Goal: Find contact information: Obtain details needed to contact an individual or organization

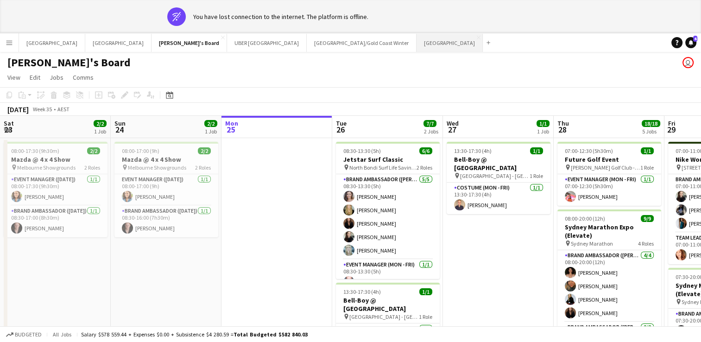
scroll to position [0, 242]
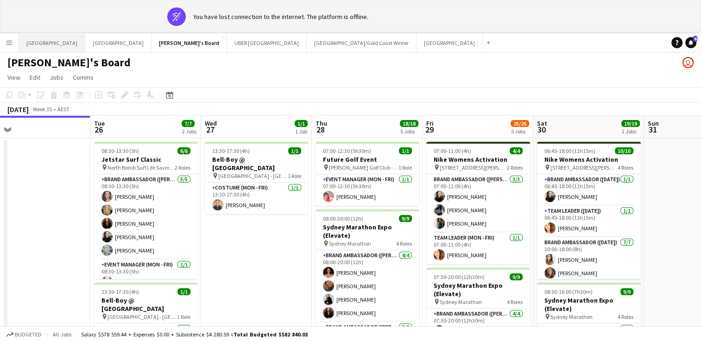
click at [39, 40] on button "Sydney Close" at bounding box center [52, 43] width 66 height 18
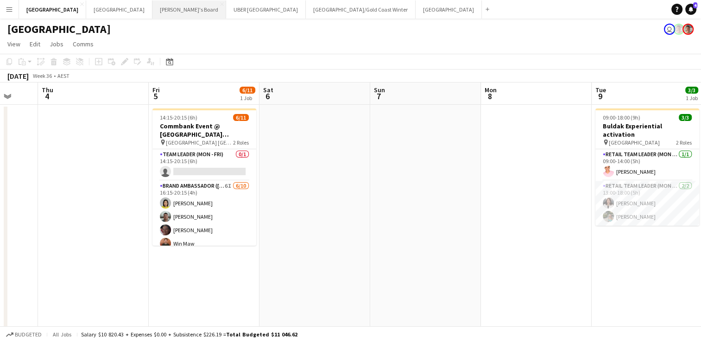
click at [152, 6] on button "Tennille's Board Close" at bounding box center [189, 9] width 74 height 18
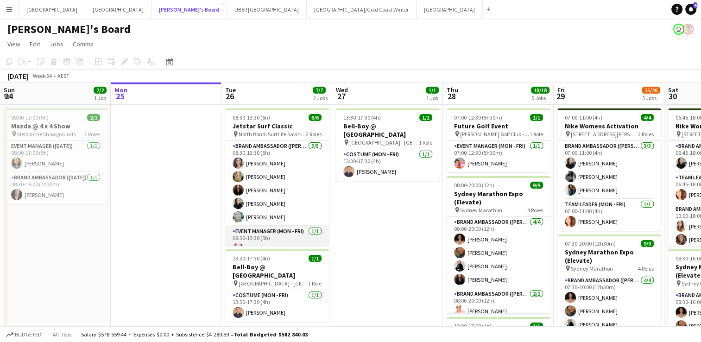
scroll to position [12, 0]
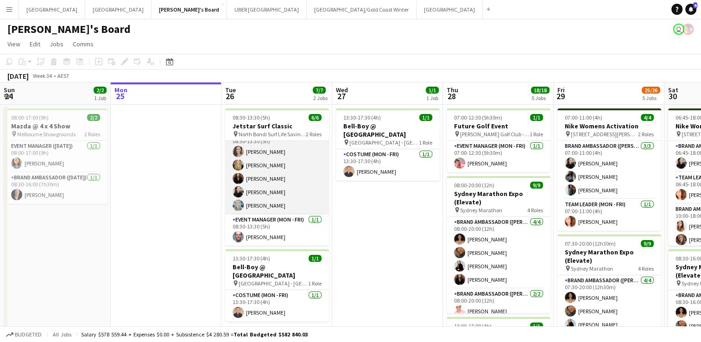
drag, startPoint x: 263, startPoint y: 203, endPoint x: 246, endPoint y: 204, distance: 16.3
click at [246, 204] on app-card-role "Brand Ambassador (Mon - Fri) 5/5 08:30-13:30 (5h) Claire Stephens Amber Davis K…" at bounding box center [277, 171] width 104 height 85
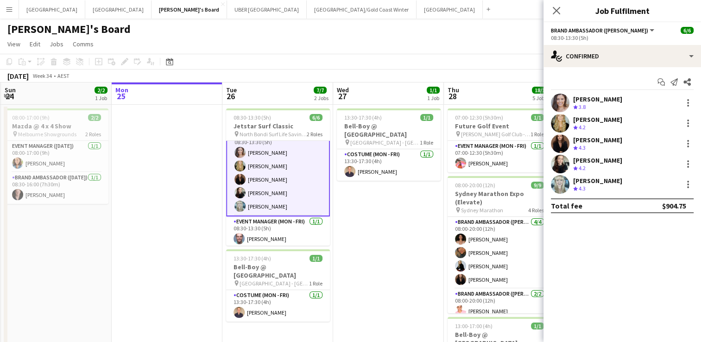
scroll to position [13, 0]
click at [586, 182] on div "[PERSON_NAME]" at bounding box center [597, 180] width 49 height 8
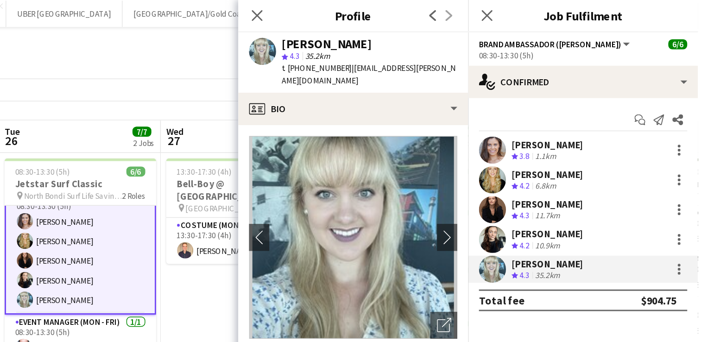
scroll to position [0, 0]
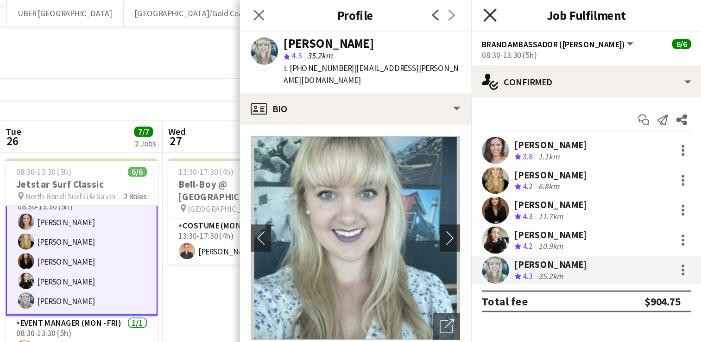
click at [551, 9] on icon "Close pop-in" at bounding box center [555, 10] width 9 height 9
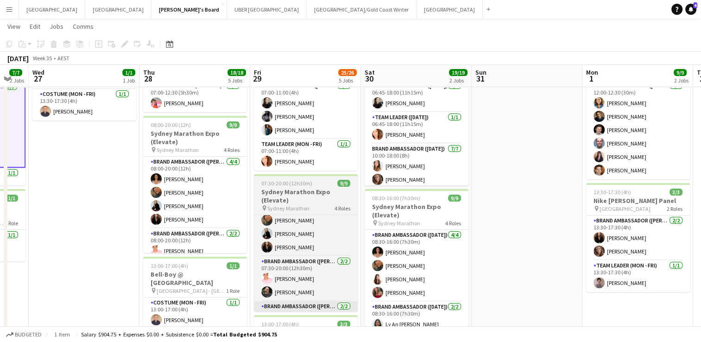
scroll to position [30, 0]
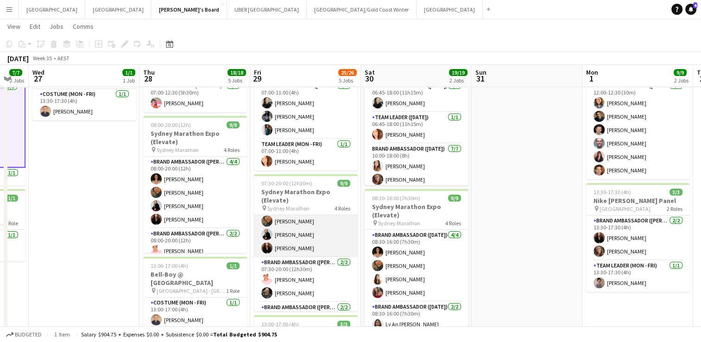
click at [283, 250] on app-card-role "Brand Ambassador (Mon - Fri) 4/4 07:30-20:00 (12h30m) Patricia Mora Roberta Rod…" at bounding box center [306, 221] width 104 height 72
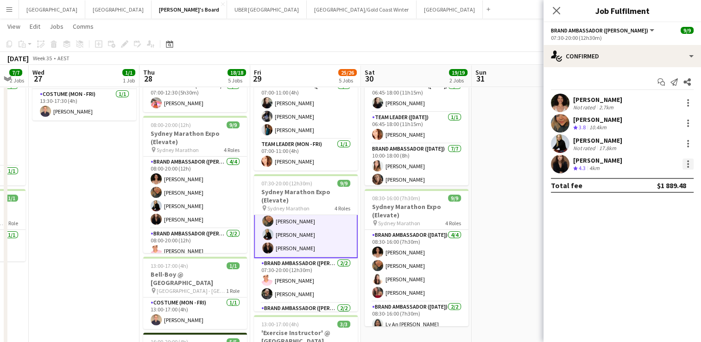
click at [684, 166] on div at bounding box center [687, 163] width 11 height 11
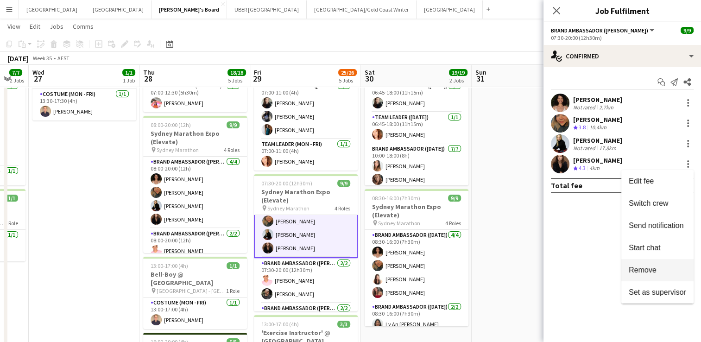
click at [639, 270] on span "Remove" at bounding box center [642, 270] width 28 height 8
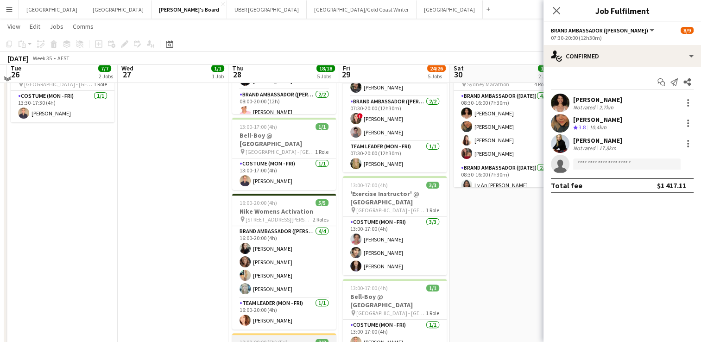
scroll to position [193, 0]
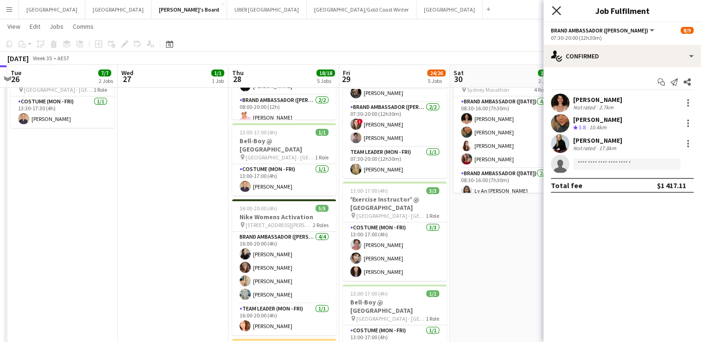
click at [556, 12] on icon "Close pop-in" at bounding box center [555, 10] width 9 height 9
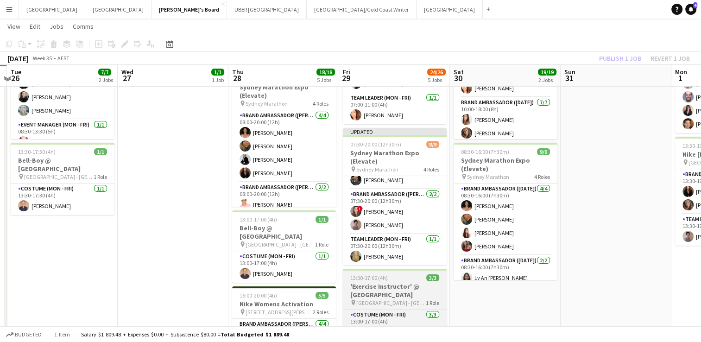
scroll to position [105, 0]
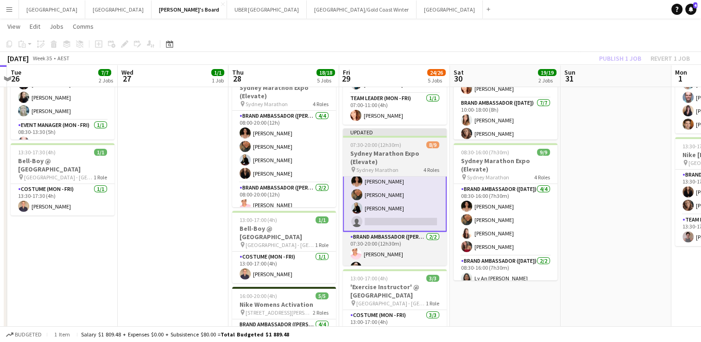
click at [396, 149] on h3 "Sydney Marathon Expo (Elevate)" at bounding box center [395, 157] width 104 height 17
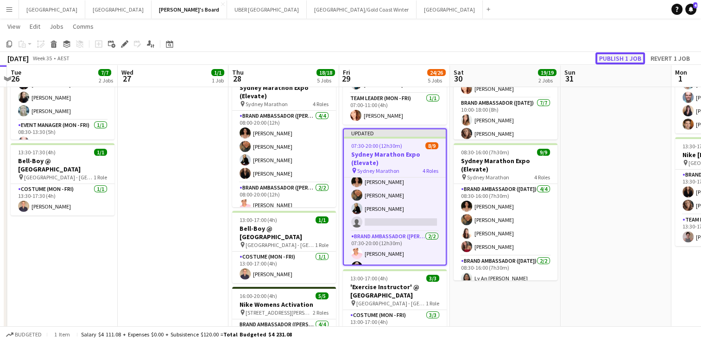
click at [607, 62] on button "Publish 1 job" at bounding box center [620, 58] width 50 height 12
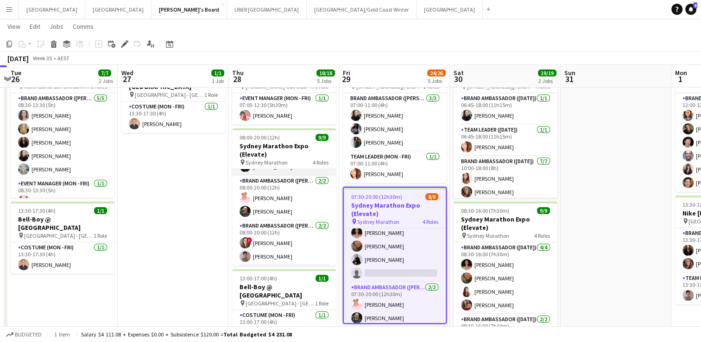
scroll to position [96, 0]
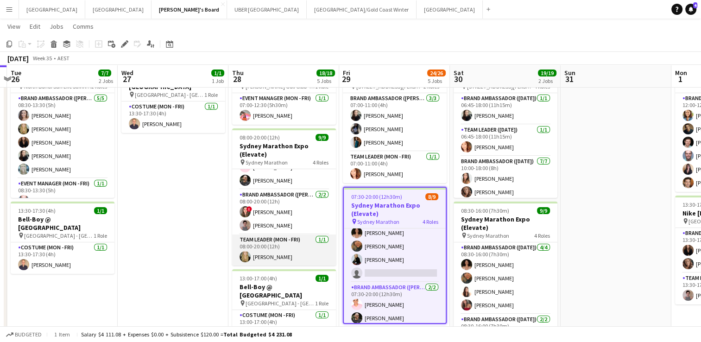
click at [259, 259] on app-card-role "Team Leader (Mon - Fri) 1/1 08:00-20:00 (12h) Amber Davis" at bounding box center [284, 249] width 104 height 31
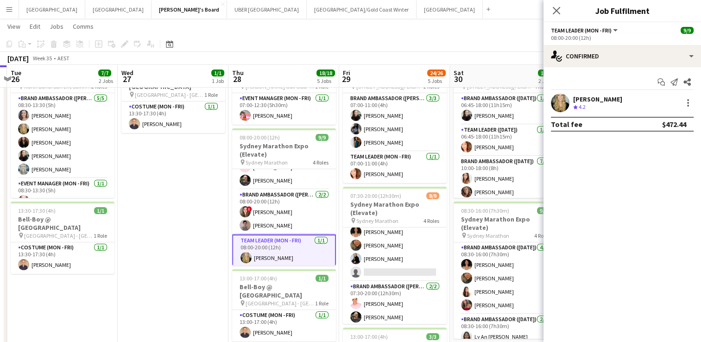
click at [581, 100] on div "[PERSON_NAME]" at bounding box center [597, 99] width 49 height 8
click at [602, 95] on div "[PERSON_NAME]" at bounding box center [597, 99] width 49 height 8
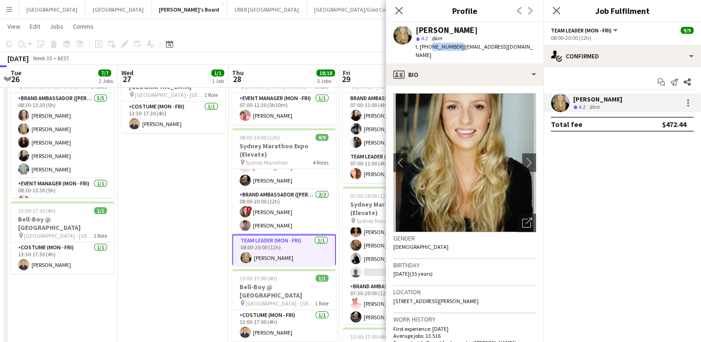
drag, startPoint x: 456, startPoint y: 46, endPoint x: 427, endPoint y: 47, distance: 28.7
click at [427, 47] on span "t. +610416827961" at bounding box center [439, 46] width 48 height 7
copy span "0416827961"
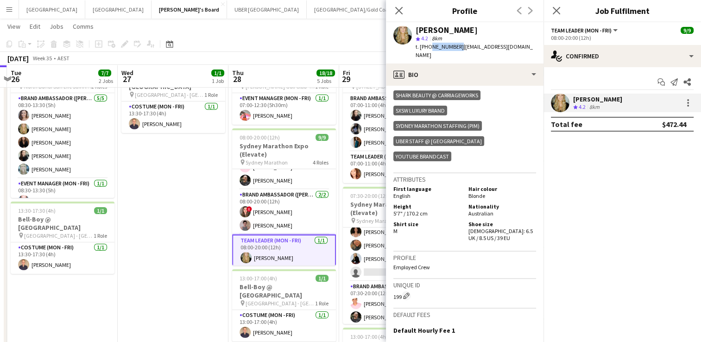
scroll to position [496, 0]
click at [556, 14] on icon "Close pop-in" at bounding box center [555, 10] width 9 height 9
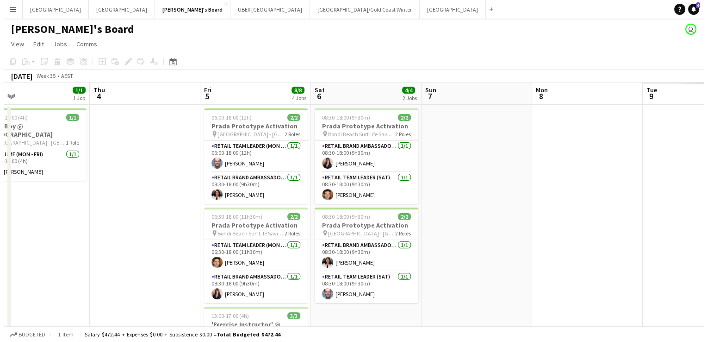
scroll to position [0, 357]
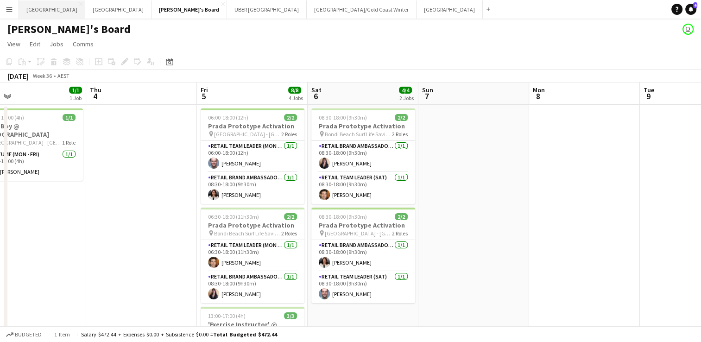
click at [25, 6] on button "Sydney Close" at bounding box center [52, 9] width 66 height 18
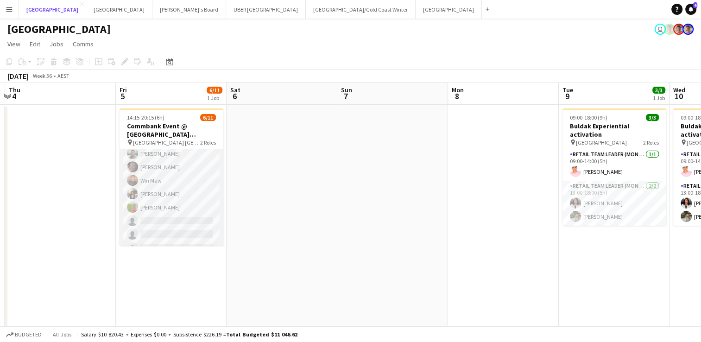
scroll to position [36, 0]
click at [153, 195] on app-card-role "Brand Ambassador (Mon - Fri) 6I 6/10 16:15-20:15 (4h) Yadana Ni Ni Nathan Akroy…" at bounding box center [171, 220] width 104 height 152
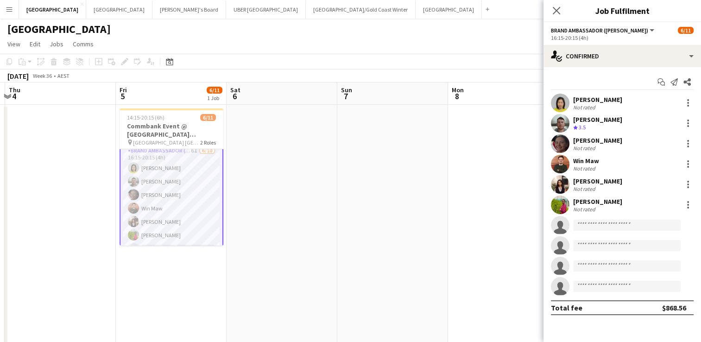
scroll to position [37, 0]
click at [585, 138] on div "Elisa Lewis" at bounding box center [601, 140] width 56 height 8
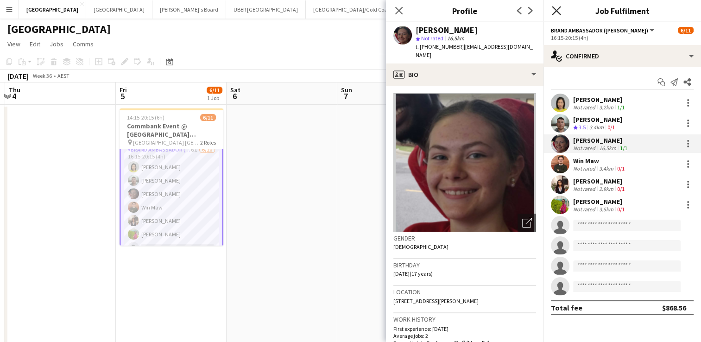
click at [557, 11] on icon at bounding box center [555, 10] width 9 height 9
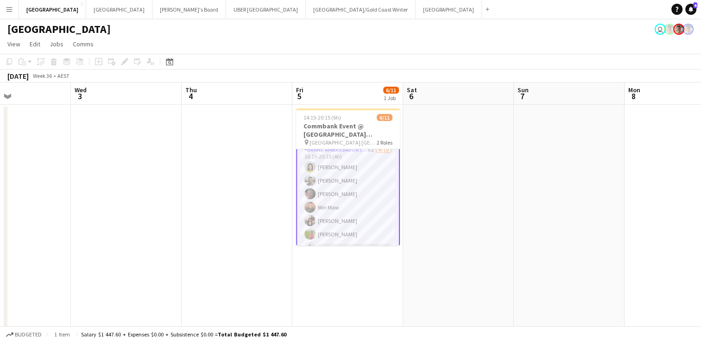
scroll to position [0, 252]
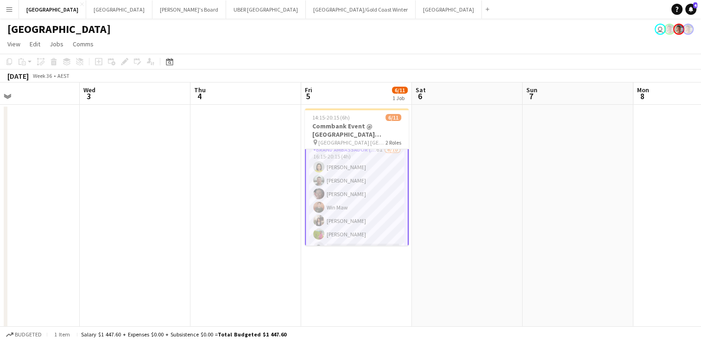
click at [12, 12] on app-icon "Menu" at bounding box center [9, 9] width 7 height 7
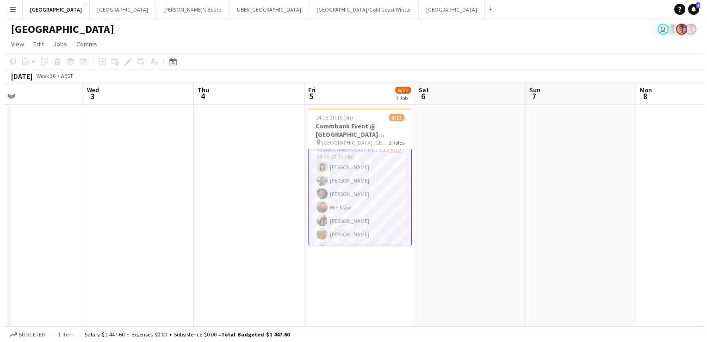
scroll to position [36, 0]
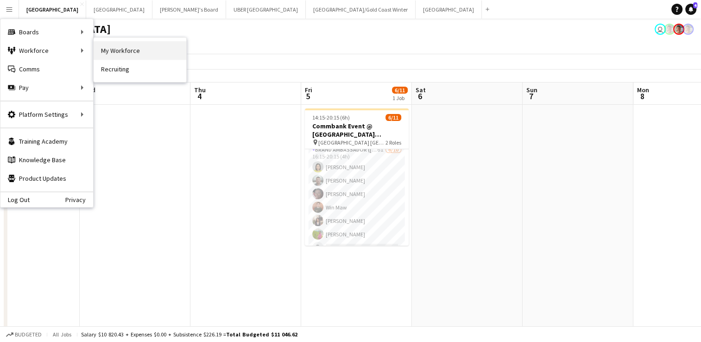
click at [144, 48] on link "My Workforce" at bounding box center [140, 50] width 93 height 19
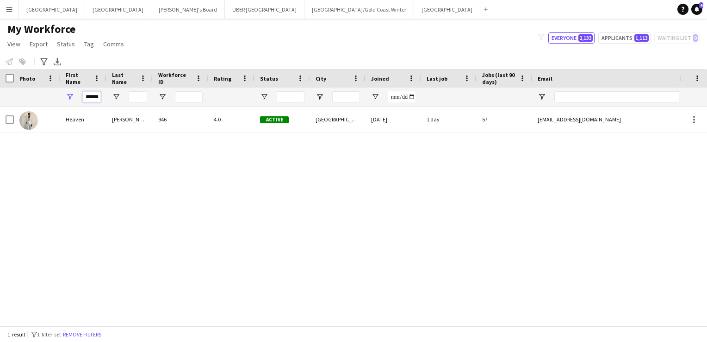
click at [94, 94] on input "******" at bounding box center [91, 96] width 19 height 11
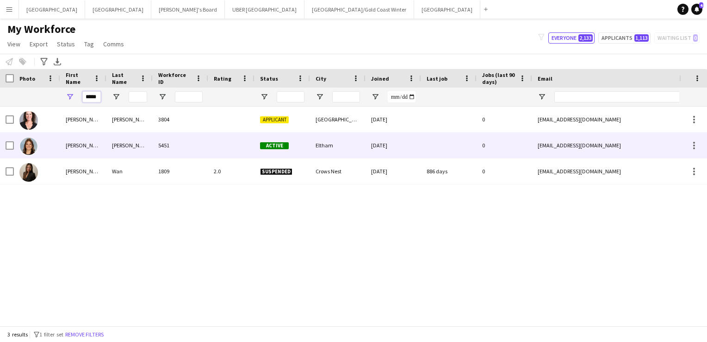
type input "*****"
click at [81, 144] on div "Heidi" at bounding box center [83, 144] width 46 height 25
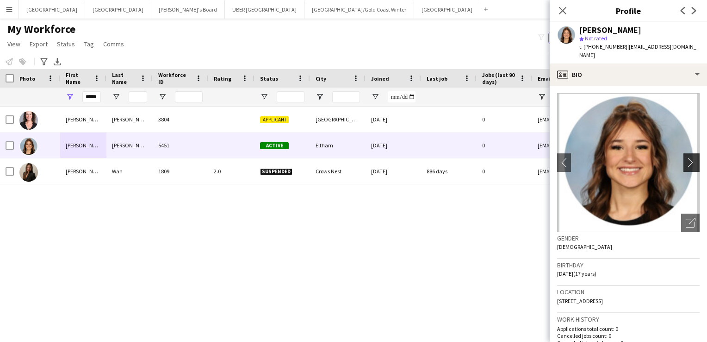
click at [686, 157] on app-icon "chevron-right" at bounding box center [693, 162] width 14 height 10
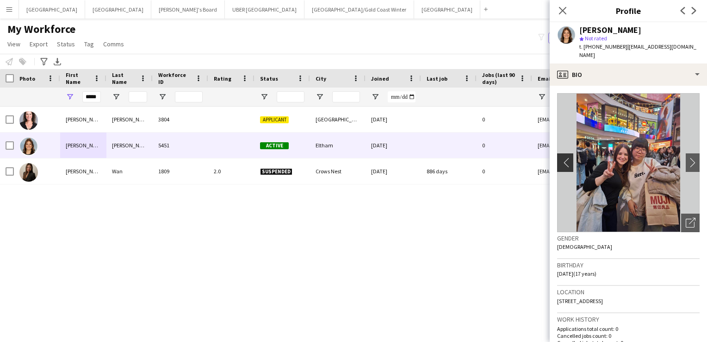
click at [561, 157] on app-icon "chevron-left" at bounding box center [564, 162] width 14 height 10
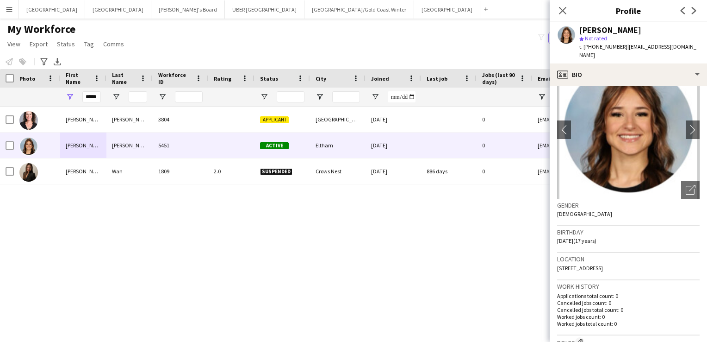
scroll to position [32, 0]
click at [686, 125] on app-icon "chevron-right" at bounding box center [693, 130] width 14 height 10
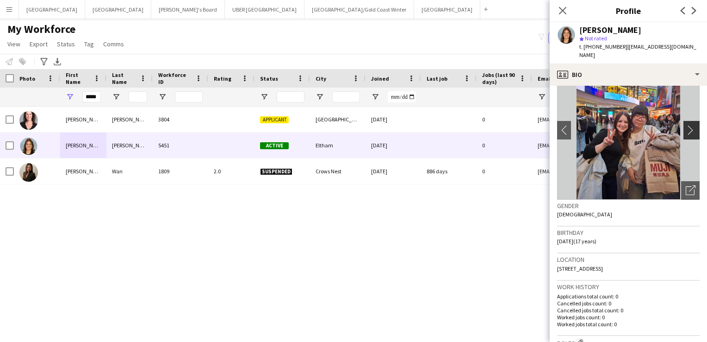
click at [686, 125] on app-icon "chevron-right" at bounding box center [693, 130] width 14 height 10
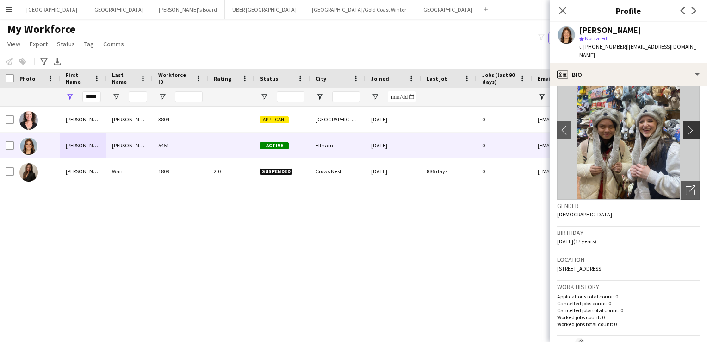
click at [686, 125] on app-icon "chevron-right" at bounding box center [693, 130] width 14 height 10
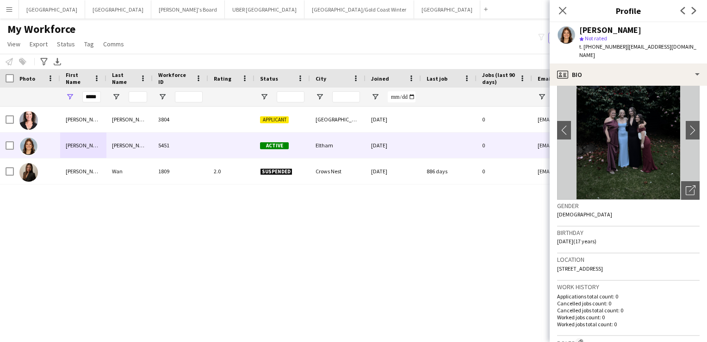
drag, startPoint x: 682, startPoint y: 119, endPoint x: 685, endPoint y: 108, distance: 12.0
click at [685, 108] on img at bounding box center [628, 130] width 143 height 139
click at [688, 125] on app-icon "chevron-right" at bounding box center [693, 130] width 14 height 10
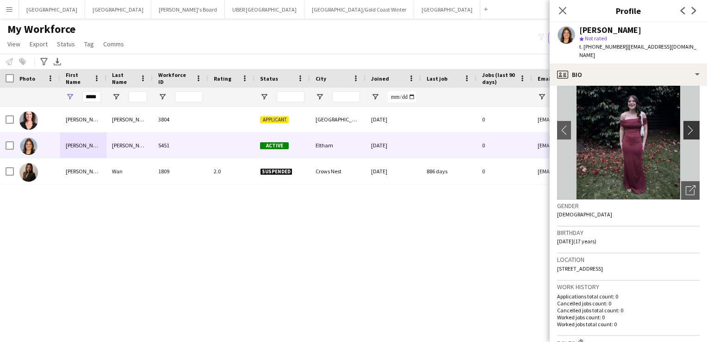
click at [686, 125] on app-icon "chevron-right" at bounding box center [693, 130] width 14 height 10
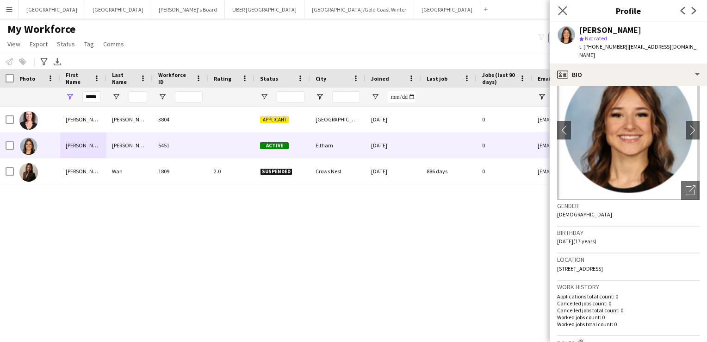
click at [561, 16] on app-icon "Close pop-in" at bounding box center [563, 10] width 13 height 13
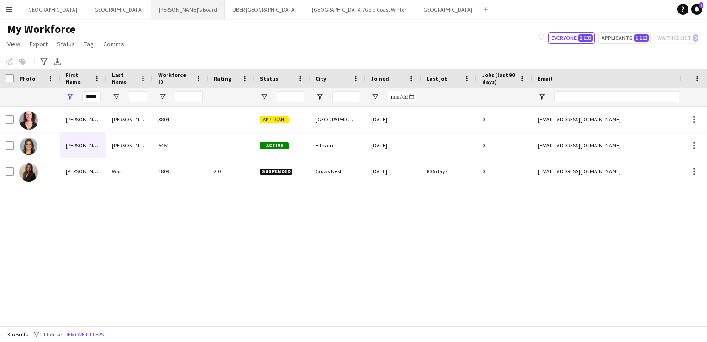
click at [151, 8] on button "Tennille's Board Close" at bounding box center [188, 9] width 74 height 18
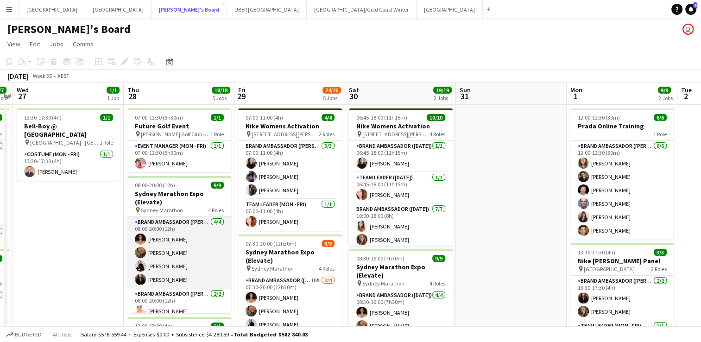
scroll to position [96, 0]
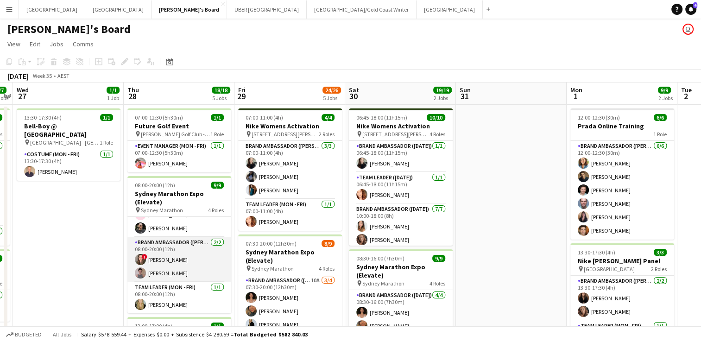
click at [161, 271] on app-card-role "Brand Ambassador (Mon - Fri) 2/2 08:00-20:00 (12h) ! Bonnie Renwick Isabel Macm…" at bounding box center [179, 259] width 104 height 45
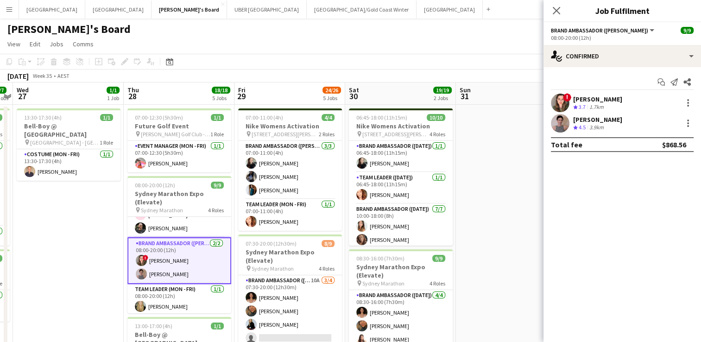
click at [595, 117] on div "[PERSON_NAME]" at bounding box center [597, 119] width 49 height 8
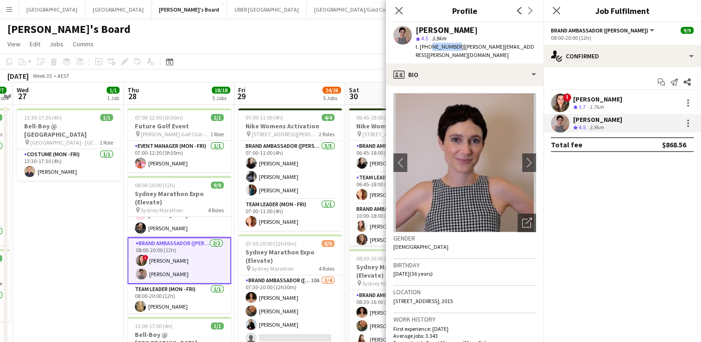
drag, startPoint x: 452, startPoint y: 45, endPoint x: 428, endPoint y: 46, distance: 24.5
click at [428, 46] on span "t. +61431963054" at bounding box center [439, 46] width 48 height 7
copy span "431963054"
click at [611, 95] on div "[PERSON_NAME]" at bounding box center [597, 99] width 49 height 8
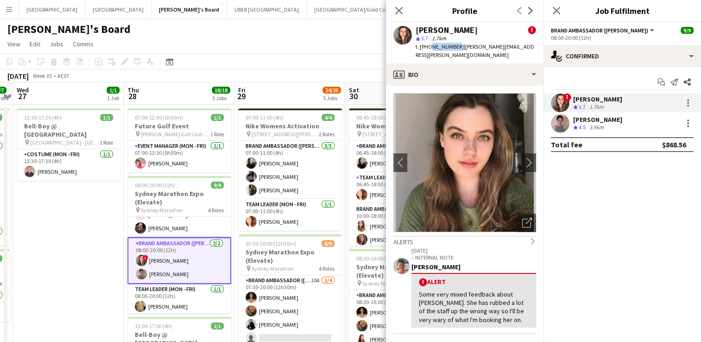
drag, startPoint x: 452, startPoint y: 45, endPoint x: 428, endPoint y: 50, distance: 24.1
click at [428, 50] on div "t. +61429402087 | bonnie.ferguson@hotmail.com" at bounding box center [475, 51] width 120 height 17
copy span "429402087"
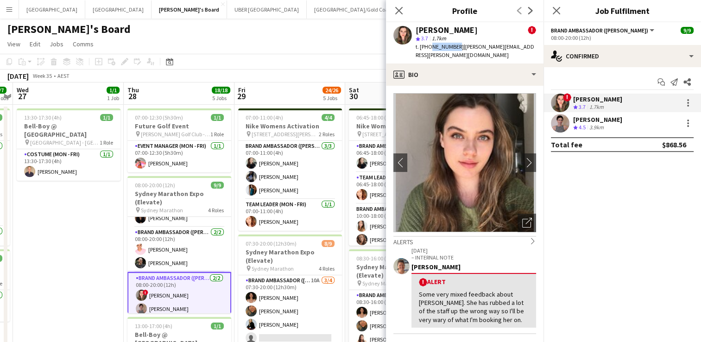
scroll to position [52, 0]
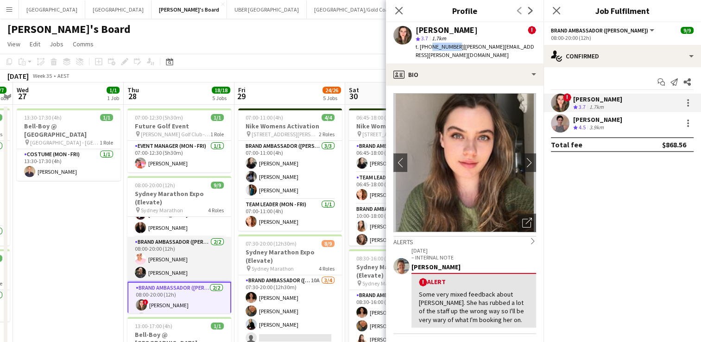
click at [162, 261] on app-card-role "Brand Ambassador (Mon - Fri) 2/2 08:00-20:00 (12h) Sean Perez Todd Mingramm" at bounding box center [179, 259] width 104 height 45
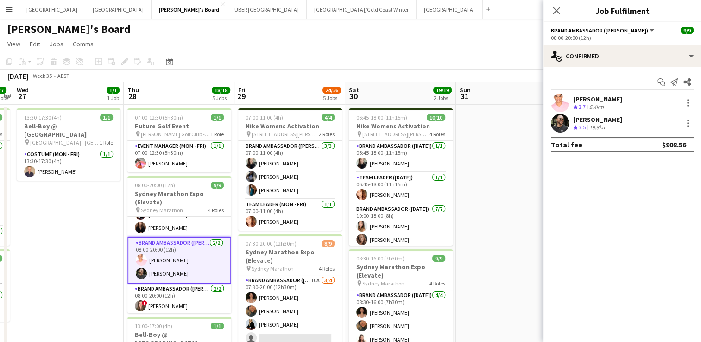
click at [576, 98] on div "[PERSON_NAME]" at bounding box center [597, 99] width 49 height 8
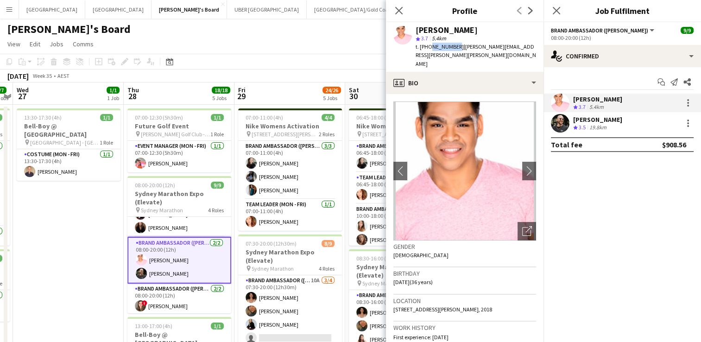
drag, startPoint x: 452, startPoint y: 46, endPoint x: 428, endPoint y: 48, distance: 23.7
click at [428, 48] on span "t. +61433389177" at bounding box center [439, 46] width 48 height 7
copy span "433389177"
click at [611, 118] on div "[PERSON_NAME]" at bounding box center [597, 119] width 49 height 8
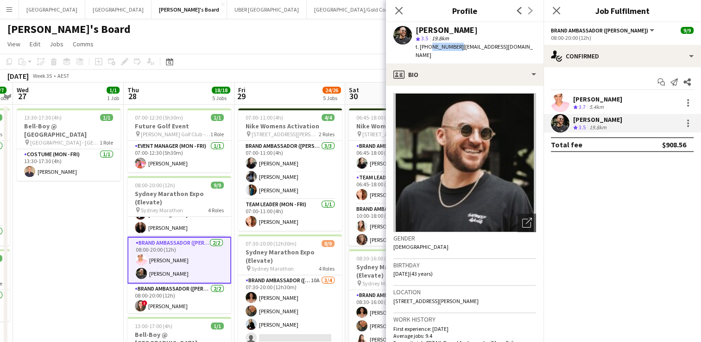
drag, startPoint x: 454, startPoint y: 47, endPoint x: 428, endPoint y: 48, distance: 25.9
click at [428, 48] on div "t. +61400085823 | toddmingramm@gmail.com" at bounding box center [475, 51] width 120 height 17
copy span "400085823"
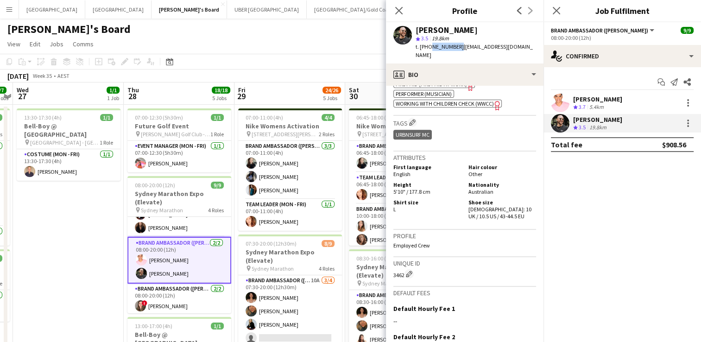
scroll to position [421, 0]
click at [596, 97] on div "[PERSON_NAME]" at bounding box center [597, 99] width 49 height 8
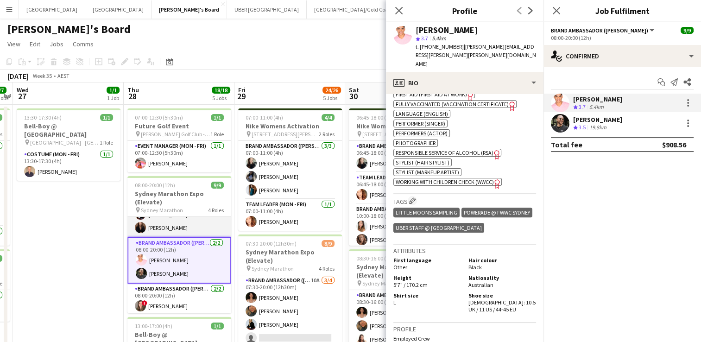
scroll to position [470, 0]
click at [159, 241] on app-card-role "Brand Ambassador (Mon - Fri) 2/2 08:00-20:00 (12h) Sean Perez Todd Mingramm" at bounding box center [179, 260] width 104 height 47
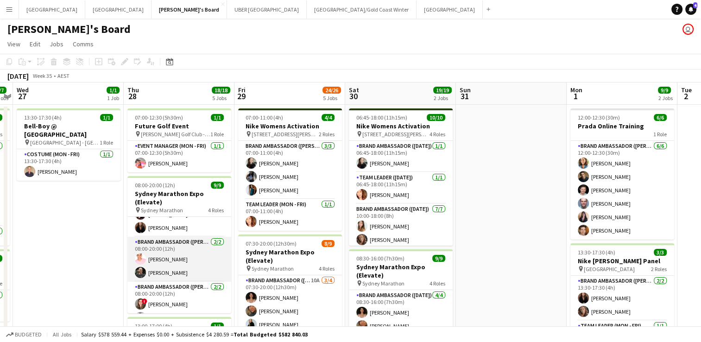
scroll to position [0, 0]
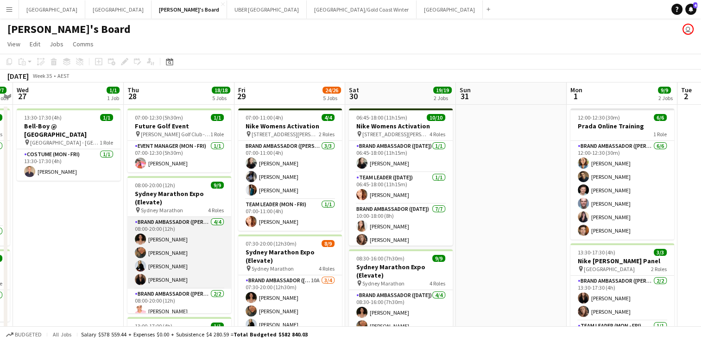
click at [158, 236] on app-card-role "Brand Ambassador (Mon - Fri) 4/4 08:00-20:00 (12h) Patricia Mora Roberta Rodrig…" at bounding box center [179, 253] width 104 height 72
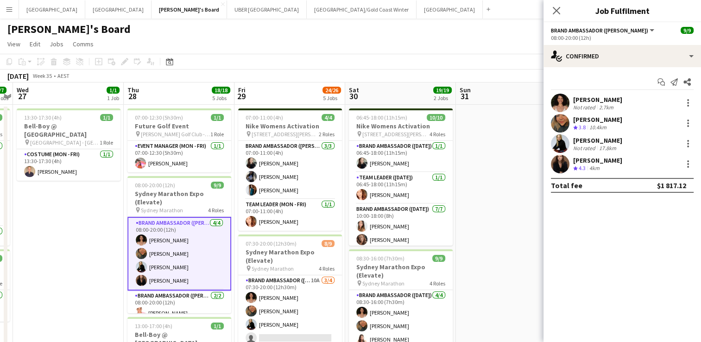
click at [603, 98] on div "[PERSON_NAME]" at bounding box center [597, 99] width 49 height 8
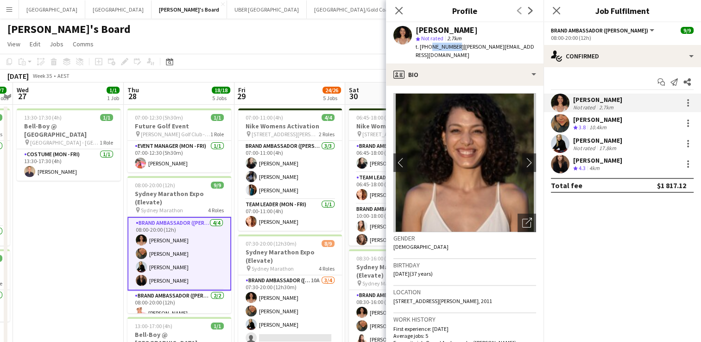
drag, startPoint x: 452, startPoint y: 46, endPoint x: 428, endPoint y: 52, distance: 24.8
click at [428, 52] on div "Patricia Mora star Not rated 2.7km t. +61431207712 | patricia.tmora@gmail.com" at bounding box center [464, 42] width 157 height 41
copy span "431207712"
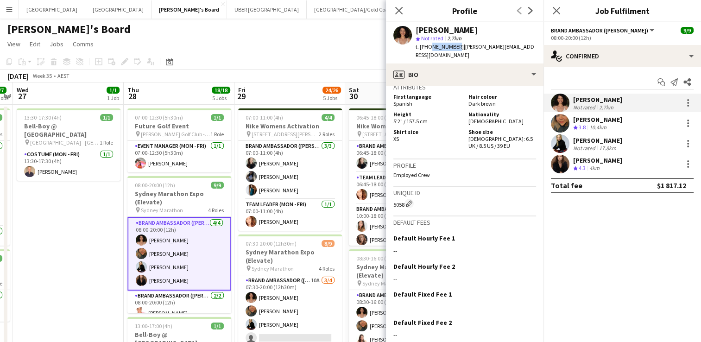
scroll to position [460, 0]
click at [600, 113] on div "Patricia Mora Not rated 2.7km Roberta Rodrigues Meireles Crew rating 3.8 10.4km…" at bounding box center [621, 134] width 157 height 80
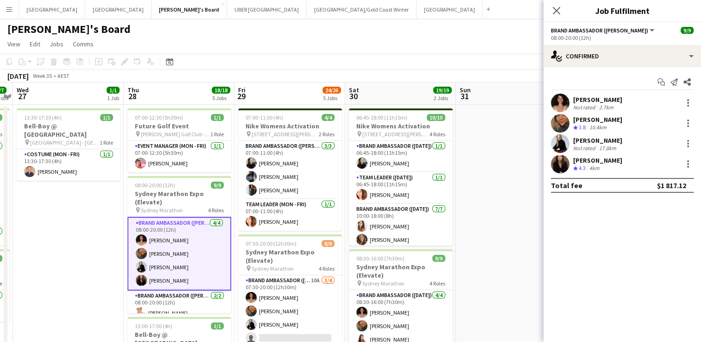
click at [598, 120] on div "[PERSON_NAME]" at bounding box center [597, 119] width 49 height 8
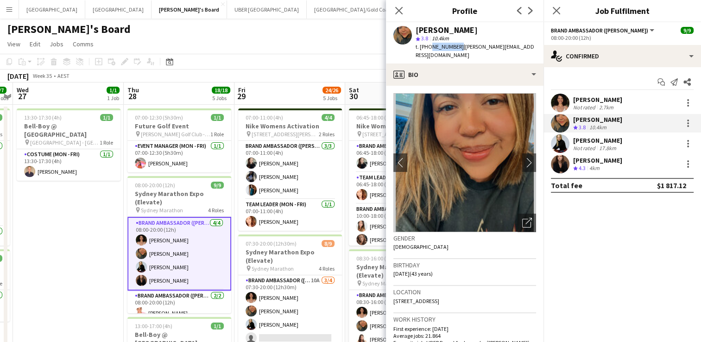
drag, startPoint x: 456, startPoint y: 48, endPoint x: 427, endPoint y: 46, distance: 28.8
click at [427, 46] on span "t. +610452428753" at bounding box center [439, 46] width 48 height 7
copy span "0452428753"
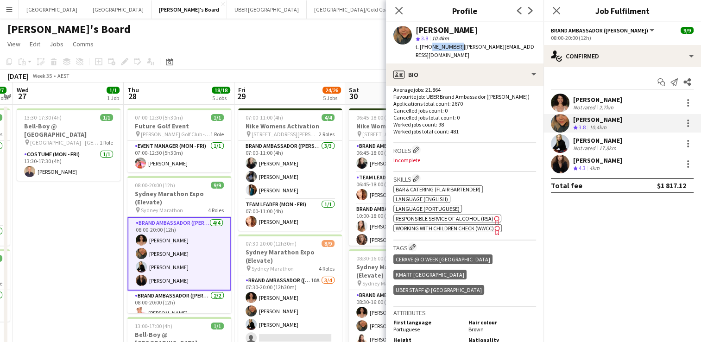
scroll to position [294, 0]
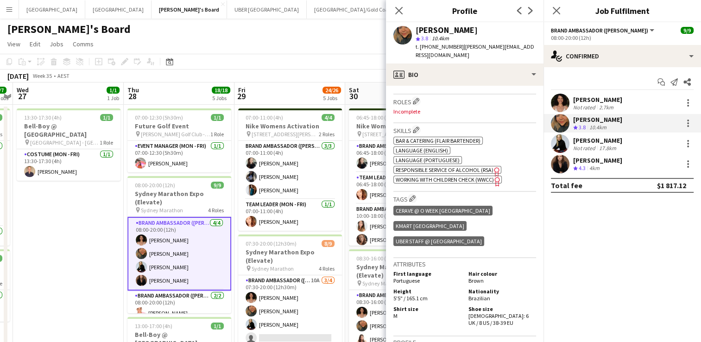
click at [606, 141] on div "[PERSON_NAME]" at bounding box center [597, 140] width 49 height 8
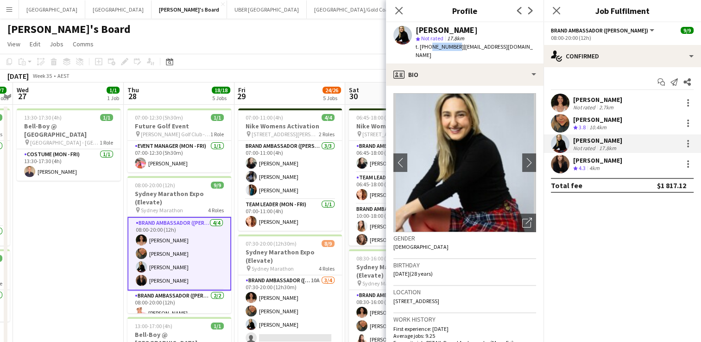
drag, startPoint x: 452, startPoint y: 46, endPoint x: 428, endPoint y: 50, distance: 24.0
click at [428, 50] on div "t. +61431480486 | steffaniau@gmail.com" at bounding box center [475, 51] width 120 height 17
copy span "431480486"
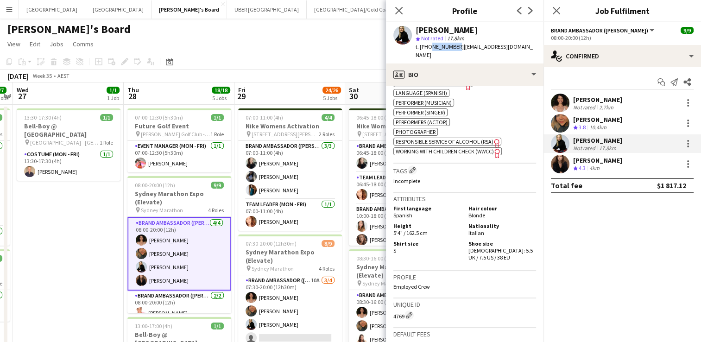
scroll to position [609, 0]
click at [553, 10] on icon "Close pop-in" at bounding box center [555, 10] width 9 height 9
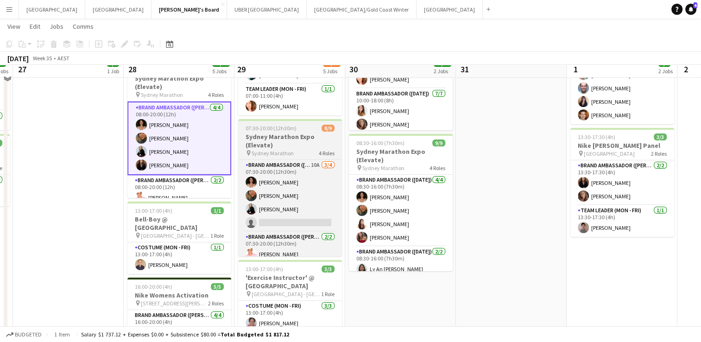
scroll to position [122, 0]
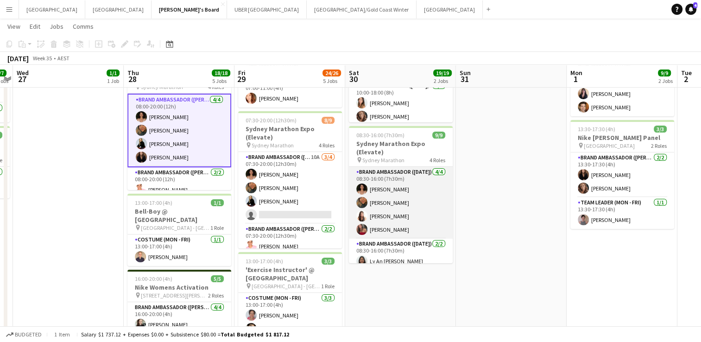
click at [382, 216] on app-card-role "Brand Ambassador (Saturday) 4/4 08:30-16:00 (7h30m) Patricia Mora Roberta Rodri…" at bounding box center [401, 203] width 104 height 72
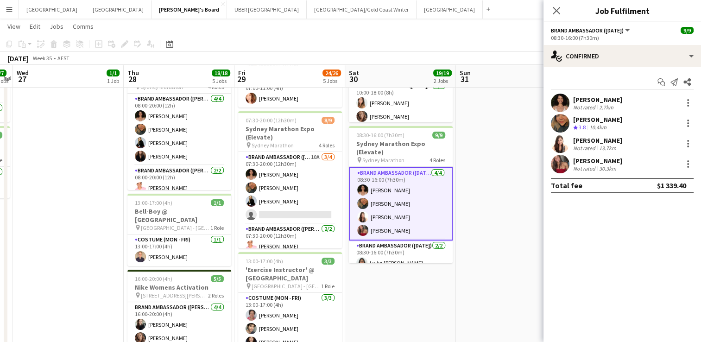
click at [581, 138] on div "[PERSON_NAME]" at bounding box center [597, 140] width 49 height 8
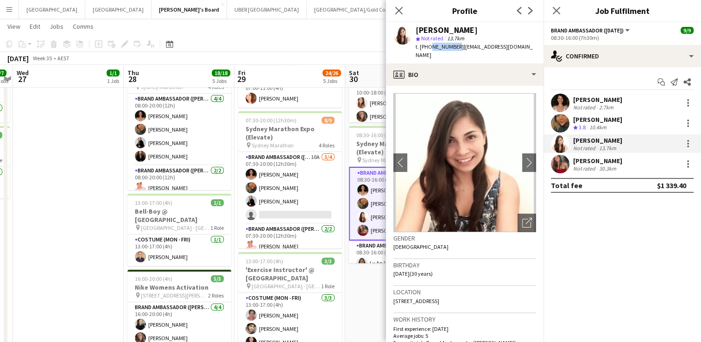
drag, startPoint x: 453, startPoint y: 47, endPoint x: 428, endPoint y: 47, distance: 25.0
click at [428, 47] on span "t. +61451464966" at bounding box center [439, 46] width 48 height 7
copy span "451464966"
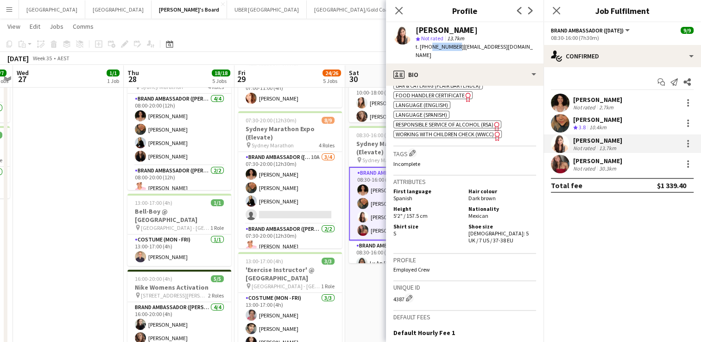
scroll to position [426, 0]
click at [600, 160] on div "[PERSON_NAME]" at bounding box center [597, 160] width 49 height 8
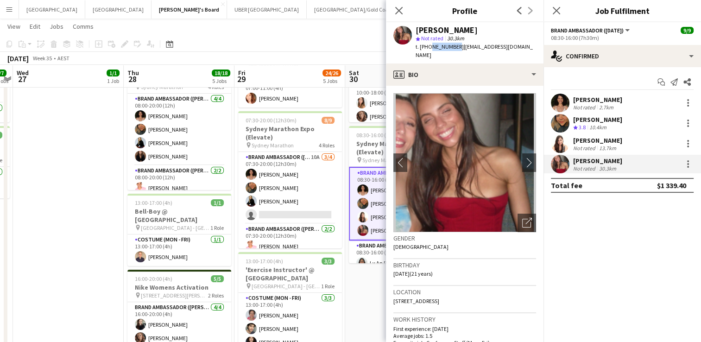
drag, startPoint x: 453, startPoint y: 47, endPoint x: 428, endPoint y: 47, distance: 25.0
click at [428, 47] on span "t. +61416377167" at bounding box center [439, 46] width 48 height 7
copy span "416377167"
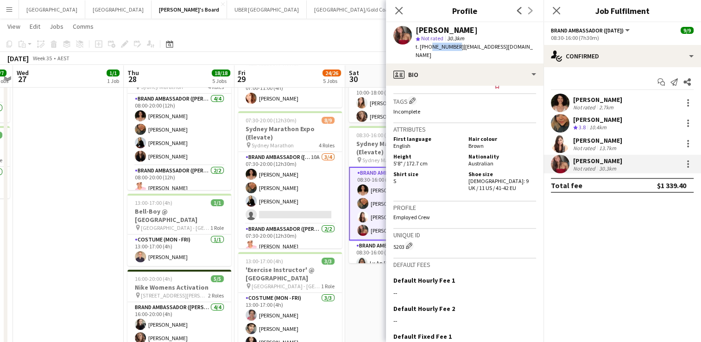
scroll to position [476, 0]
click at [555, 9] on icon at bounding box center [555, 10] width 9 height 9
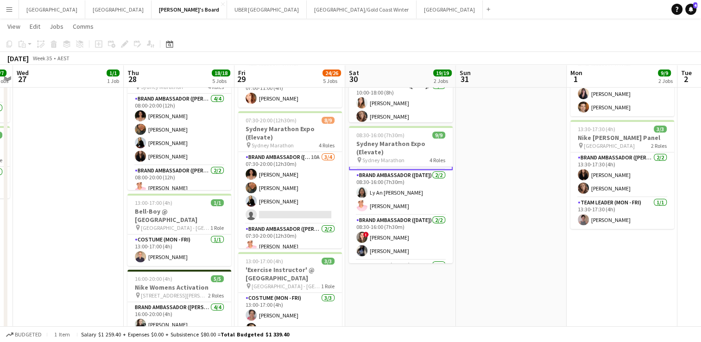
scroll to position [74, 0]
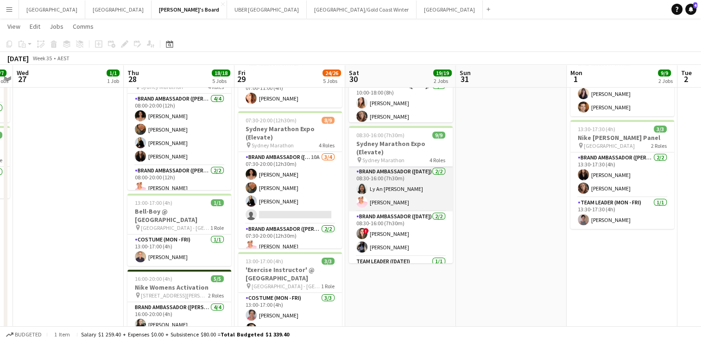
click at [387, 186] on app-card-role "Brand Ambassador (Saturday) 2/2 08:30-16:00 (7h30m) Ly An Dinh Sean Perez" at bounding box center [401, 188] width 104 height 45
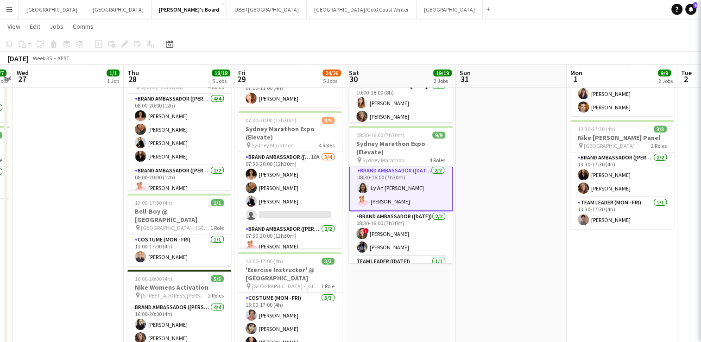
scroll to position [73, 0]
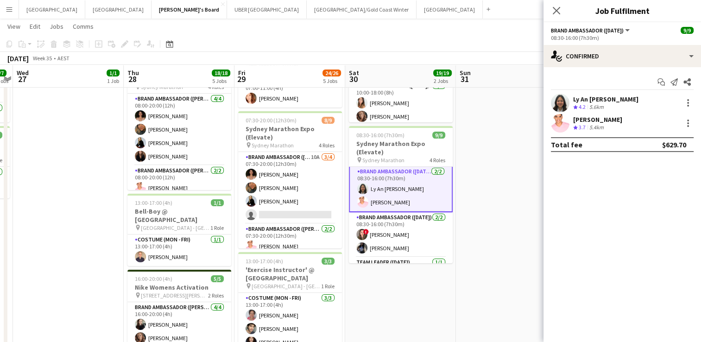
click at [586, 94] on div "Ly An Dinh Crew rating 4.2 5.6km" at bounding box center [621, 103] width 157 height 19
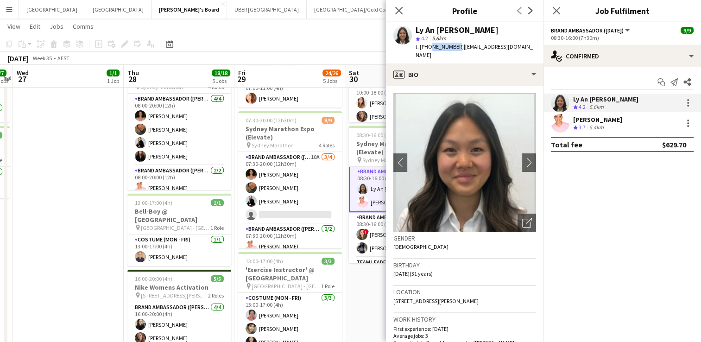
drag, startPoint x: 452, startPoint y: 45, endPoint x: 429, endPoint y: 49, distance: 23.4
click at [429, 49] on span "t. +61466097971" at bounding box center [439, 46] width 48 height 7
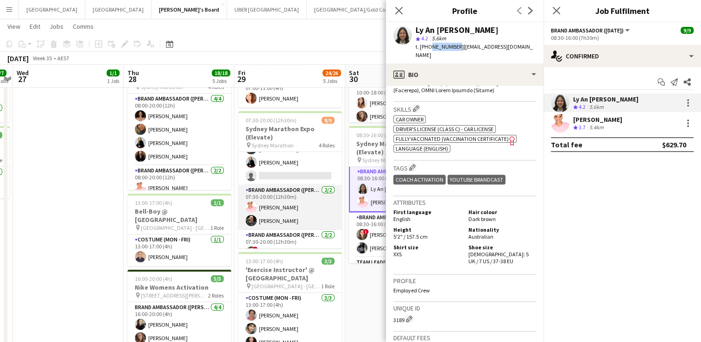
scroll to position [0, 0]
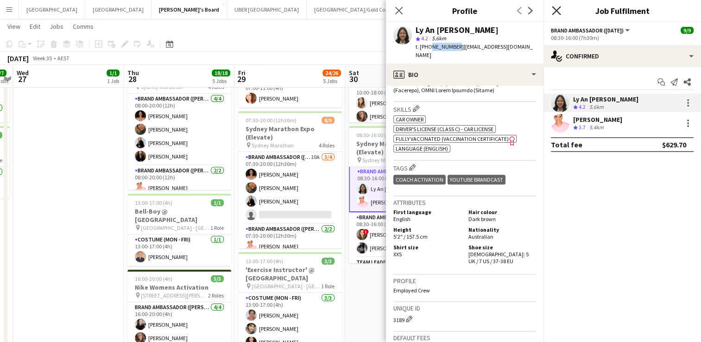
click at [552, 10] on icon "Close pop-in" at bounding box center [555, 10] width 9 height 9
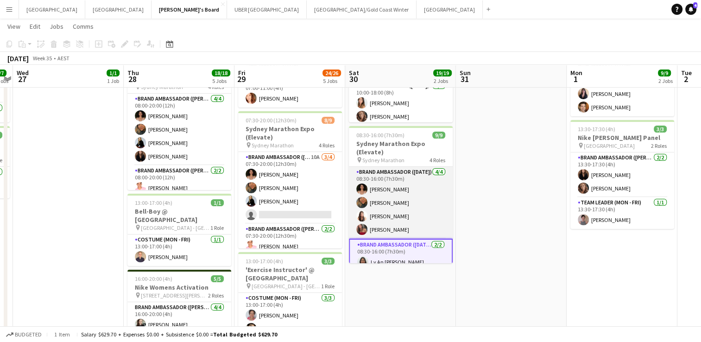
click at [383, 214] on app-card-role "Brand Ambassador (Saturday) 4/4 08:30-16:00 (7h30m) Patricia Mora Roberta Rodri…" at bounding box center [401, 203] width 104 height 72
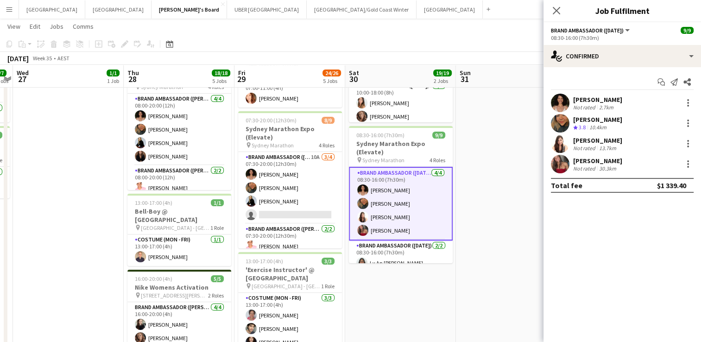
click at [596, 137] on div "[PERSON_NAME]" at bounding box center [597, 140] width 49 height 8
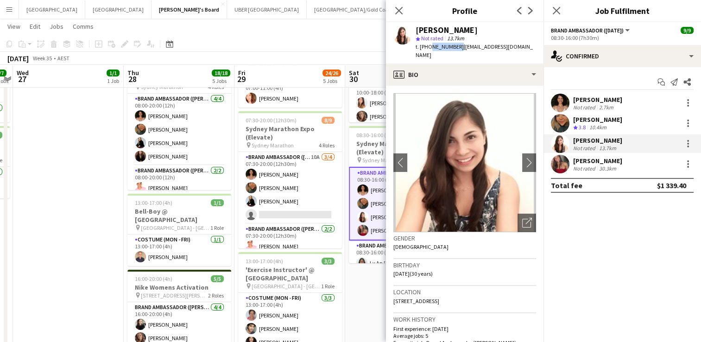
drag, startPoint x: 453, startPoint y: 46, endPoint x: 428, endPoint y: 45, distance: 25.5
click at [428, 45] on span "t. +61451464966" at bounding box center [439, 46] width 48 height 7
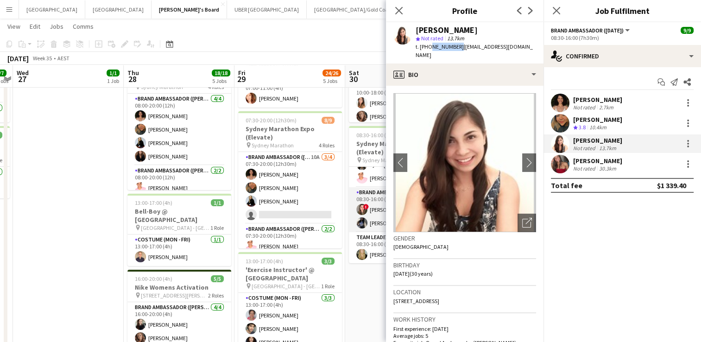
click at [369, 217] on app-card-role "Brand Ambassador (Saturday) 2/2 08:30-16:00 (7h30m) ! Bonnie Renwick Lorella Ya…" at bounding box center [401, 209] width 104 height 45
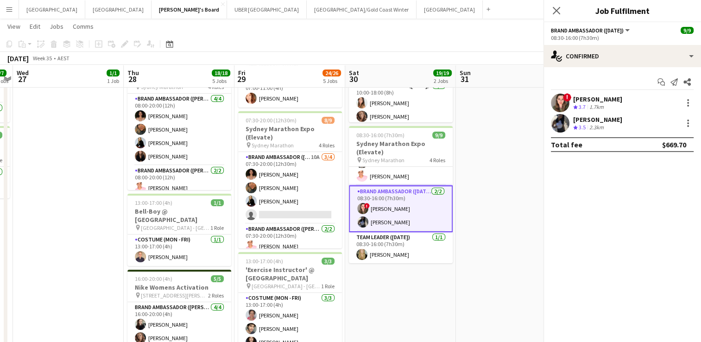
scroll to position [96, 0]
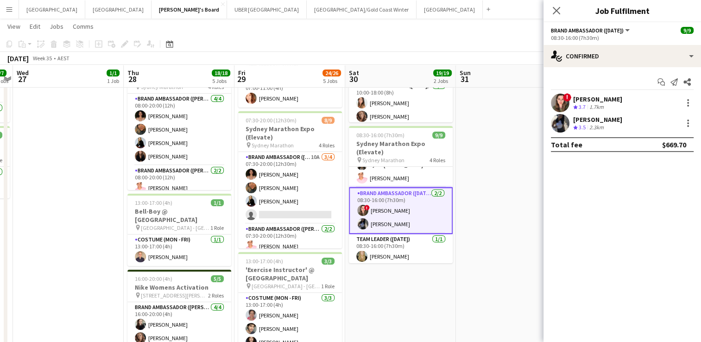
click at [606, 121] on div "[PERSON_NAME]" at bounding box center [597, 119] width 49 height 8
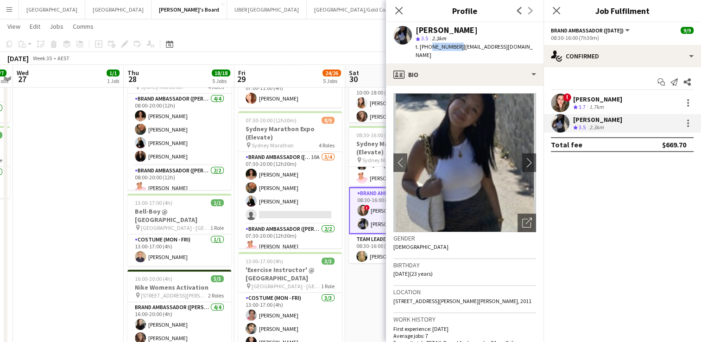
drag, startPoint x: 456, startPoint y: 45, endPoint x: 429, endPoint y: 50, distance: 27.2
click at [429, 50] on span "t. +610476183694" at bounding box center [439, 46] width 48 height 7
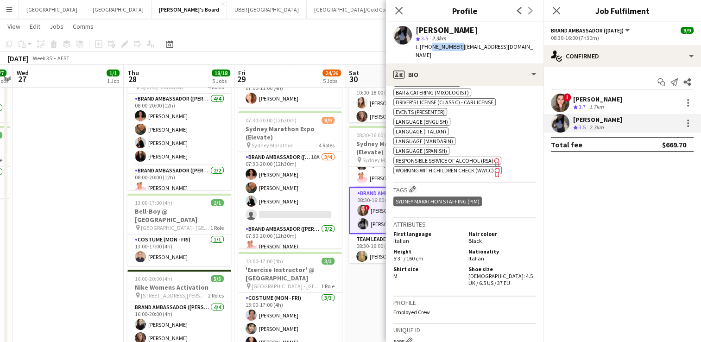
scroll to position [500, 0]
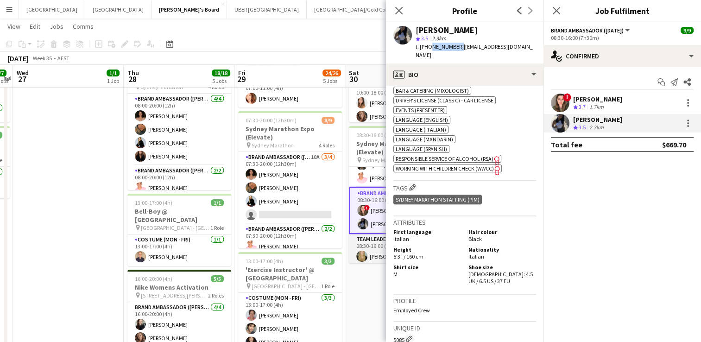
click at [363, 255] on app-user-avatar at bounding box center [361, 255] width 11 height 11
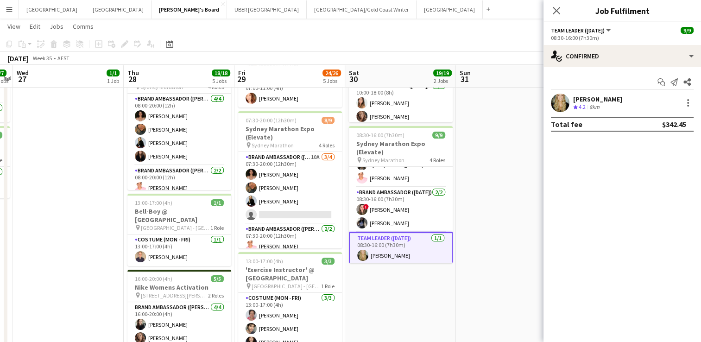
click at [580, 95] on div "[PERSON_NAME]" at bounding box center [597, 99] width 49 height 8
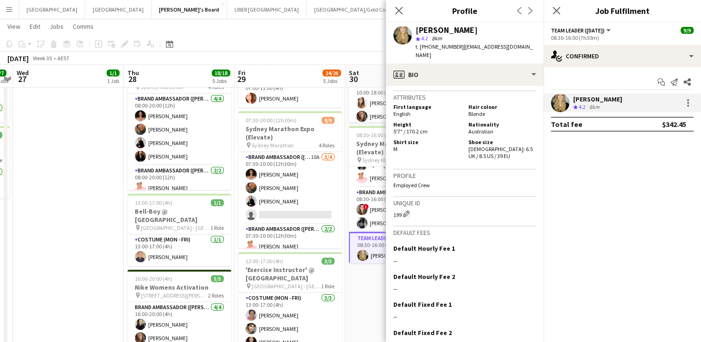
scroll to position [578, 0]
click at [554, 10] on icon "Close pop-in" at bounding box center [555, 10] width 9 height 9
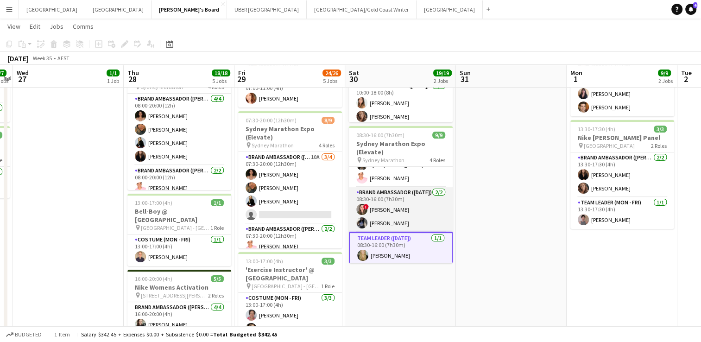
click at [381, 205] on app-card-role "Brand Ambassador (Saturday) 2/2 08:30-16:00 (7h30m) ! Bonnie Renwick Lorella Ya…" at bounding box center [401, 209] width 104 height 45
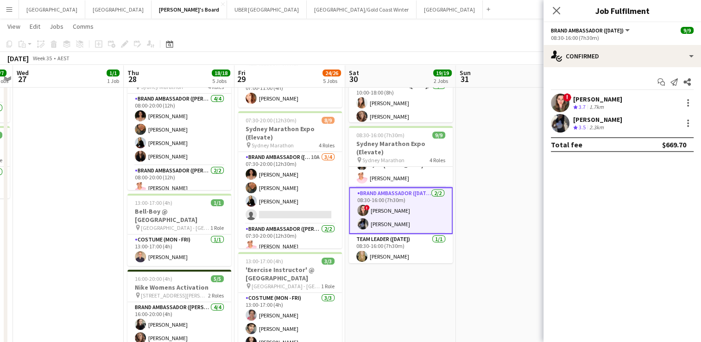
click at [593, 96] on div "[PERSON_NAME]" at bounding box center [597, 99] width 49 height 8
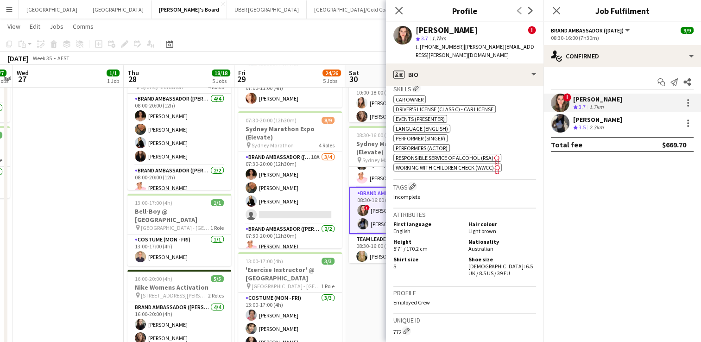
scroll to position [604, 0]
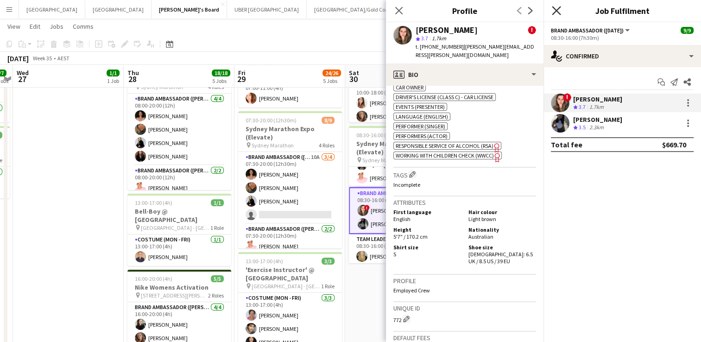
click at [557, 6] on icon "Close pop-in" at bounding box center [555, 10] width 9 height 9
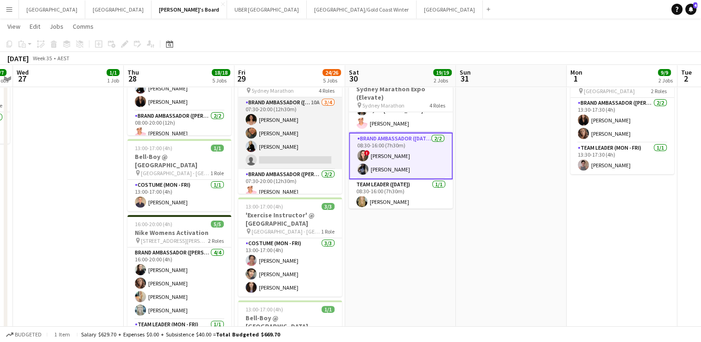
scroll to position [96, 0]
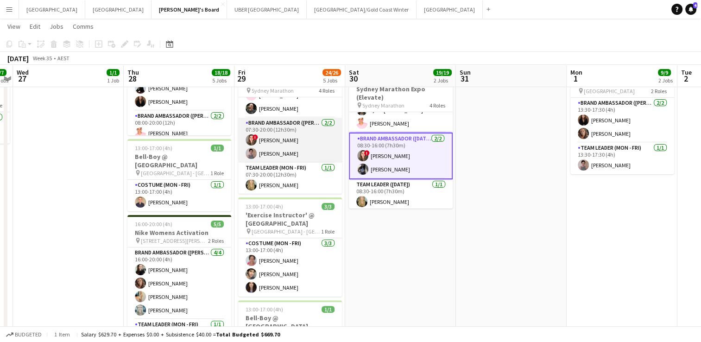
click at [273, 150] on app-card-role "Brand Ambassador (Mon - Fri) 2/2 07:30-20:00 (12h30m) ! Bonnie Renwick Isabel M…" at bounding box center [290, 140] width 104 height 45
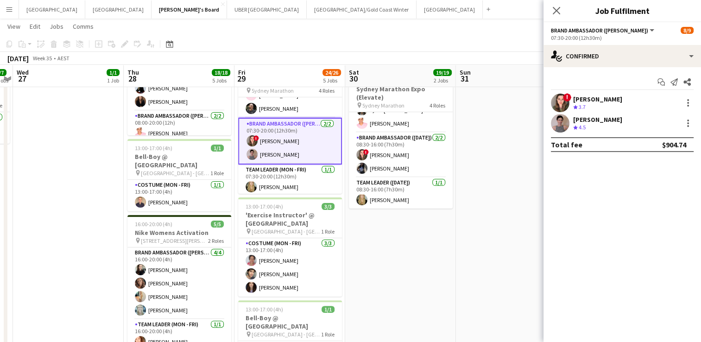
click at [586, 120] on div "[PERSON_NAME]" at bounding box center [597, 119] width 49 height 8
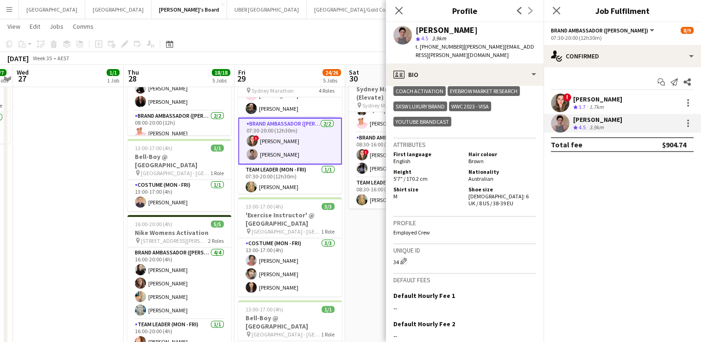
scroll to position [478, 0]
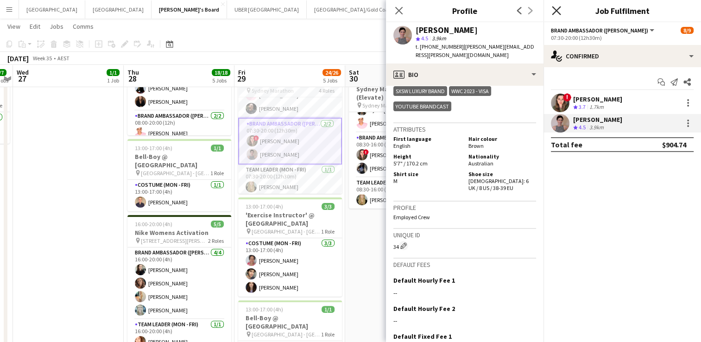
click at [556, 10] on icon at bounding box center [555, 10] width 9 height 9
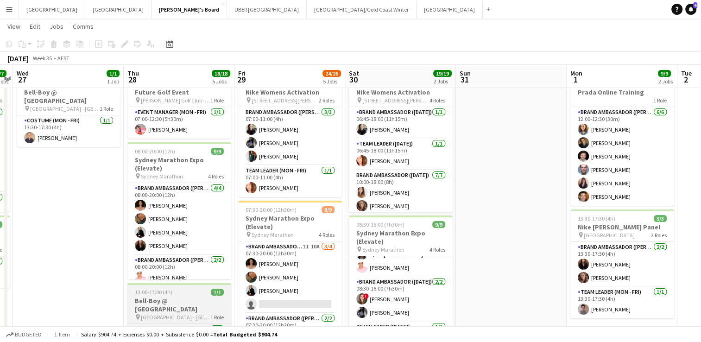
scroll to position [32, 0]
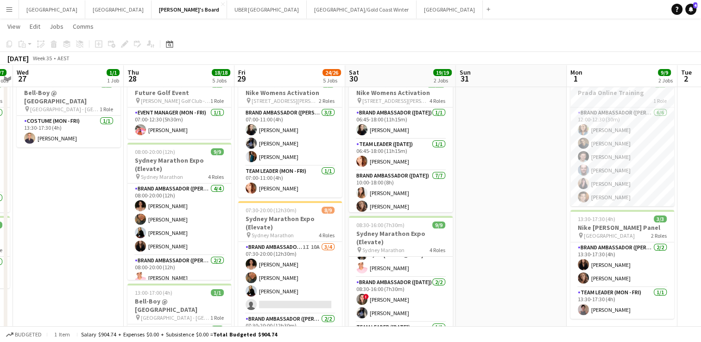
click at [6, 10] on app-icon "Menu" at bounding box center [9, 9] width 7 height 7
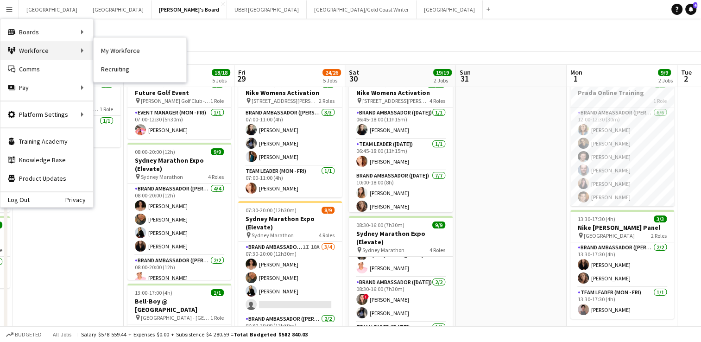
click at [28, 48] on div "Workforce Workforce" at bounding box center [46, 50] width 93 height 19
click at [119, 49] on link "My Workforce" at bounding box center [140, 50] width 93 height 19
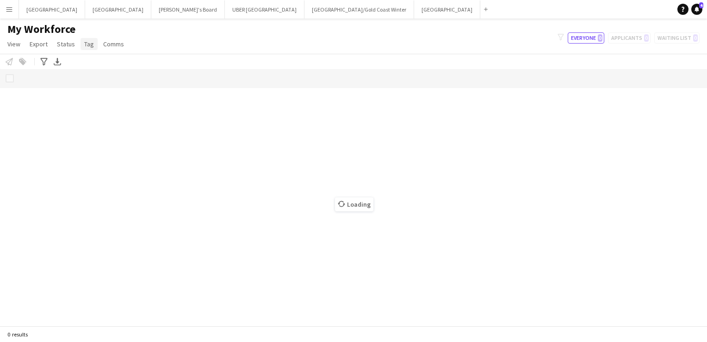
click at [86, 44] on span "Tag" at bounding box center [89, 44] width 10 height 8
click at [92, 65] on span "New tag" at bounding box center [98, 64] width 23 height 8
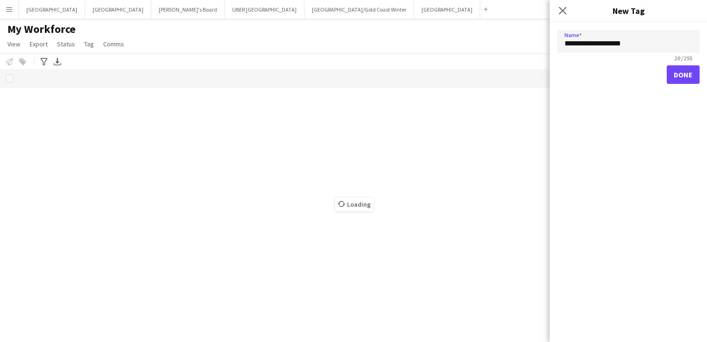
type input "**********"
click at [667, 65] on button "Done" at bounding box center [683, 74] width 33 height 19
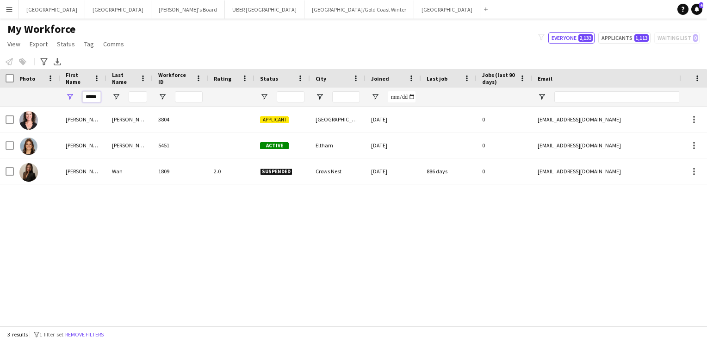
drag, startPoint x: 99, startPoint y: 96, endPoint x: 57, endPoint y: 94, distance: 41.3
click at [57, 94] on div "*****" at bounding box center [495, 97] width 990 height 19
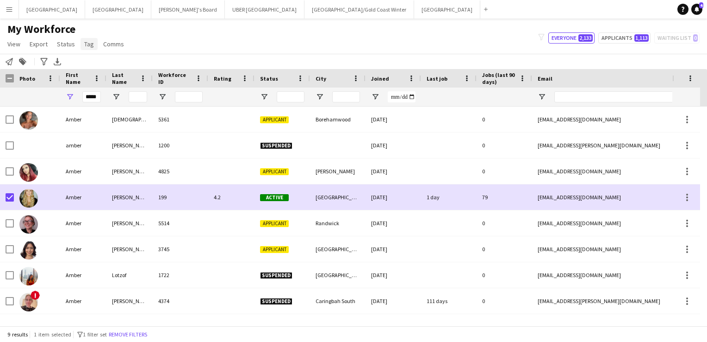
click at [89, 43] on span "Tag" at bounding box center [89, 44] width 10 height 8
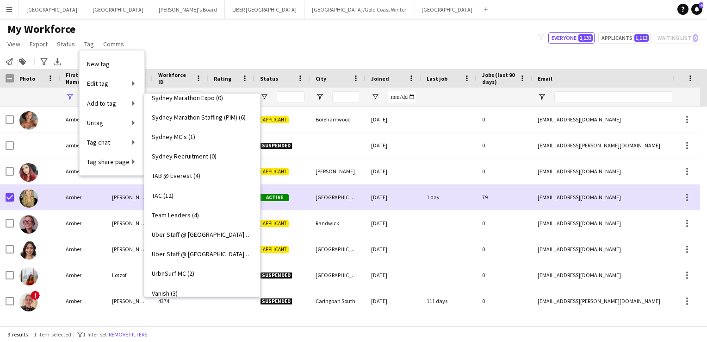
scroll to position [1764, 0]
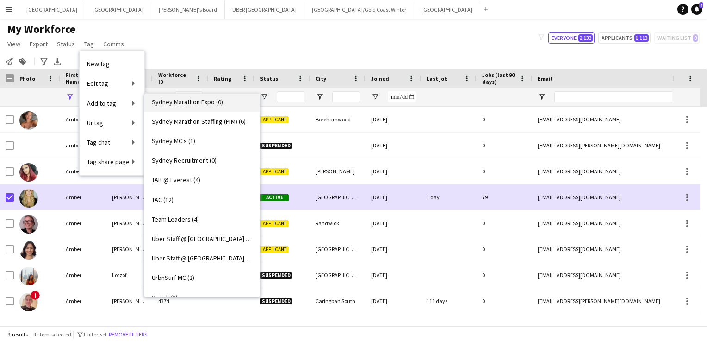
click at [177, 106] on link "Sydney Marathon Expo (0)" at bounding box center [202, 101] width 116 height 19
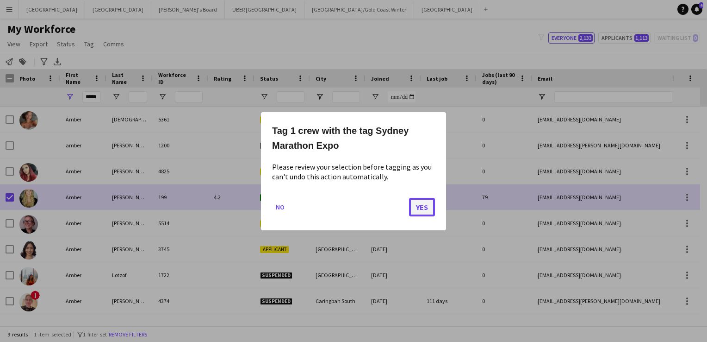
click at [423, 200] on button "Yes" at bounding box center [422, 206] width 26 height 19
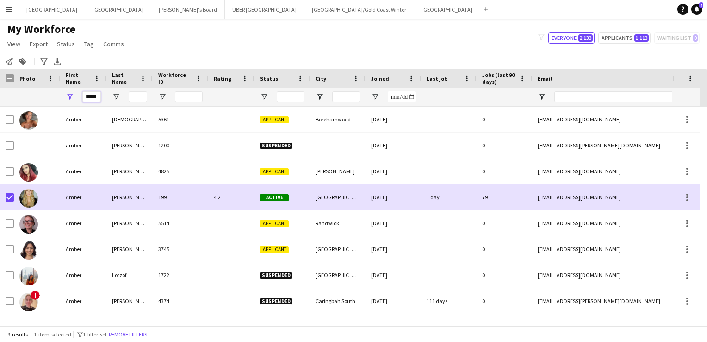
scroll to position [0, 0]
drag, startPoint x: 82, startPoint y: 96, endPoint x: 62, endPoint y: 95, distance: 20.4
click at [62, 95] on div "*****" at bounding box center [83, 97] width 46 height 19
type input "*"
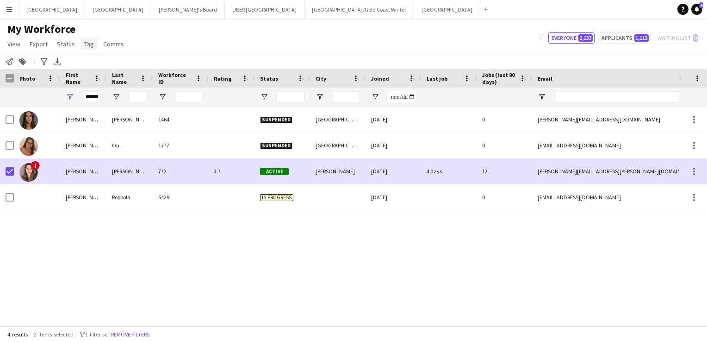
click at [88, 44] on span "Tag" at bounding box center [89, 44] width 10 height 8
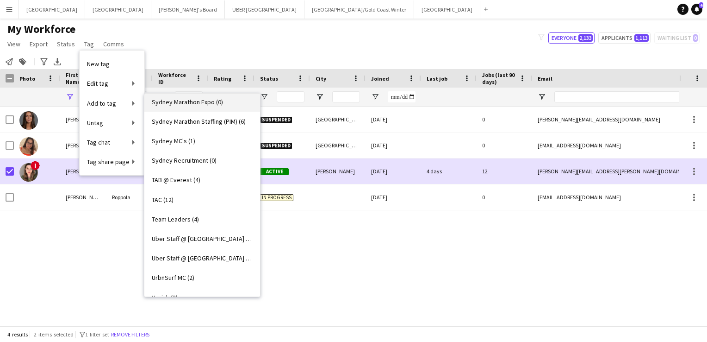
click at [167, 103] on span "Sydney Marathon Expo (0)" at bounding box center [187, 102] width 71 height 8
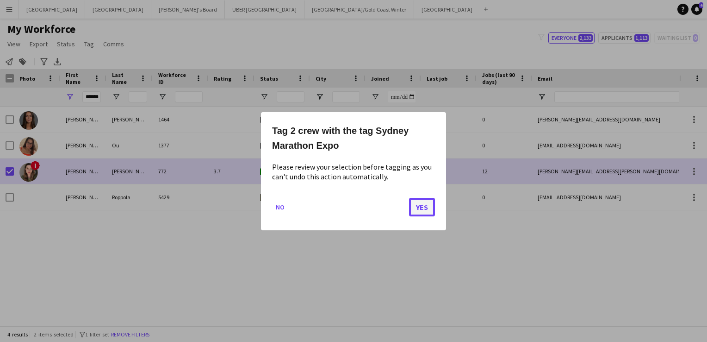
click at [430, 203] on button "Yes" at bounding box center [422, 206] width 26 height 19
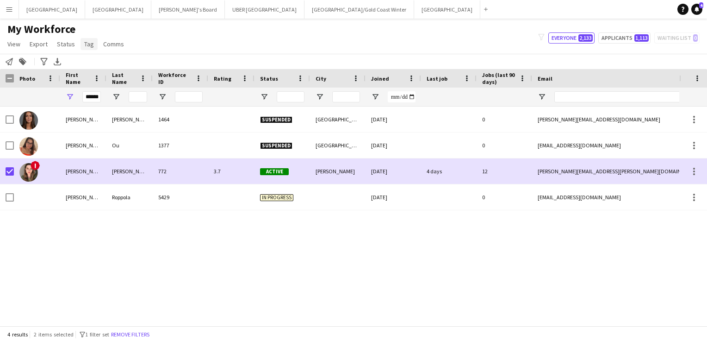
click at [87, 44] on span "Tag" at bounding box center [89, 44] width 10 height 8
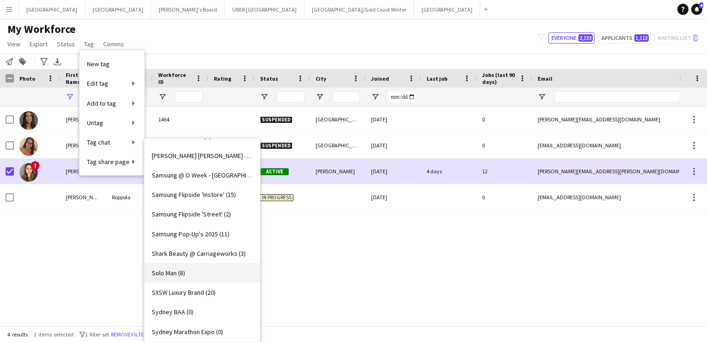
scroll to position [1635, 0]
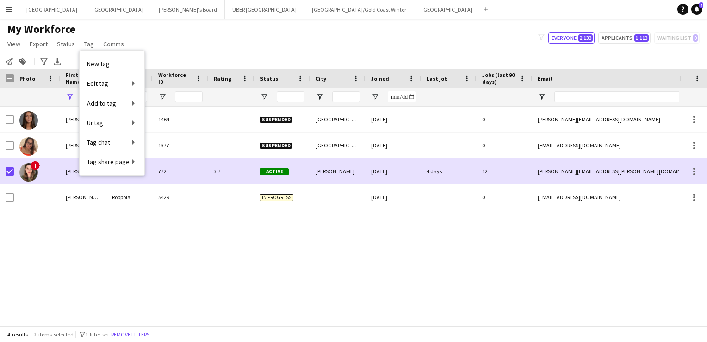
click at [19, 262] on div "bonnie jolevski 1464 Suspended Williamstown 04-08-2022 0 bonniejolevski@outlook…" at bounding box center [340, 212] width 680 height 212
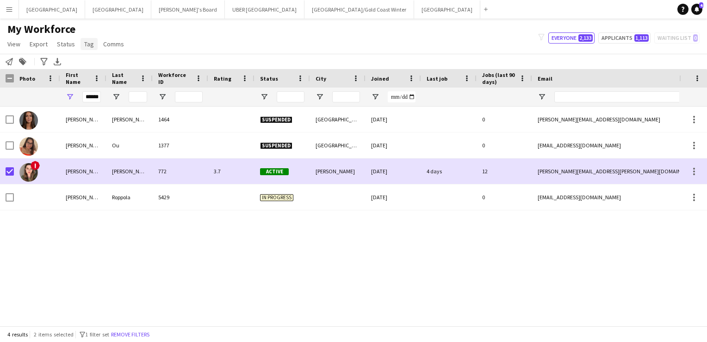
click at [91, 44] on span "Tag" at bounding box center [89, 44] width 10 height 8
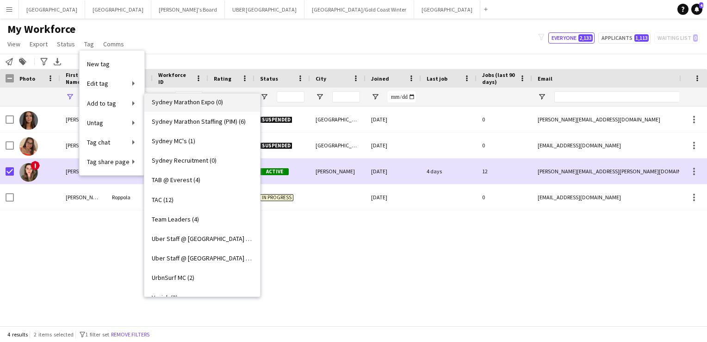
click at [171, 106] on link "Sydney Marathon Expo (0)" at bounding box center [202, 101] width 116 height 19
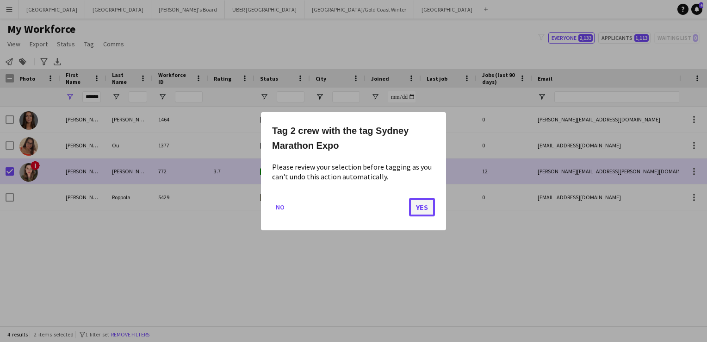
click at [424, 209] on button "Yes" at bounding box center [422, 206] width 26 height 19
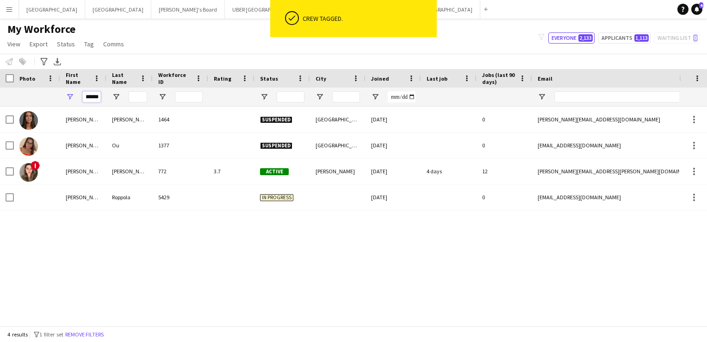
click at [99, 96] on input "******" at bounding box center [91, 96] width 19 height 11
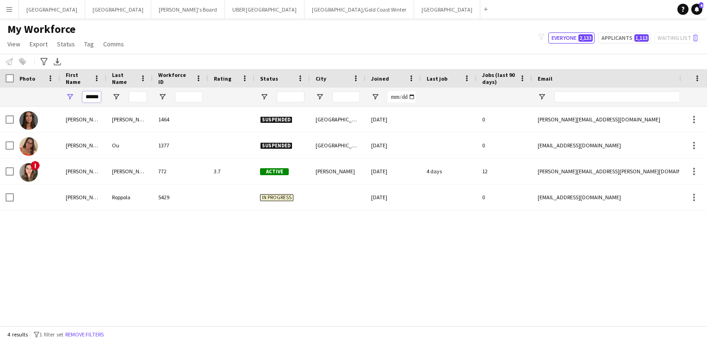
click at [99, 96] on input "******" at bounding box center [91, 96] width 19 height 11
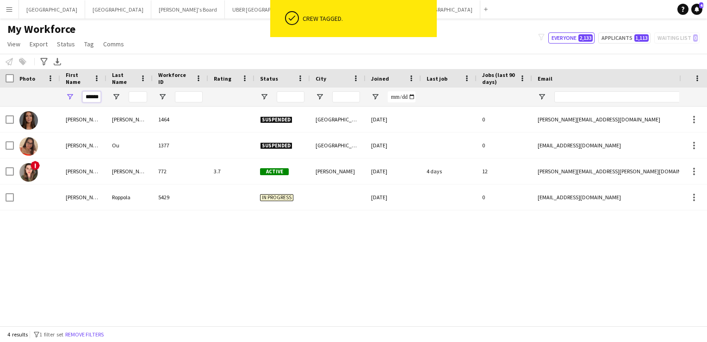
click at [99, 96] on input "******" at bounding box center [91, 96] width 19 height 11
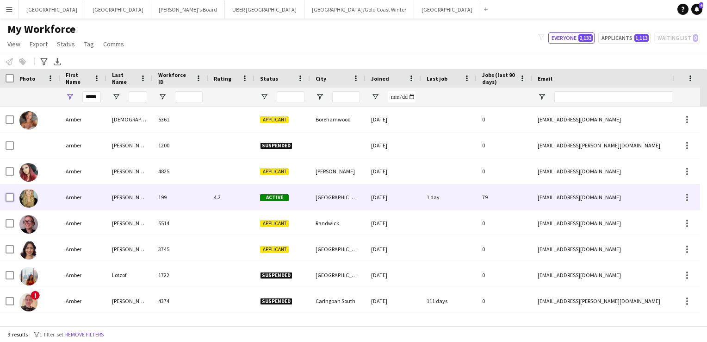
scroll to position [0, 0]
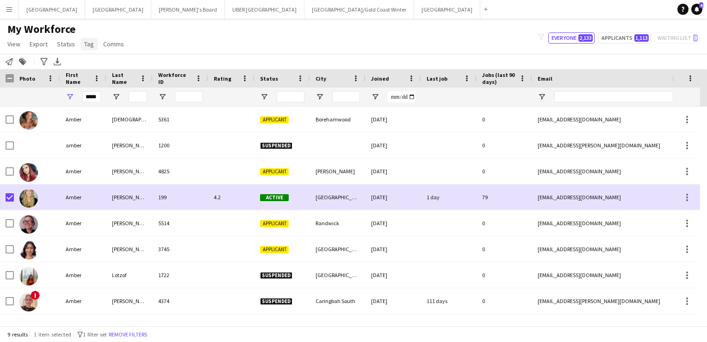
click at [85, 44] on span "Tag" at bounding box center [89, 44] width 10 height 8
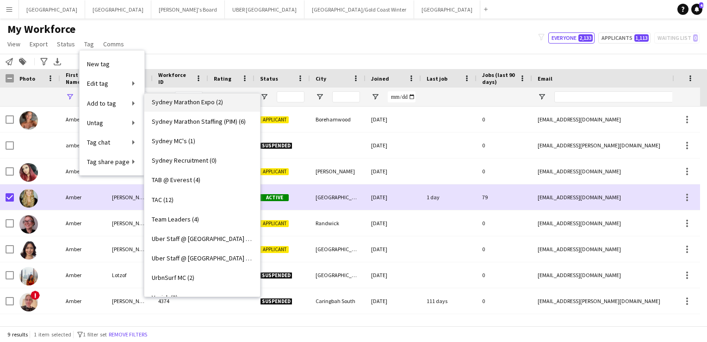
click at [174, 101] on span "Sydney Marathon Expo (2)" at bounding box center [187, 102] width 71 height 8
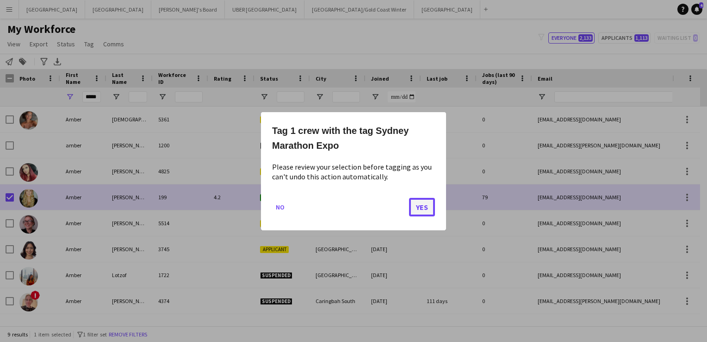
click at [419, 203] on button "Yes" at bounding box center [422, 206] width 26 height 19
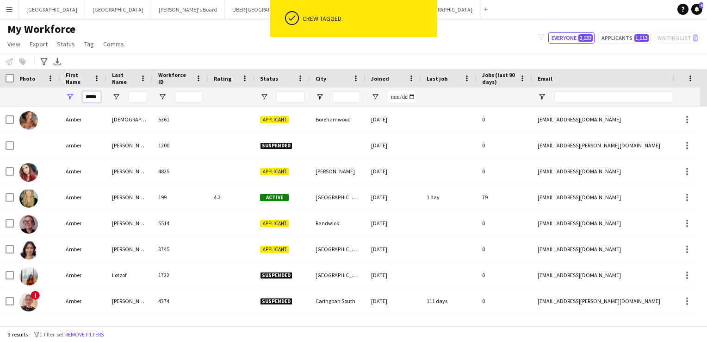
drag, startPoint x: 98, startPoint y: 95, endPoint x: 66, endPoint y: 91, distance: 32.2
click at [66, 91] on div "*****" at bounding box center [83, 97] width 46 height 19
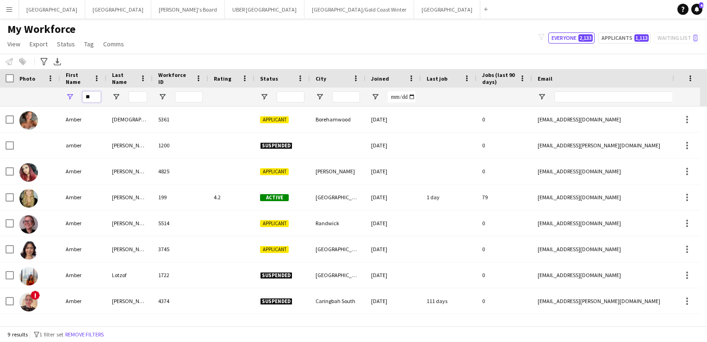
type input "*"
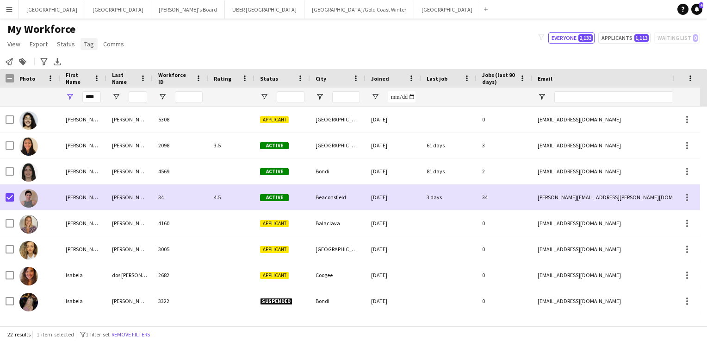
click at [88, 40] on span "Tag" at bounding box center [89, 44] width 10 height 8
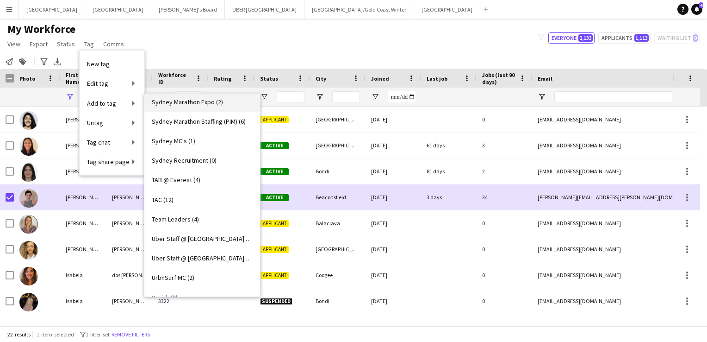
click at [178, 100] on span "Sydney Marathon Expo (2)" at bounding box center [187, 102] width 71 height 8
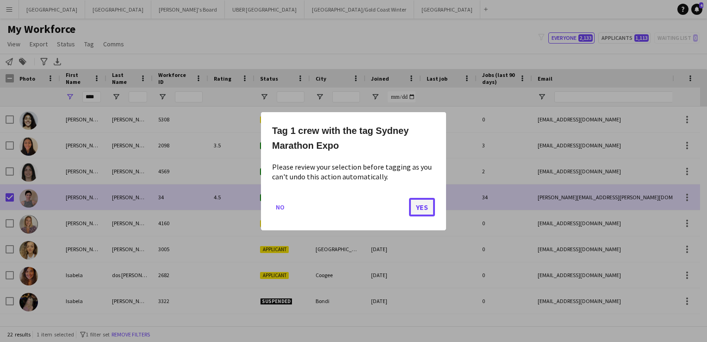
click at [426, 207] on button "Yes" at bounding box center [422, 206] width 26 height 19
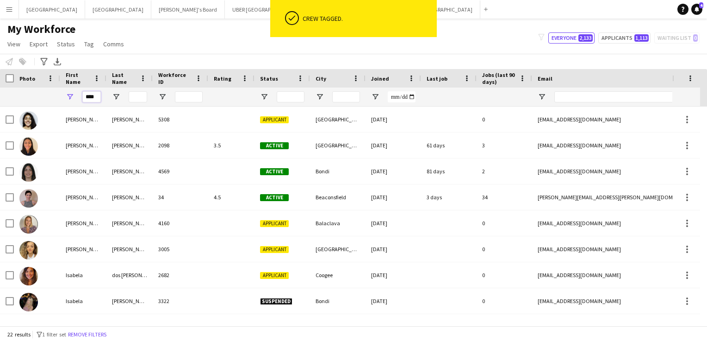
drag, startPoint x: 98, startPoint y: 94, endPoint x: 38, endPoint y: 92, distance: 59.8
click at [38, 92] on div "****" at bounding box center [495, 97] width 990 height 19
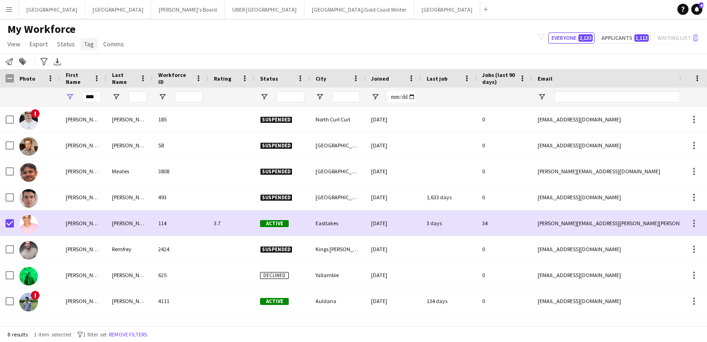
click at [86, 46] on span "Tag" at bounding box center [89, 44] width 10 height 8
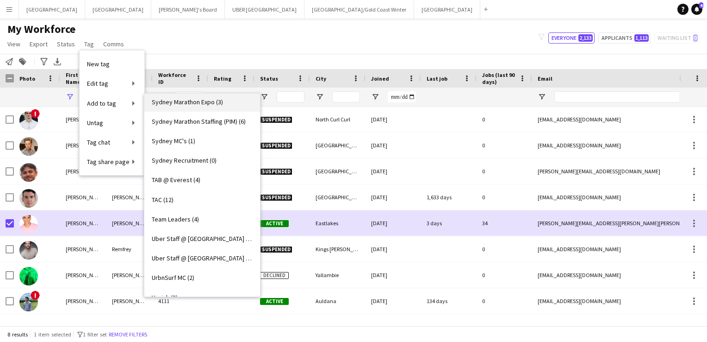
click at [163, 104] on span "Sydney Marathon Expo (3)" at bounding box center [187, 102] width 71 height 8
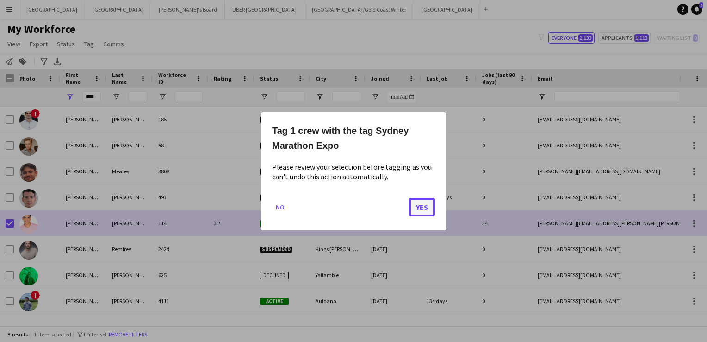
click at [422, 211] on button "Yes" at bounding box center [422, 206] width 26 height 19
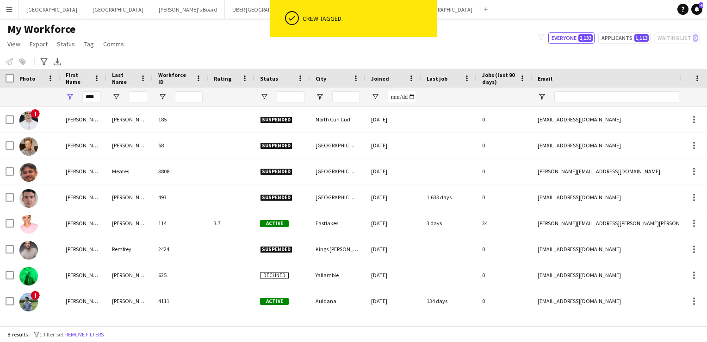
drag, startPoint x: 101, startPoint y: 98, endPoint x: 65, endPoint y: 90, distance: 36.5
click at [65, 90] on div "****" at bounding box center [83, 97] width 46 height 19
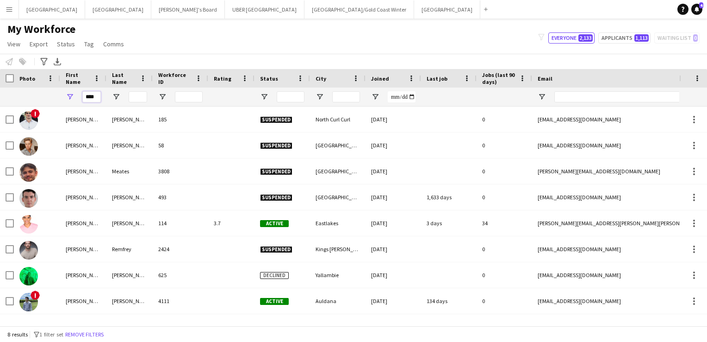
drag, startPoint x: 98, startPoint y: 97, endPoint x: 59, endPoint y: 91, distance: 39.3
click at [59, 91] on div "****" at bounding box center [495, 97] width 990 height 19
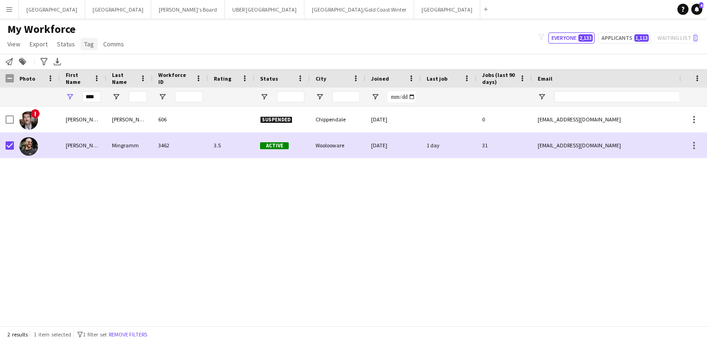
click at [88, 43] on span "Tag" at bounding box center [89, 44] width 10 height 8
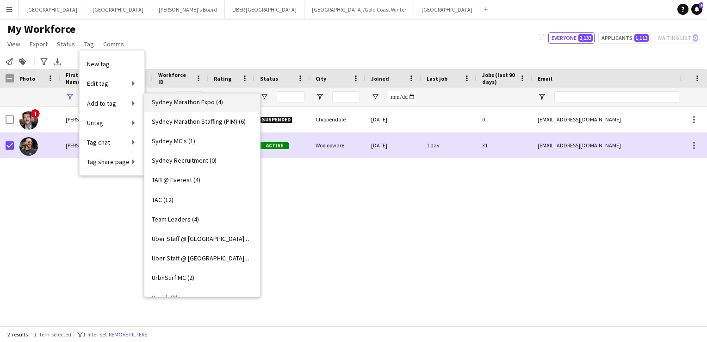
click at [198, 103] on span "Sydney Marathon Expo (4)" at bounding box center [187, 102] width 71 height 8
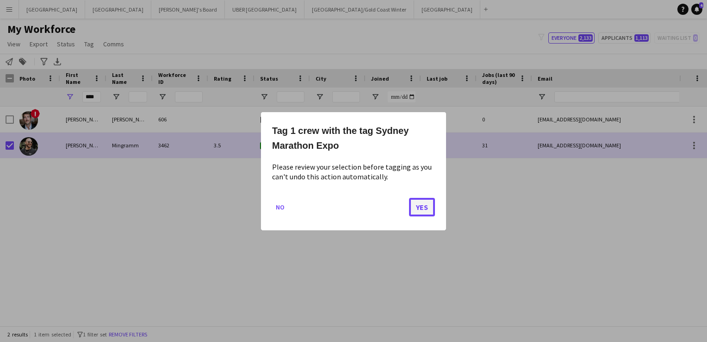
click at [424, 206] on button "Yes" at bounding box center [422, 206] width 26 height 19
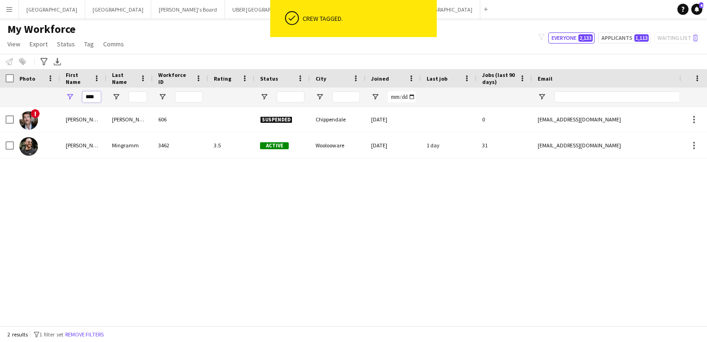
drag, startPoint x: 93, startPoint y: 99, endPoint x: 69, endPoint y: 95, distance: 24.3
click at [69, 95] on div "****" at bounding box center [83, 97] width 46 height 19
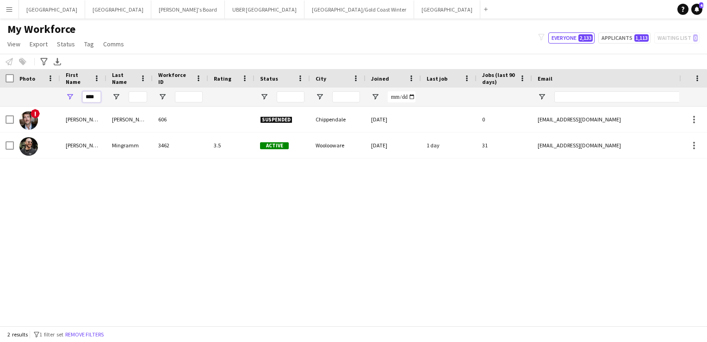
type input "*"
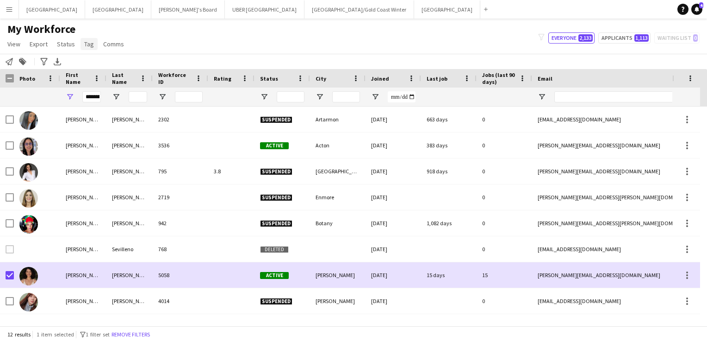
click at [84, 42] on span "Tag" at bounding box center [89, 44] width 10 height 8
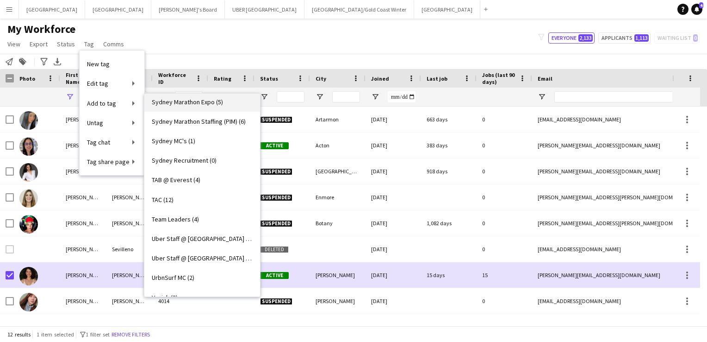
click at [176, 102] on span "Sydney Marathon Expo (5)" at bounding box center [187, 102] width 71 height 8
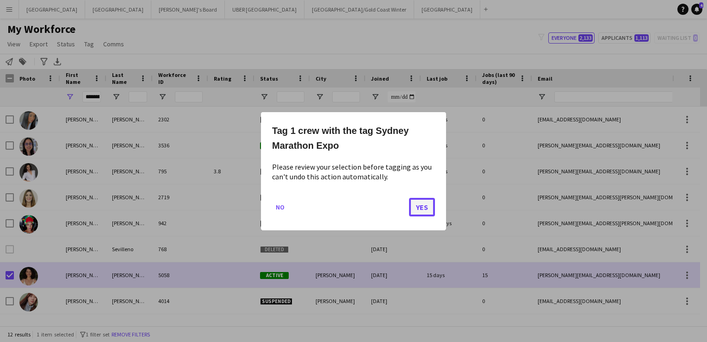
click at [428, 203] on button "Yes" at bounding box center [422, 206] width 26 height 19
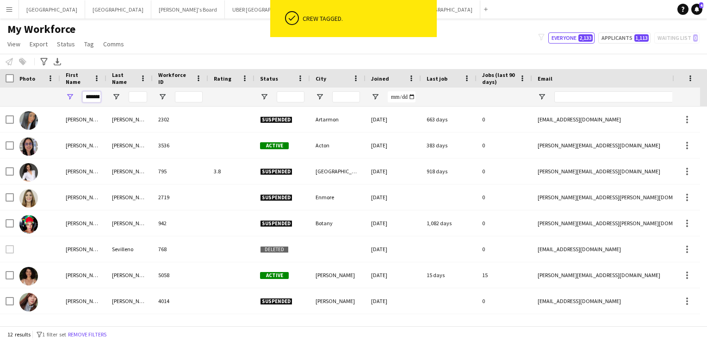
drag, startPoint x: 99, startPoint y: 95, endPoint x: 54, endPoint y: 93, distance: 45.0
click at [54, 93] on div "********" at bounding box center [495, 97] width 990 height 19
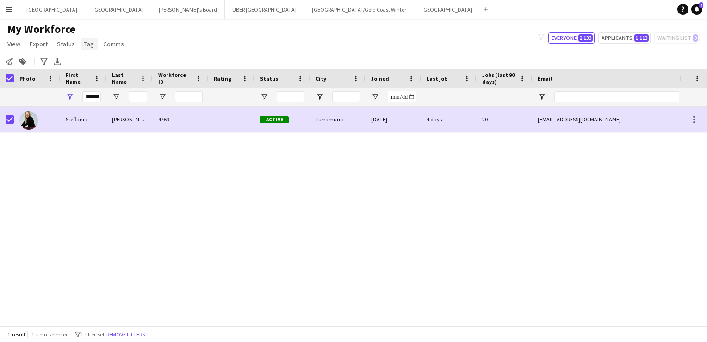
click at [87, 44] on span "Tag" at bounding box center [89, 44] width 10 height 8
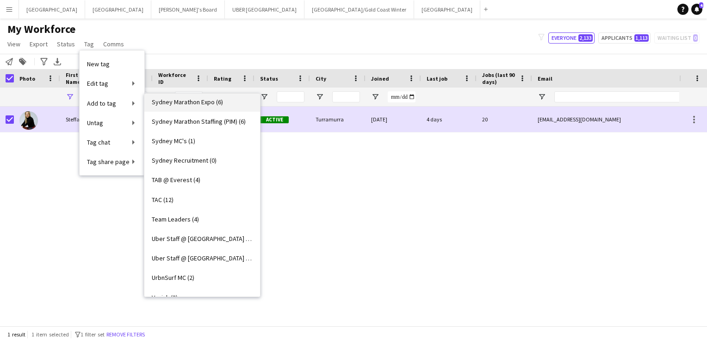
click at [186, 98] on span "Sydney Marathon Expo (6)" at bounding box center [187, 102] width 71 height 8
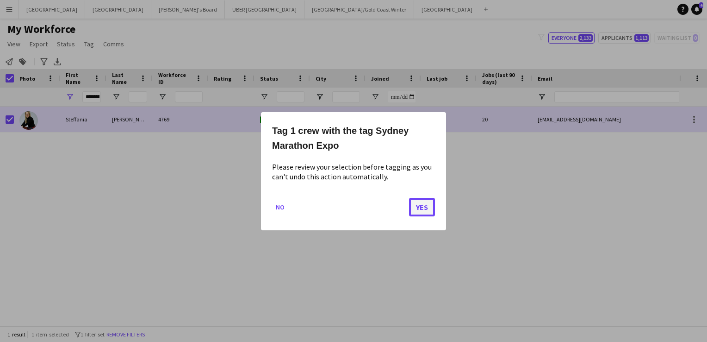
click at [428, 203] on button "Yes" at bounding box center [422, 206] width 26 height 19
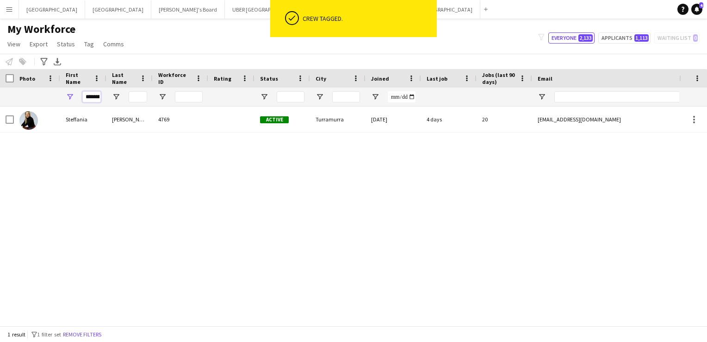
click at [100, 98] on input "*********" at bounding box center [91, 96] width 19 height 11
click at [100, 98] on input "*" at bounding box center [91, 96] width 19 height 11
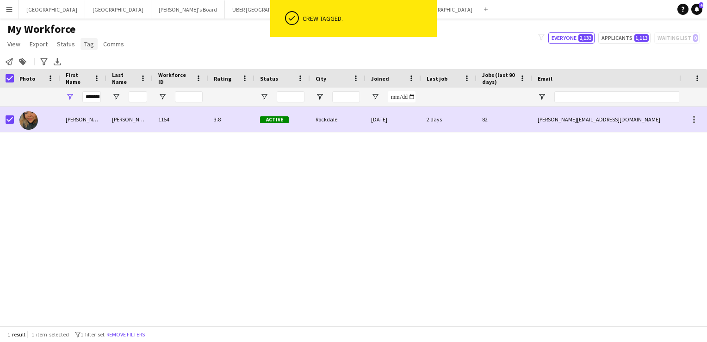
click at [88, 44] on span "Tag" at bounding box center [89, 44] width 10 height 8
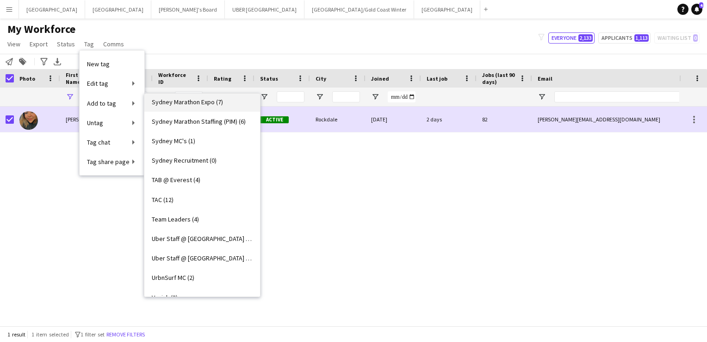
click at [169, 98] on span "Sydney Marathon Expo (7)" at bounding box center [187, 102] width 71 height 8
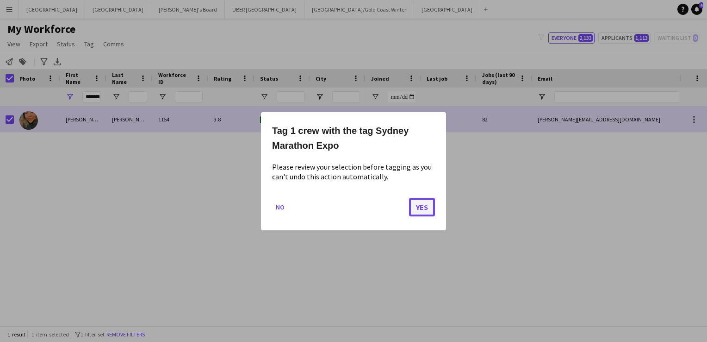
click at [426, 204] on button "Yes" at bounding box center [422, 206] width 26 height 19
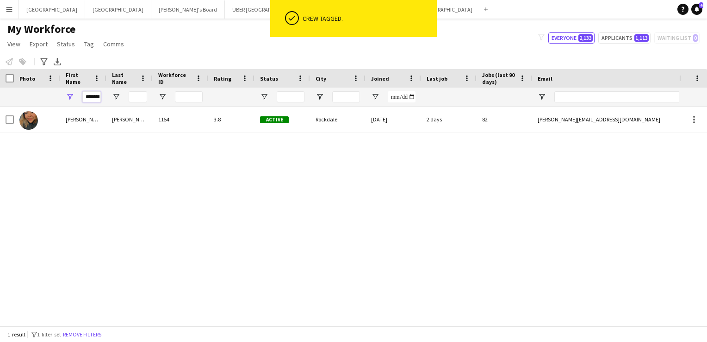
click at [98, 95] on input "*******" at bounding box center [91, 96] width 19 height 11
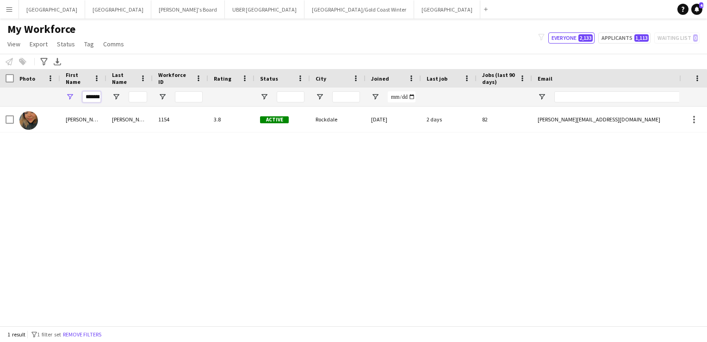
click at [98, 95] on input "*******" at bounding box center [91, 96] width 19 height 11
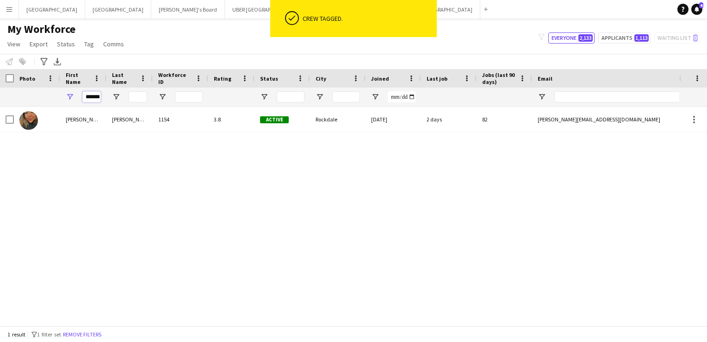
click at [98, 95] on input "*******" at bounding box center [91, 96] width 19 height 11
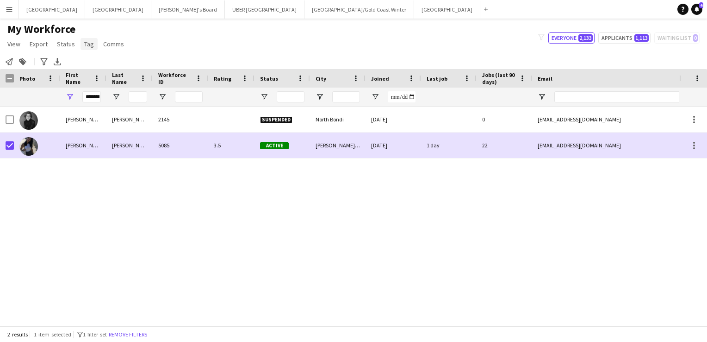
click at [88, 42] on span "Tag" at bounding box center [89, 44] width 10 height 8
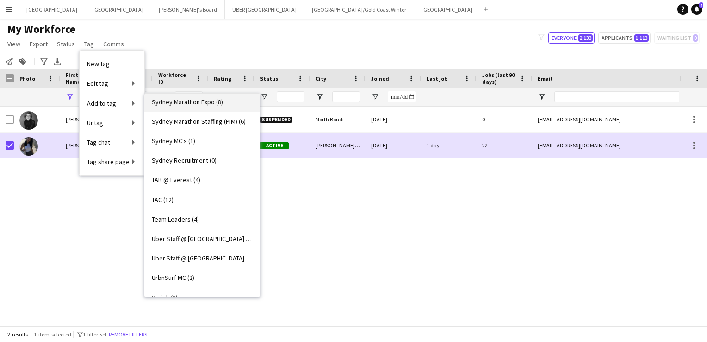
click at [174, 101] on span "Sydney Marathon Expo (8)" at bounding box center [187, 102] width 71 height 8
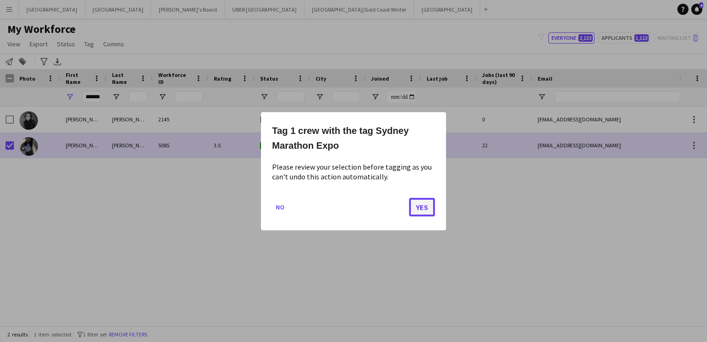
click at [418, 205] on button "Yes" at bounding box center [422, 206] width 26 height 19
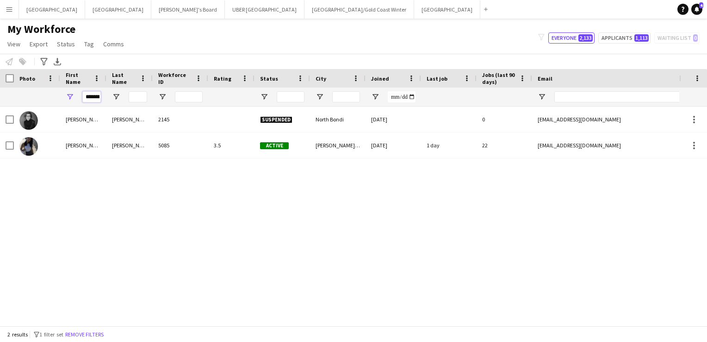
click at [95, 97] on input "*******" at bounding box center [91, 96] width 19 height 11
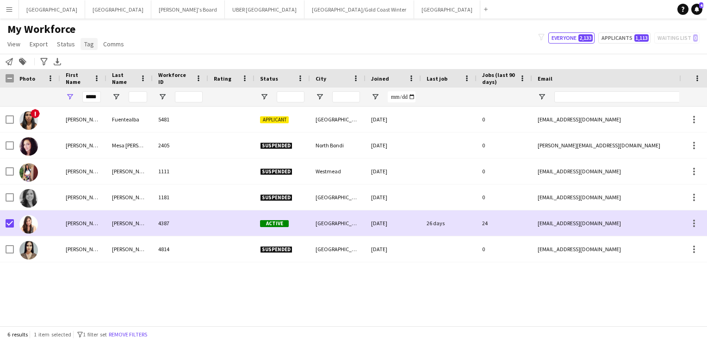
click at [88, 43] on span "Tag" at bounding box center [89, 44] width 10 height 8
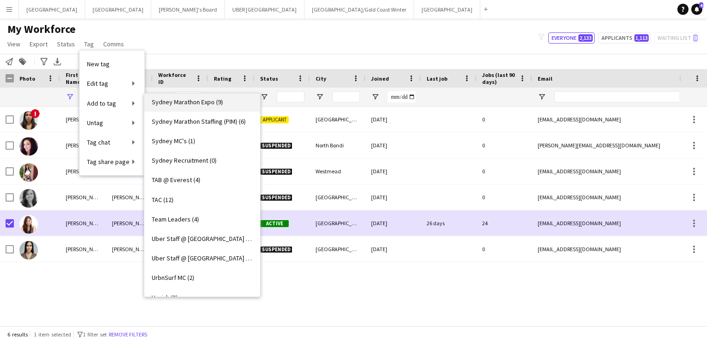
click at [175, 103] on span "Sydney Marathon Expo (9)" at bounding box center [187, 102] width 71 height 8
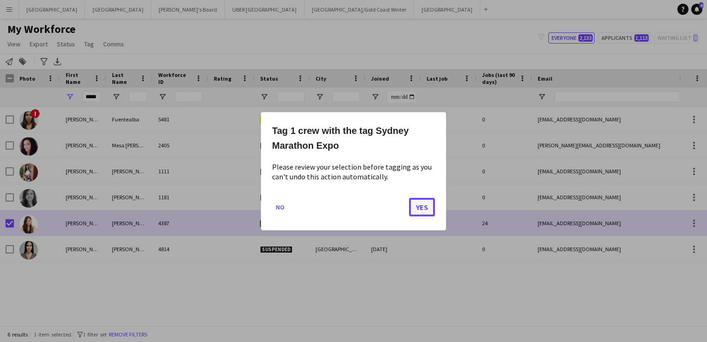
click at [420, 208] on button "Yes" at bounding box center [422, 206] width 26 height 19
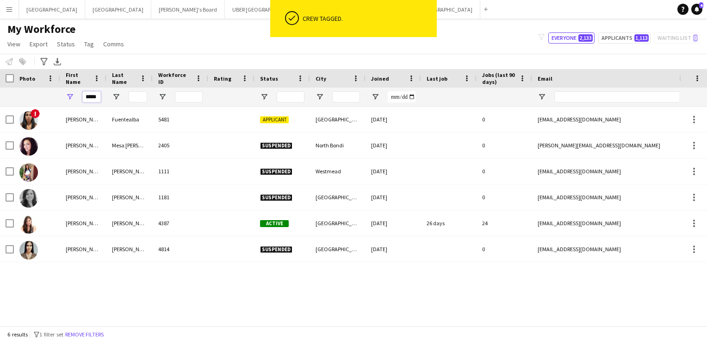
drag, startPoint x: 99, startPoint y: 97, endPoint x: 63, endPoint y: 92, distance: 36.9
click at [63, 92] on div "*****" at bounding box center [83, 97] width 46 height 19
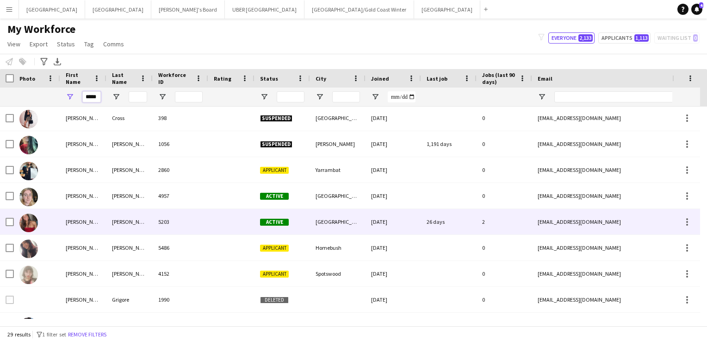
scroll to position [131, 0]
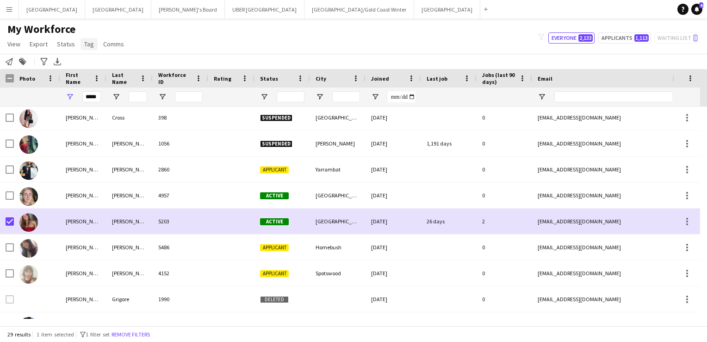
click at [85, 42] on span "Tag" at bounding box center [89, 44] width 10 height 8
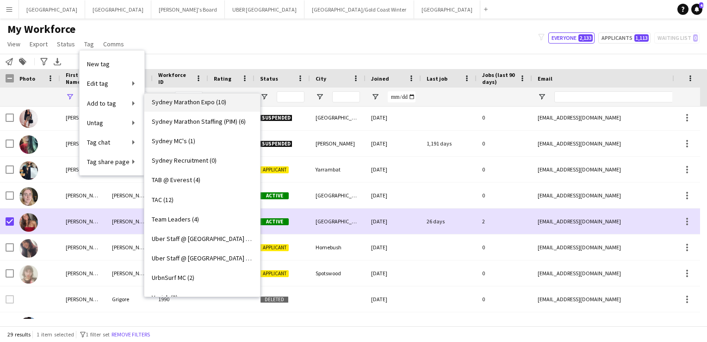
click at [177, 101] on span "Sydney Marathon Expo (10)" at bounding box center [189, 102] width 75 height 8
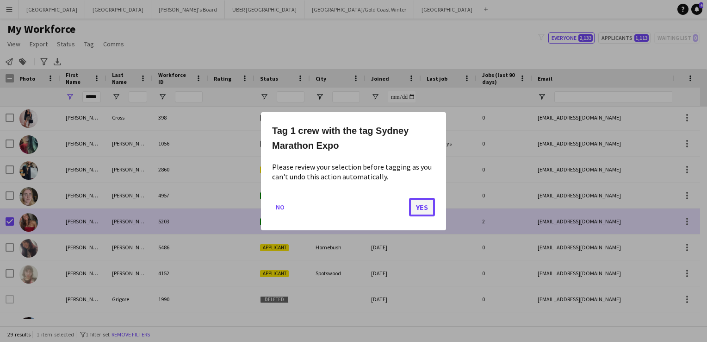
click at [422, 203] on button "Yes" at bounding box center [422, 206] width 26 height 19
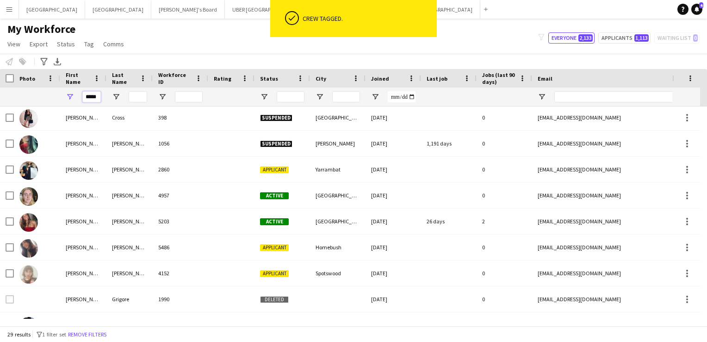
drag, startPoint x: 96, startPoint y: 96, endPoint x: 63, endPoint y: 95, distance: 33.8
click at [63, 95] on div "*****" at bounding box center [83, 97] width 46 height 19
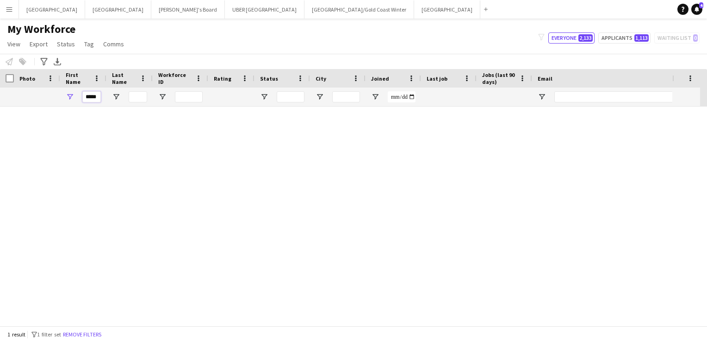
scroll to position [0, 0]
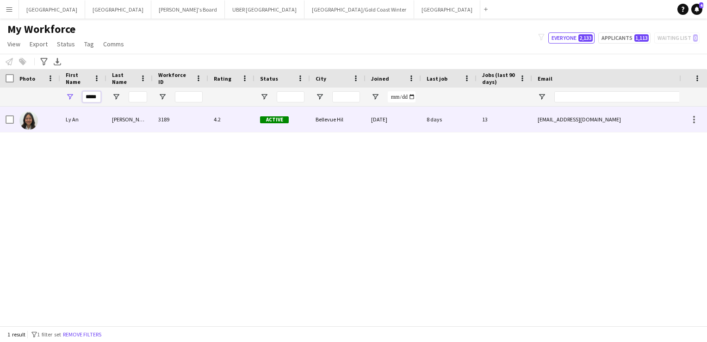
type input "*****"
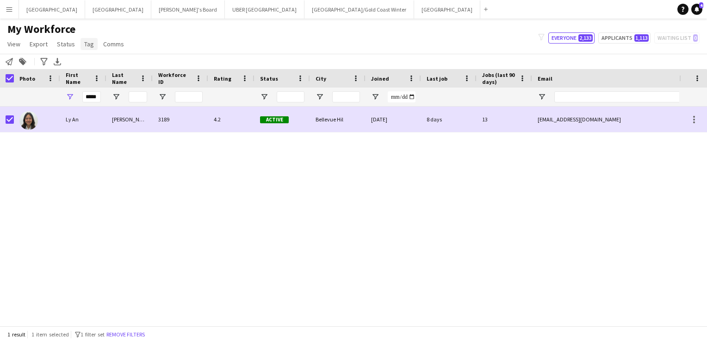
click at [85, 44] on span "Tag" at bounding box center [89, 44] width 10 height 8
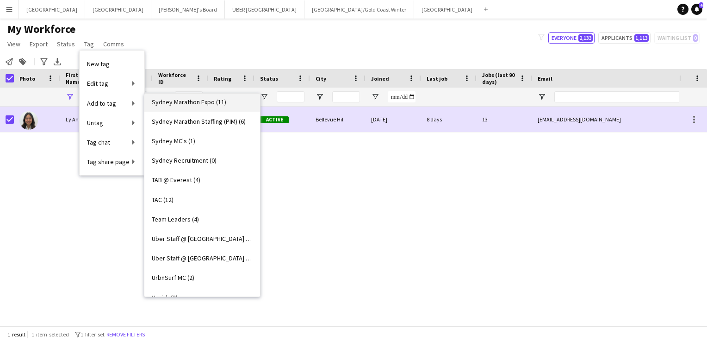
click at [182, 101] on span "Sydney Marathon Expo (11)" at bounding box center [189, 102] width 75 height 8
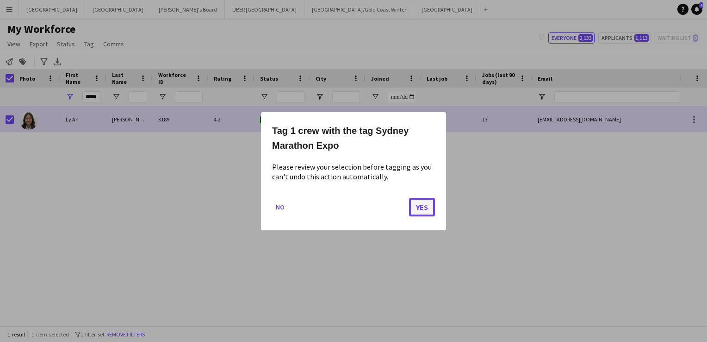
click at [420, 206] on button "Yes" at bounding box center [422, 206] width 26 height 19
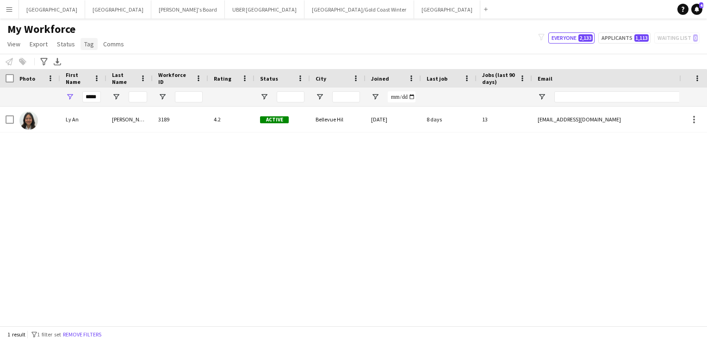
click at [87, 43] on span "Tag" at bounding box center [89, 44] width 10 height 8
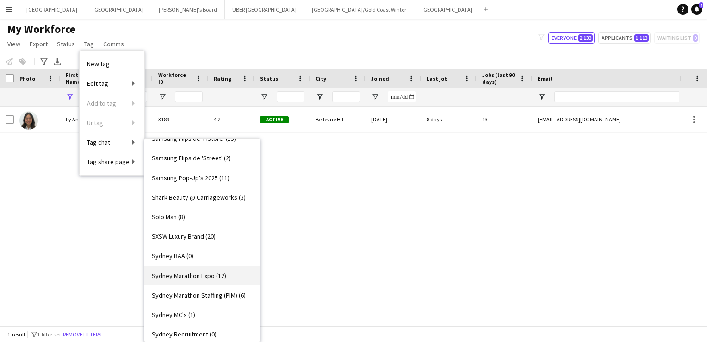
click at [181, 271] on span "Sydney Marathon Expo (12)" at bounding box center [189, 275] width 75 height 8
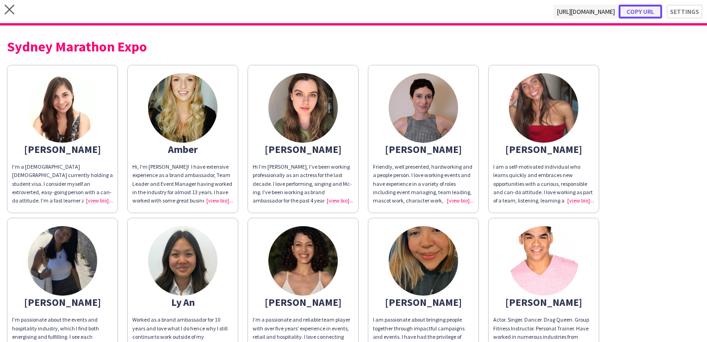
click at [640, 11] on button "Copy url" at bounding box center [641, 12] width 44 height 14
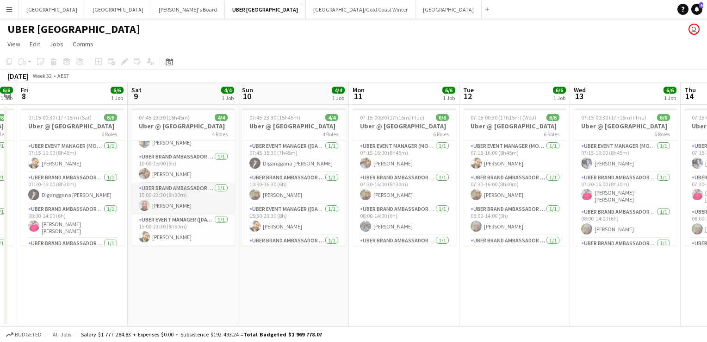
scroll to position [21, 0]
click at [163, 203] on app-card-role "UBER Brand Ambassador (Saturday) 1/1 15:00-23:30 (8h30m) Michael Wayman" at bounding box center [183, 198] width 104 height 31
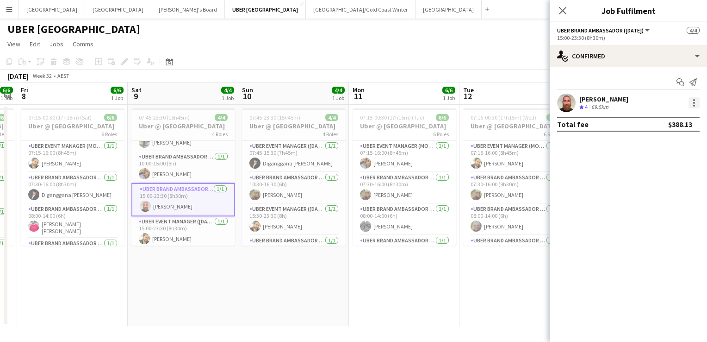
click at [694, 102] on div at bounding box center [695, 103] width 2 height 2
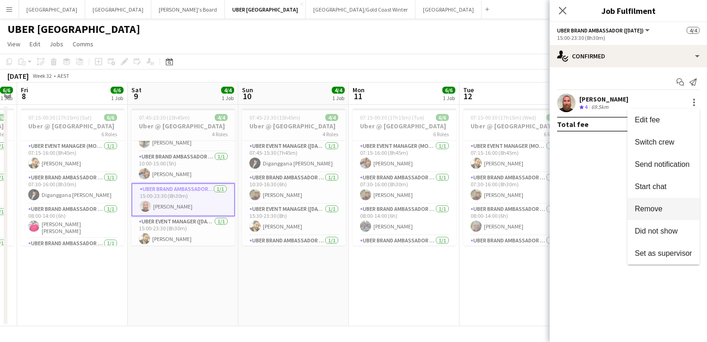
click at [645, 208] on span "Remove" at bounding box center [649, 209] width 28 height 8
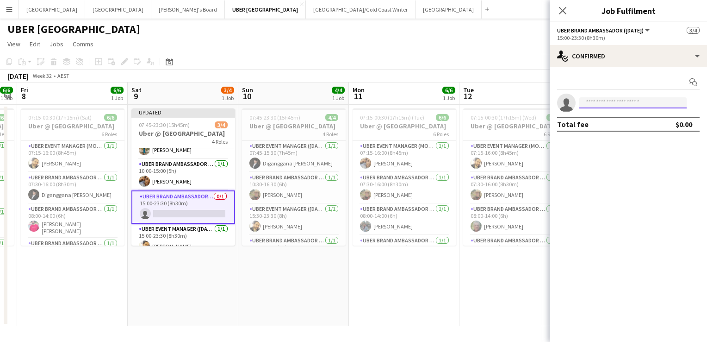
click at [601, 103] on input at bounding box center [633, 102] width 107 height 11
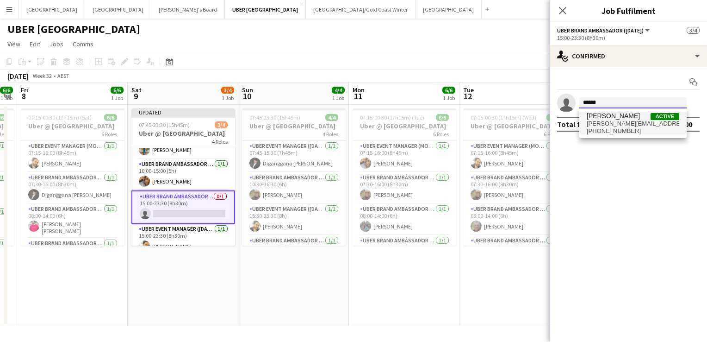
type input "******"
click at [600, 122] on span "aarush.singh@live.com" at bounding box center [633, 123] width 93 height 7
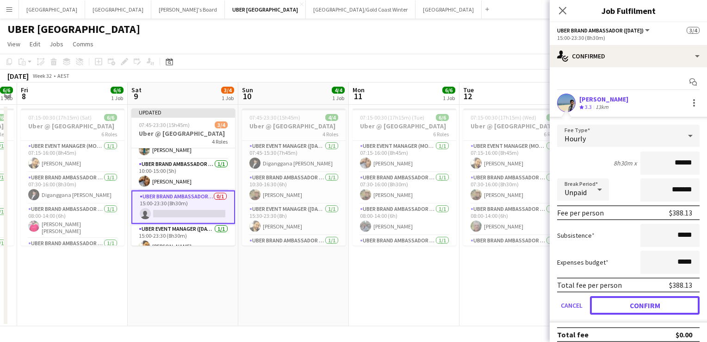
click at [615, 304] on button "Confirm" at bounding box center [645, 305] width 110 height 19
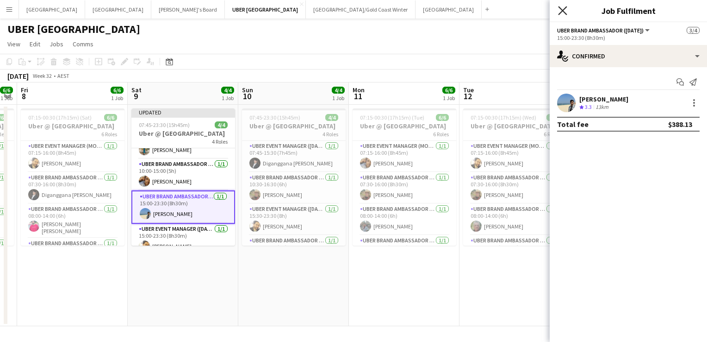
click at [563, 7] on icon "Close pop-in" at bounding box center [562, 10] width 9 height 9
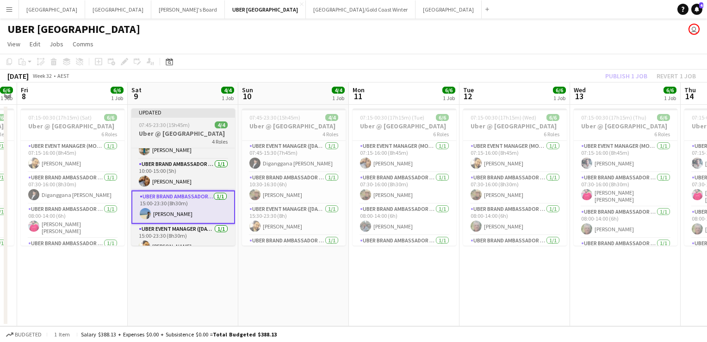
click at [202, 118] on app-job-card "Updated 07:45-23:30 (15h45m) 4/4 Uber @ Melbourne Airport 4 Roles UBER Event Ma…" at bounding box center [183, 176] width 104 height 137
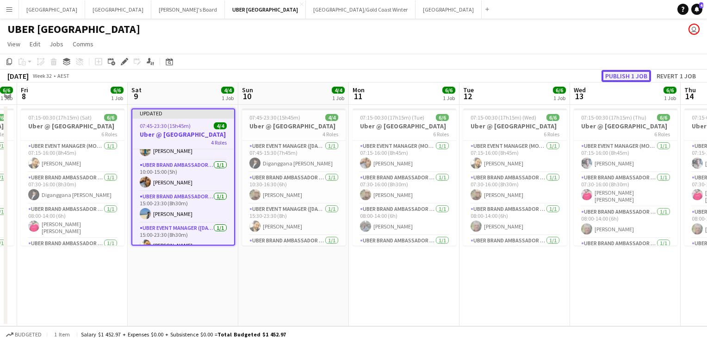
click at [609, 71] on button "Publish 1 job" at bounding box center [627, 76] width 50 height 12
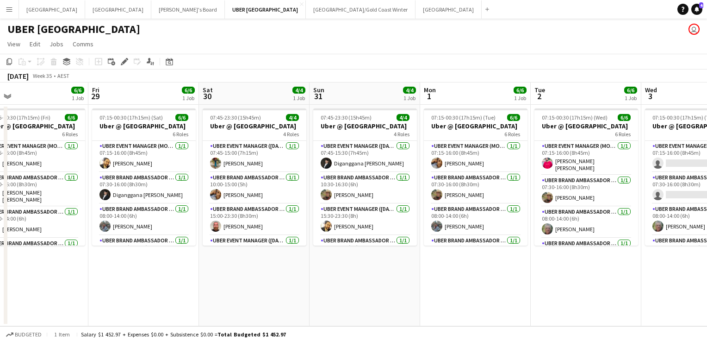
scroll to position [0, 364]
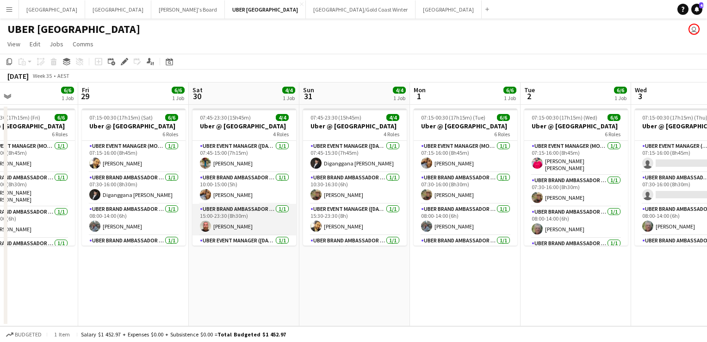
click at [224, 226] on app-card-role "UBER Brand Ambassador (Saturday) 1/1 15:00-23:30 (8h30m) Michael Wayman" at bounding box center [245, 219] width 104 height 31
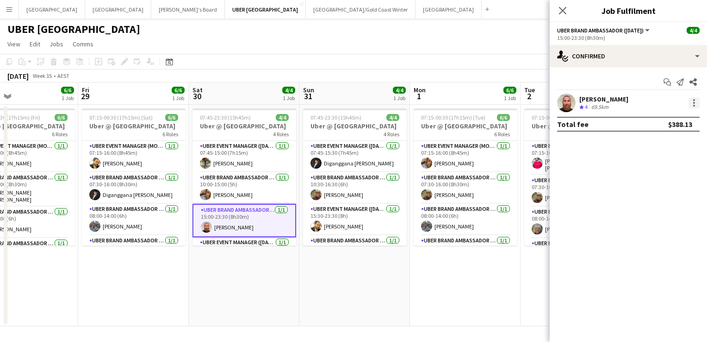
click at [691, 105] on div at bounding box center [694, 102] width 11 height 11
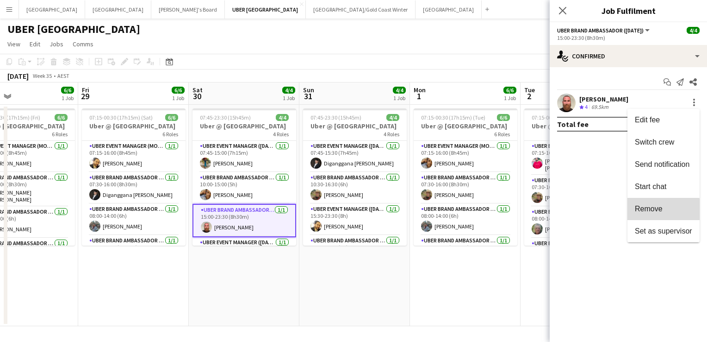
click at [640, 212] on span "Remove" at bounding box center [649, 209] width 28 height 8
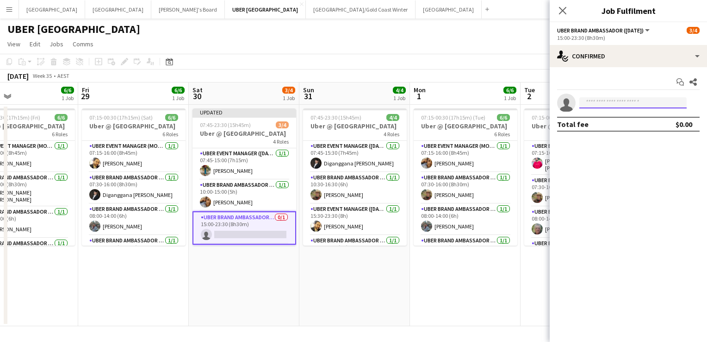
click at [617, 101] on input at bounding box center [633, 102] width 107 height 11
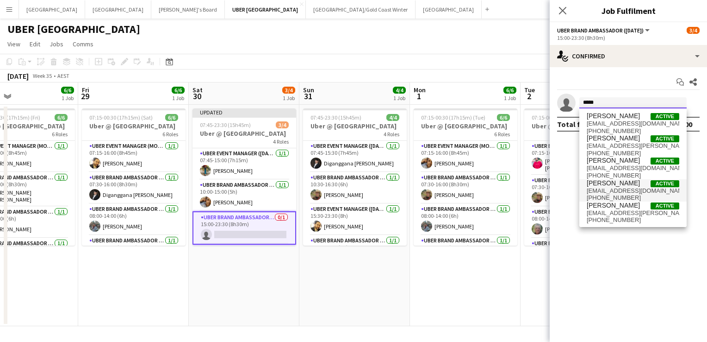
type input "*****"
click at [595, 187] on span "daniellerobinson1987@hotmail.com" at bounding box center [633, 190] width 93 height 7
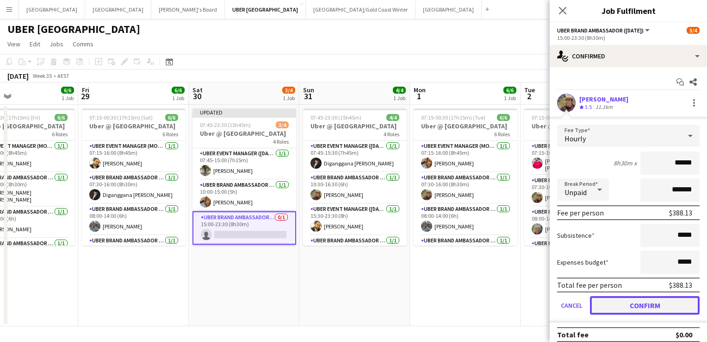
click at [614, 300] on button "Confirm" at bounding box center [645, 305] width 110 height 19
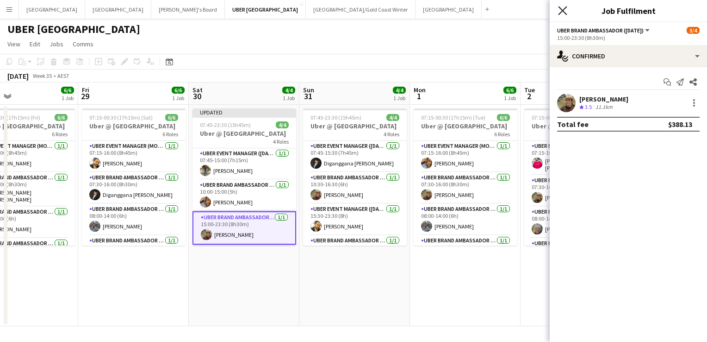
click at [562, 8] on icon "Close pop-in" at bounding box center [562, 10] width 9 height 9
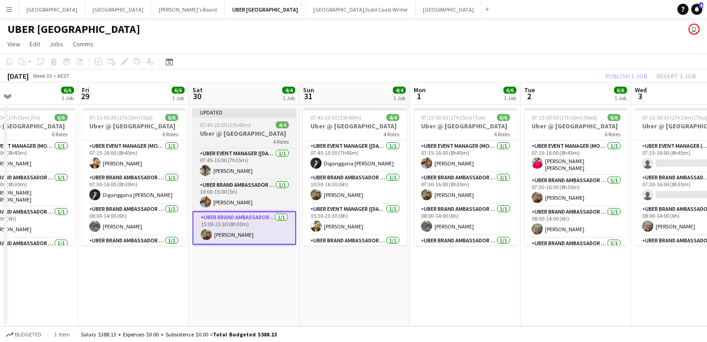
click at [241, 131] on h3 "Uber @ [GEOGRAPHIC_DATA]" at bounding box center [245, 133] width 104 height 8
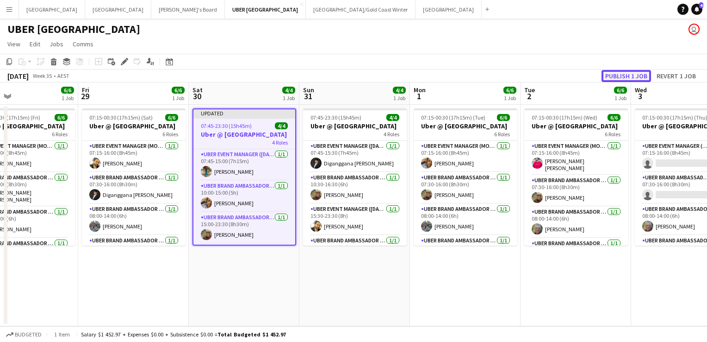
click at [611, 73] on button "Publish 1 job" at bounding box center [627, 76] width 50 height 12
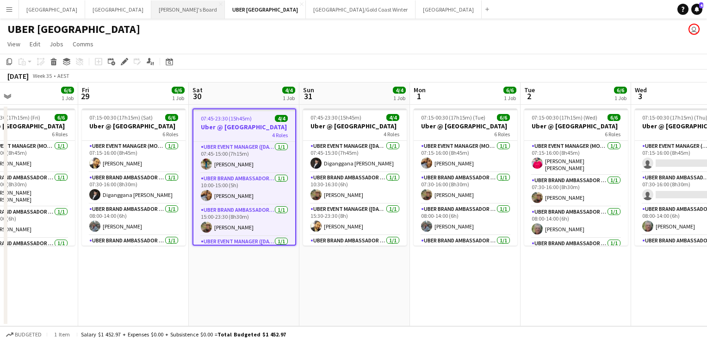
click at [151, 8] on button "Tennille's Board Close" at bounding box center [188, 9] width 74 height 18
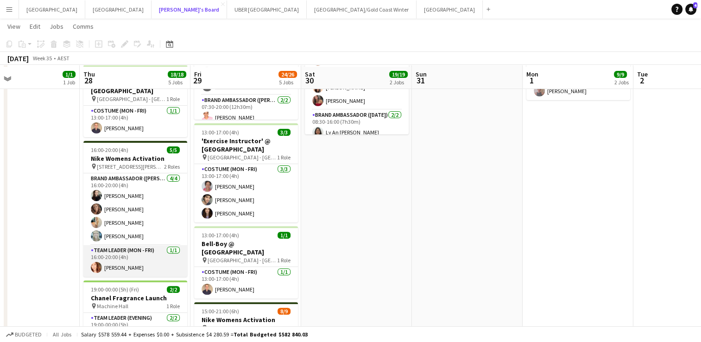
scroll to position [250, 0]
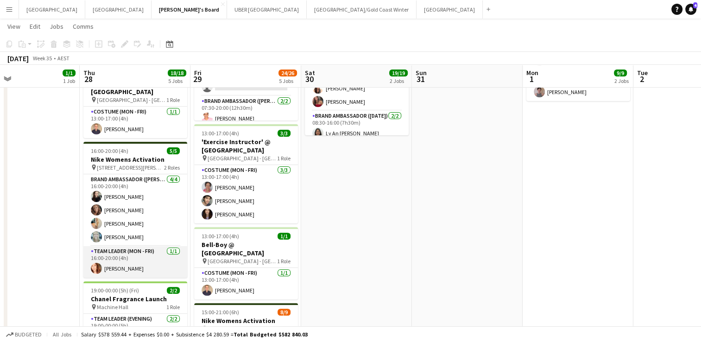
click at [111, 259] on app-card-role "Team Leader (Mon - Fri) 1/1 16:00-20:00 (4h) Mel Goh" at bounding box center [135, 261] width 104 height 31
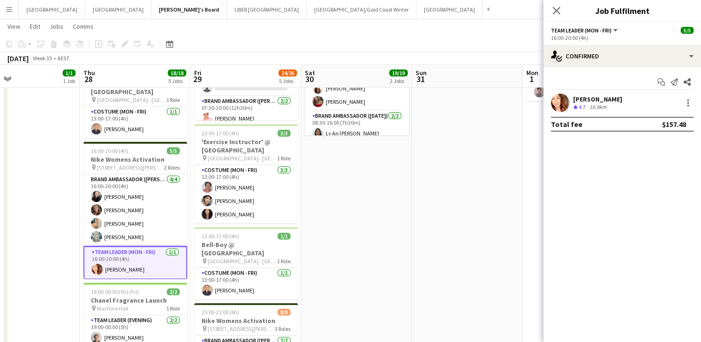
click at [577, 96] on div "[PERSON_NAME]" at bounding box center [597, 99] width 49 height 8
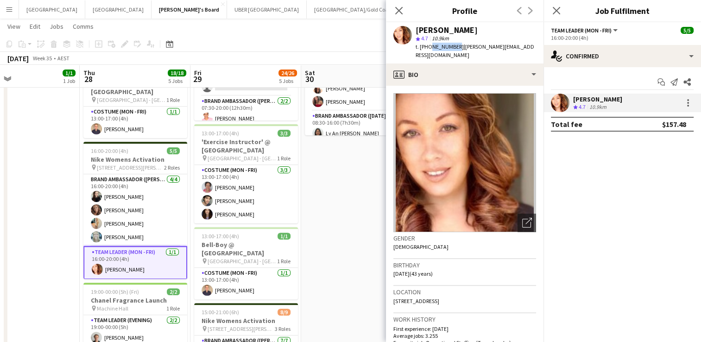
drag, startPoint x: 453, startPoint y: 46, endPoint x: 428, endPoint y: 47, distance: 25.0
click at [428, 47] on span "t. +61413403673" at bounding box center [439, 46] width 48 height 7
copy span "413403673"
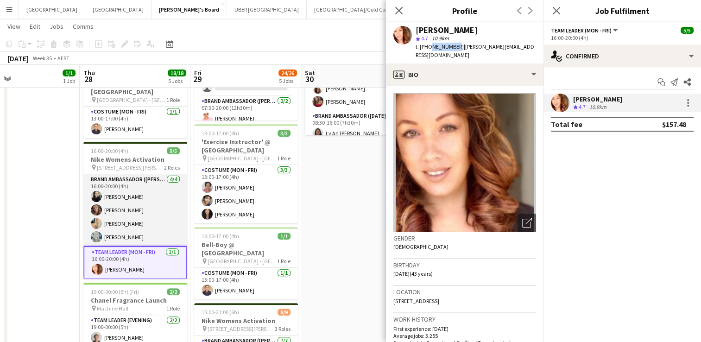
click at [133, 225] on app-card-role "Brand Ambassador (Mon - Fri) 4/4 16:00-20:00 (4h) Sharna O’Toole Rachel Zappia …" at bounding box center [135, 210] width 104 height 72
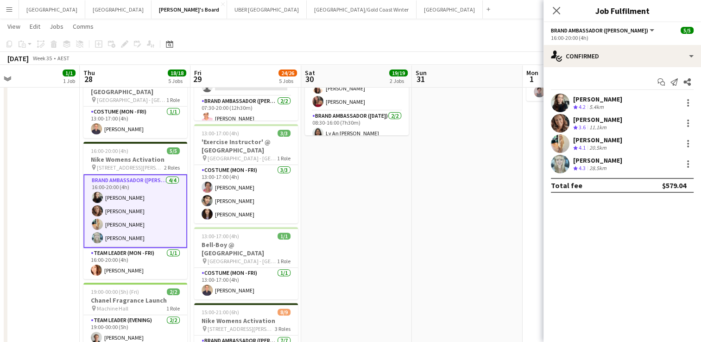
click at [586, 164] on div "Crew rating 4.3" at bounding box center [580, 168] width 14 height 8
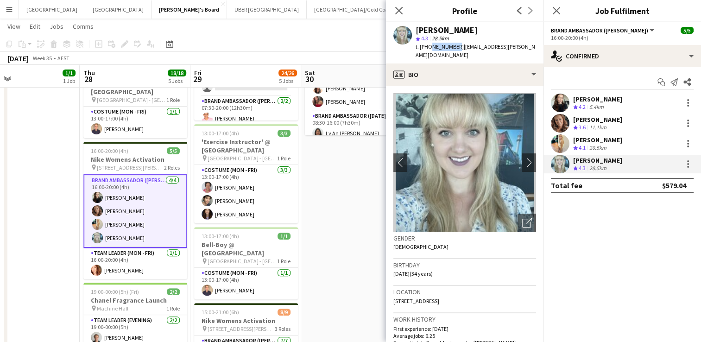
drag, startPoint x: 453, startPoint y: 47, endPoint x: 430, endPoint y: 42, distance: 23.6
click at [430, 43] on div "t. +61424323351 | brittany.elle.smith@gmail.com" at bounding box center [475, 51] width 120 height 17
copy span "24323351"
click at [443, 53] on div "Brittany Smith star 4.3 28.5km t. +61424323351 | brittany.elle.smith@gmail.com" at bounding box center [464, 42] width 157 height 41
drag, startPoint x: 453, startPoint y: 45, endPoint x: 428, endPoint y: 44, distance: 25.5
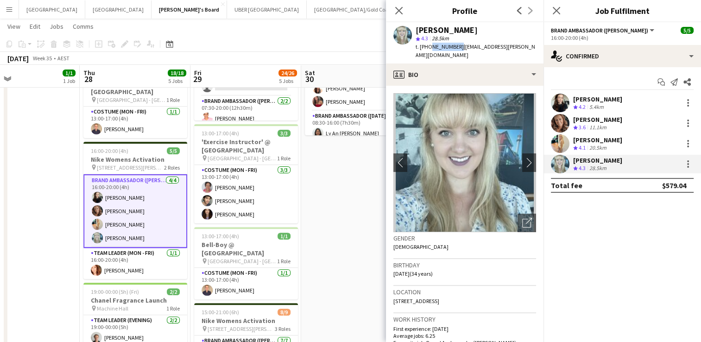
click at [428, 44] on span "t. +61424323351" at bounding box center [439, 46] width 48 height 7
copy span "424323351"
click at [428, 44] on span "t. +61424323351" at bounding box center [439, 46] width 48 height 7
click at [585, 137] on div "[PERSON_NAME]" at bounding box center [597, 140] width 49 height 8
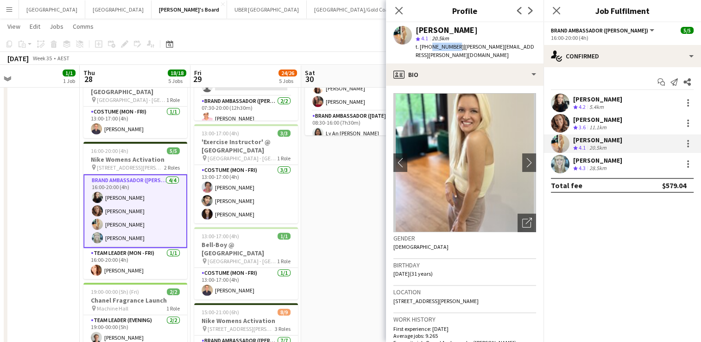
drag, startPoint x: 453, startPoint y: 47, endPoint x: 428, endPoint y: 46, distance: 25.0
click at [428, 46] on span "t. +61426868063" at bounding box center [439, 46] width 48 height 7
copy span "426868063"
click at [575, 121] on div "[PERSON_NAME]" at bounding box center [597, 119] width 49 height 8
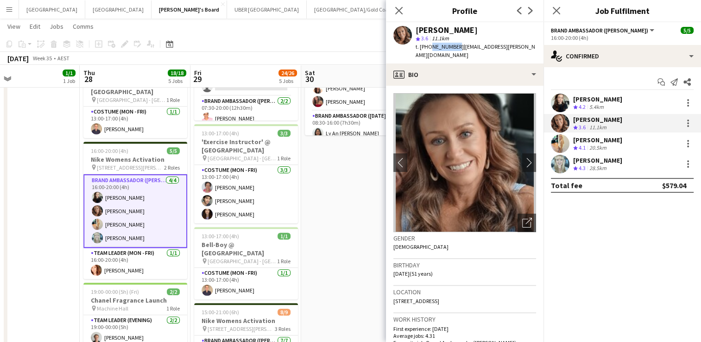
drag, startPoint x: 452, startPoint y: 47, endPoint x: 429, endPoint y: 46, distance: 23.2
click at [429, 46] on span "t. +61417656671" at bounding box center [439, 46] width 48 height 7
copy span "417656671"
click at [602, 96] on div "[PERSON_NAME]" at bounding box center [597, 99] width 49 height 8
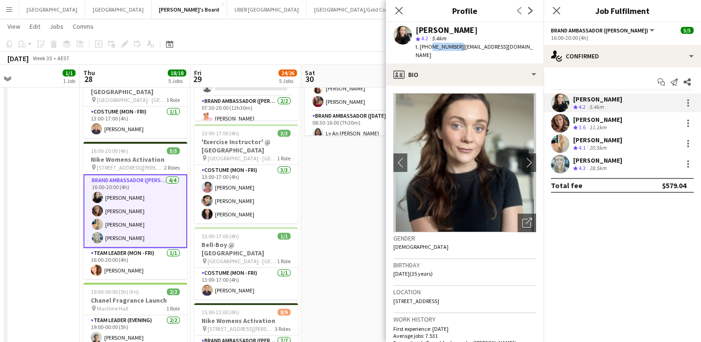
drag, startPoint x: 456, startPoint y: 45, endPoint x: 430, endPoint y: 47, distance: 26.0
click at [430, 47] on span "t. +610424033947" at bounding box center [439, 46] width 48 height 7
copy span "424033947"
click at [556, 12] on icon "Close pop-in" at bounding box center [555, 10] width 9 height 9
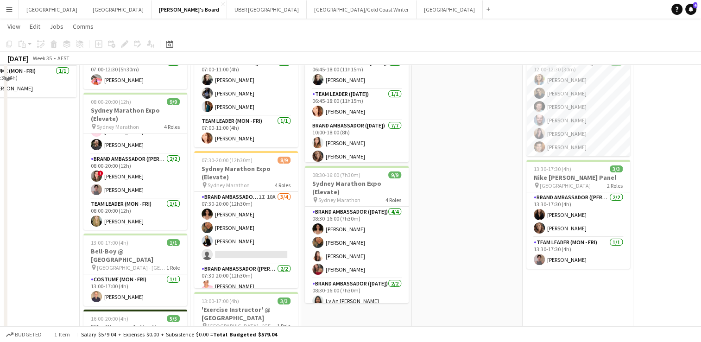
scroll to position [0, 0]
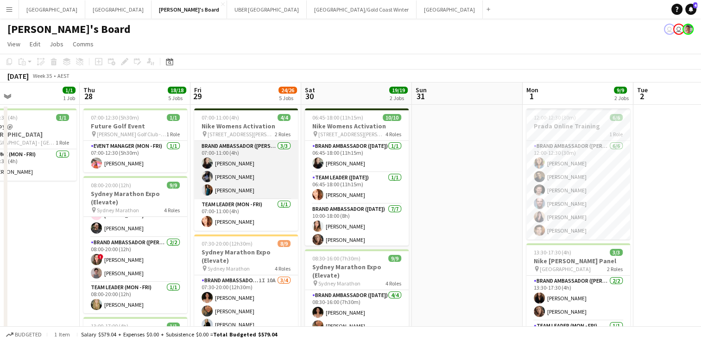
click at [237, 174] on app-card-role "Brand Ambassador (Mon - Fri) 3/3 07:00-11:00 (4h) Sharna O’Toole Lorella Yang P…" at bounding box center [246, 170] width 104 height 58
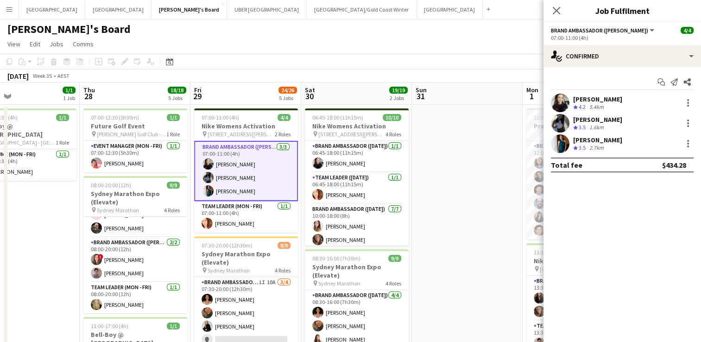
click at [586, 117] on div "[PERSON_NAME]" at bounding box center [597, 119] width 49 height 8
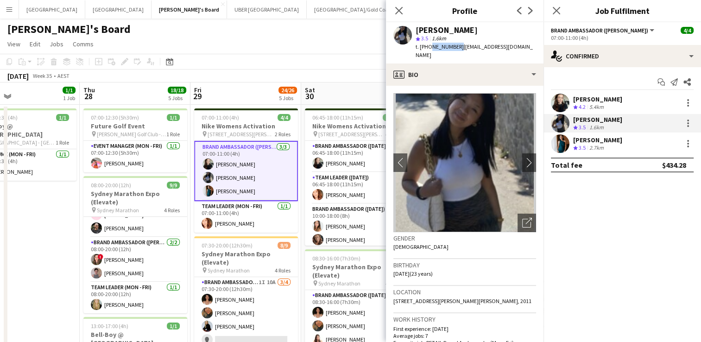
drag, startPoint x: 455, startPoint y: 46, endPoint x: 428, endPoint y: 48, distance: 26.9
click at [428, 48] on span "t. +610476183694" at bounding box center [439, 46] width 48 height 7
copy span "0476183694"
click at [581, 139] on div "[PERSON_NAME]" at bounding box center [597, 140] width 49 height 8
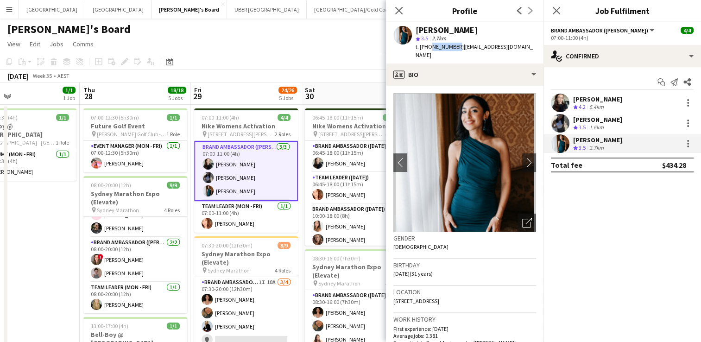
drag, startPoint x: 452, startPoint y: 47, endPoint x: 429, endPoint y: 50, distance: 23.3
click at [429, 50] on span "t. +61450274104" at bounding box center [439, 46] width 48 height 7
copy span "450274104"
click at [553, 12] on icon "Close pop-in" at bounding box center [555, 10] width 9 height 9
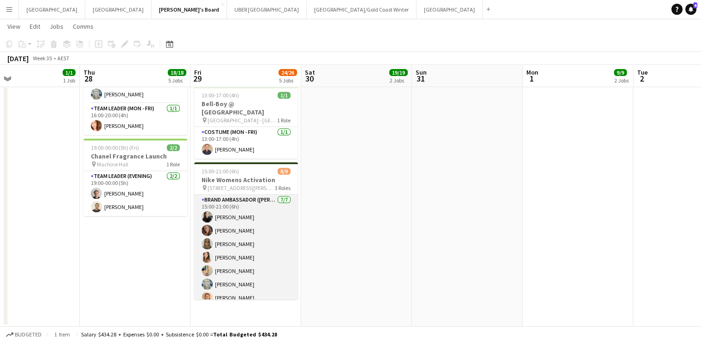
click at [227, 234] on app-card-role "Brand Ambassador (Mon - Fri) 7/7 15:00-21:00 (6h) Sharna O’Toole Rachel Zappia …" at bounding box center [246, 250] width 104 height 112
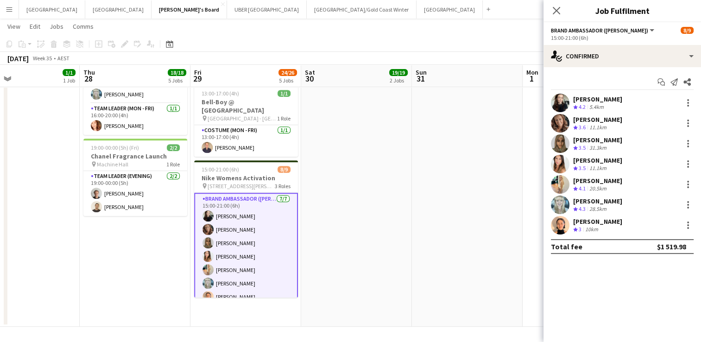
click at [594, 138] on div "[PERSON_NAME]" at bounding box center [597, 140] width 49 height 8
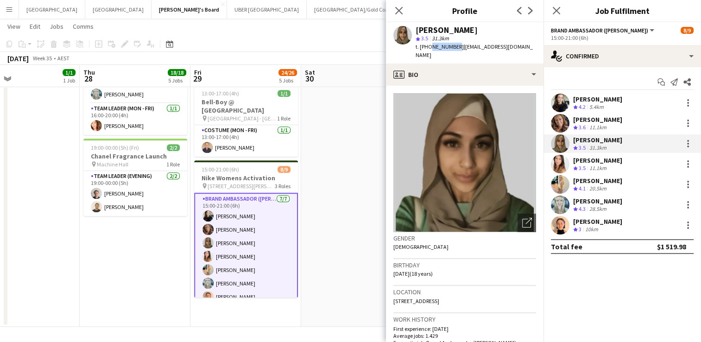
drag, startPoint x: 453, startPoint y: 47, endPoint x: 428, endPoint y: 49, distance: 25.1
click at [428, 49] on span "t. +61410800415" at bounding box center [439, 46] width 48 height 7
copy span "410800415"
click at [580, 157] on div "[PERSON_NAME]" at bounding box center [597, 160] width 49 height 8
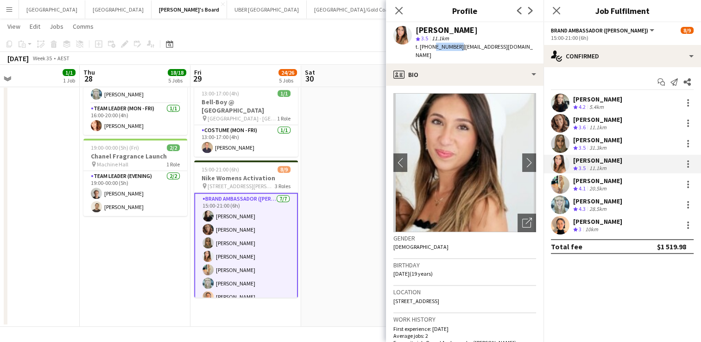
drag, startPoint x: 456, startPoint y: 45, endPoint x: 430, endPoint y: 47, distance: 26.0
click at [430, 47] on span "t. +610415278190" at bounding box center [439, 46] width 48 height 7
click at [601, 219] on div "[PERSON_NAME]" at bounding box center [597, 221] width 49 height 8
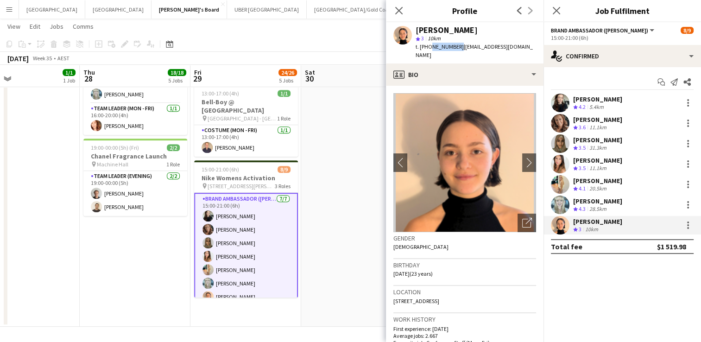
drag, startPoint x: 453, startPoint y: 47, endPoint x: 426, endPoint y: 48, distance: 26.9
click at [426, 48] on span "t. +61479088014" at bounding box center [439, 46] width 48 height 7
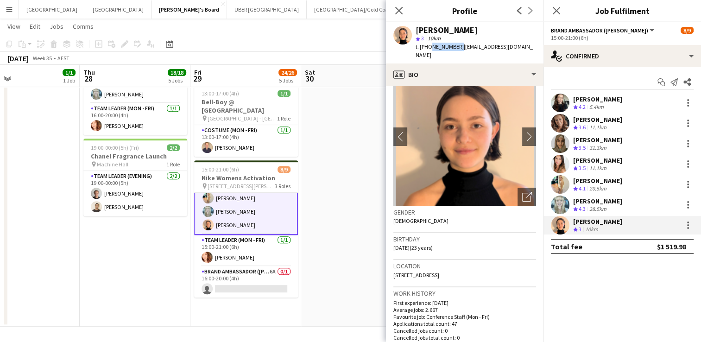
scroll to position [71, 0]
click at [554, 10] on icon at bounding box center [555, 10] width 9 height 9
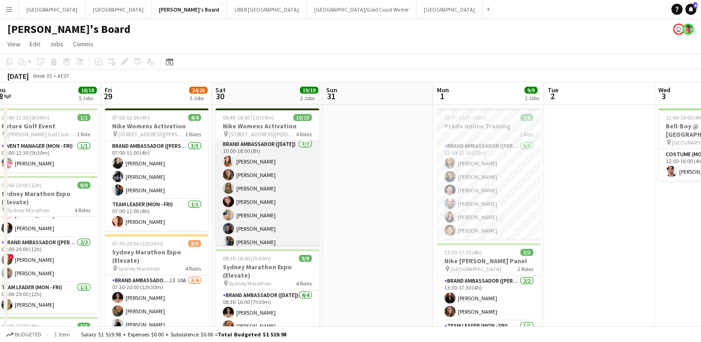
scroll to position [86, 0]
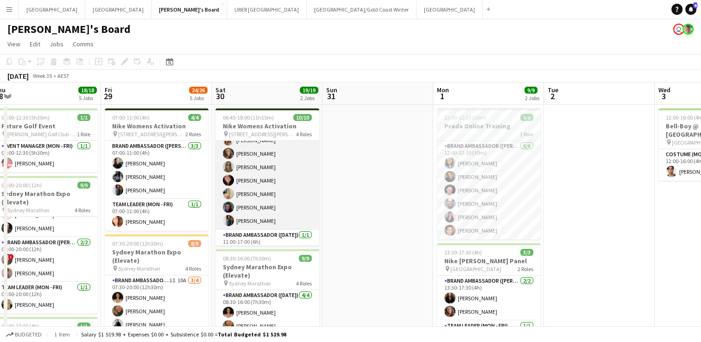
click at [258, 203] on app-card-role "Brand Ambassador ([DATE]) [DATE] 10:00-18:00 (8h) [PERSON_NAME] [PERSON_NAME] […" at bounding box center [267, 174] width 104 height 112
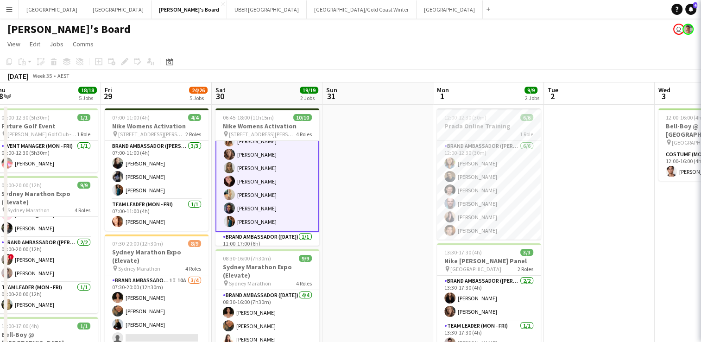
scroll to position [87, 0]
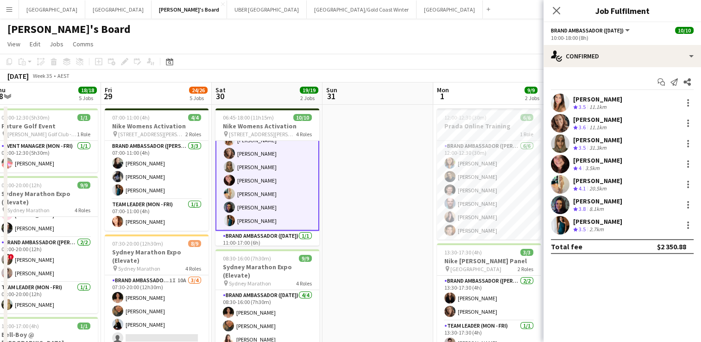
click at [589, 160] on div "[PERSON_NAME]" at bounding box center [597, 160] width 49 height 8
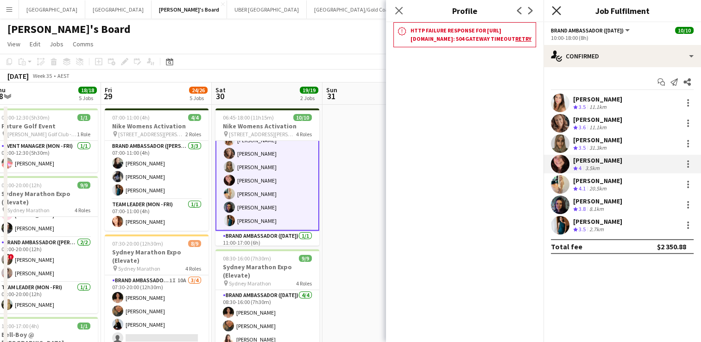
click at [556, 12] on icon "Close pop-in" at bounding box center [555, 10] width 9 height 9
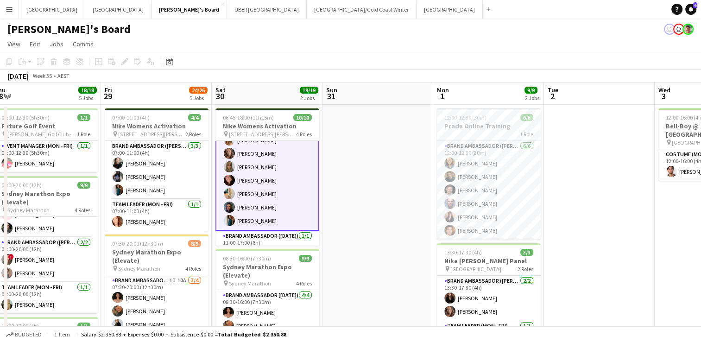
click at [248, 206] on app-card-role "Brand Ambassador ([DATE]) [DATE] 10:00-18:00 (8h) [PERSON_NAME] [PERSON_NAME] […" at bounding box center [267, 174] width 104 height 114
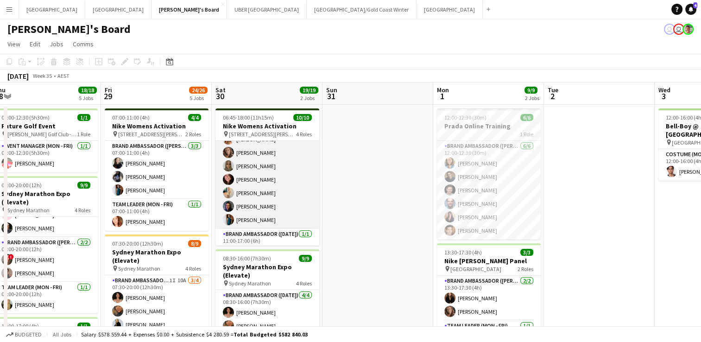
scroll to position [86, 0]
click at [247, 205] on app-card-role "Brand Ambassador ([DATE]) [DATE] 10:00-18:00 (8h) [PERSON_NAME] [PERSON_NAME] […" at bounding box center [267, 174] width 104 height 112
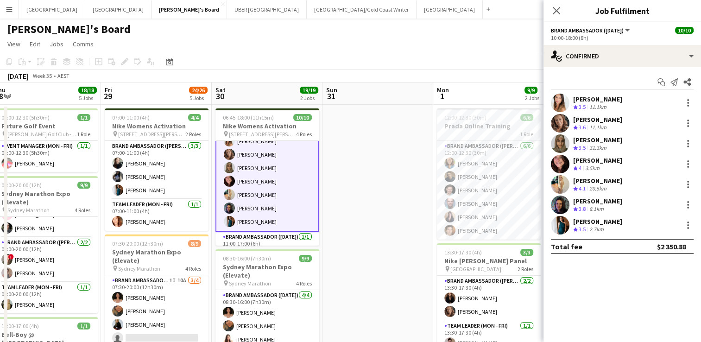
scroll to position [87, 0]
click at [595, 200] on div "[PERSON_NAME]" at bounding box center [597, 201] width 49 height 8
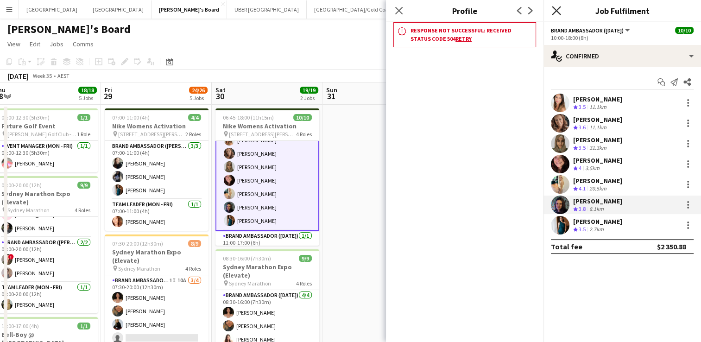
click at [560, 8] on icon "Close pop-in" at bounding box center [555, 10] width 9 height 9
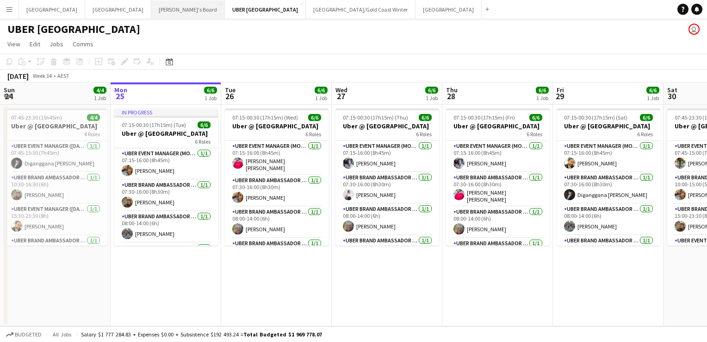
click at [151, 10] on button "Tennille's Board Close" at bounding box center [188, 9] width 74 height 18
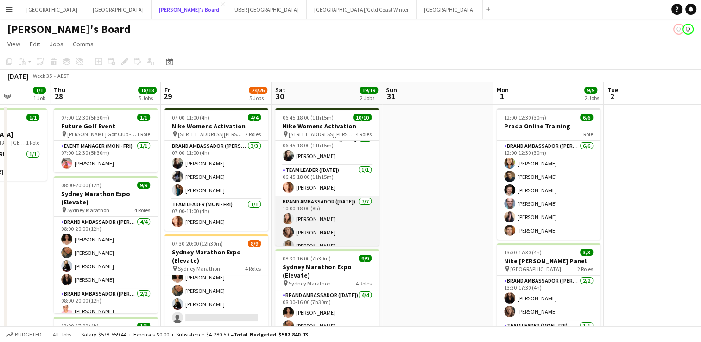
scroll to position [102, 0]
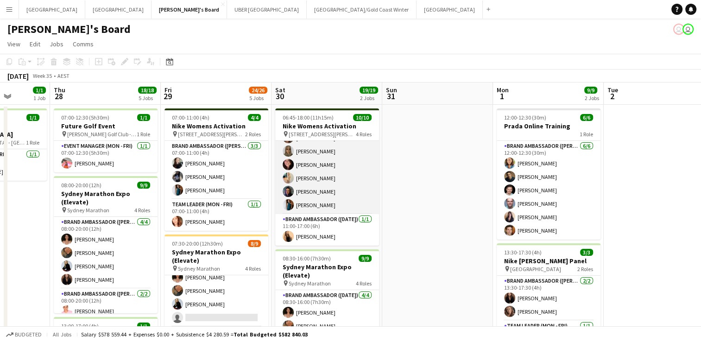
click at [306, 188] on app-card-role "Brand Ambassador ([DATE]) [DATE] 10:00-18:00 (8h) [PERSON_NAME] [PERSON_NAME] […" at bounding box center [327, 158] width 104 height 112
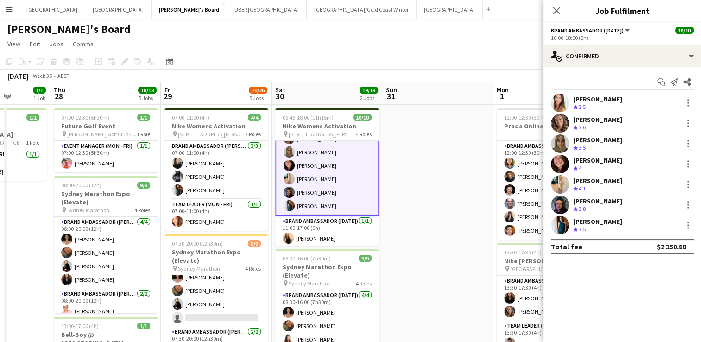
scroll to position [102, 0]
click at [596, 201] on div "[PERSON_NAME]" at bounding box center [597, 201] width 49 height 8
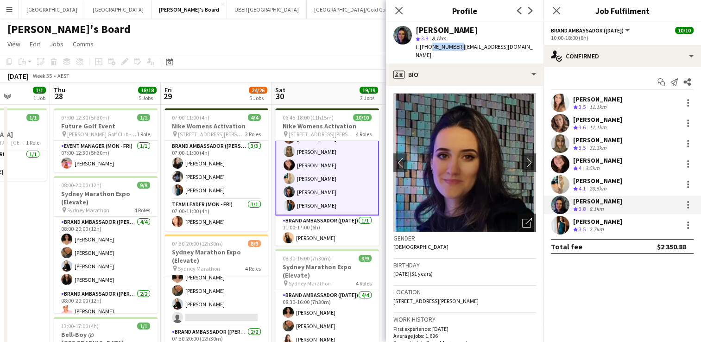
drag, startPoint x: 455, startPoint y: 47, endPoint x: 427, endPoint y: 50, distance: 27.5
click at [427, 50] on div "t. [PHONE_NUMBER] | [EMAIL_ADDRESS][DOMAIN_NAME]" at bounding box center [475, 51] width 120 height 17
copy span "0421620529"
click at [587, 156] on div "[PERSON_NAME]" at bounding box center [597, 160] width 49 height 8
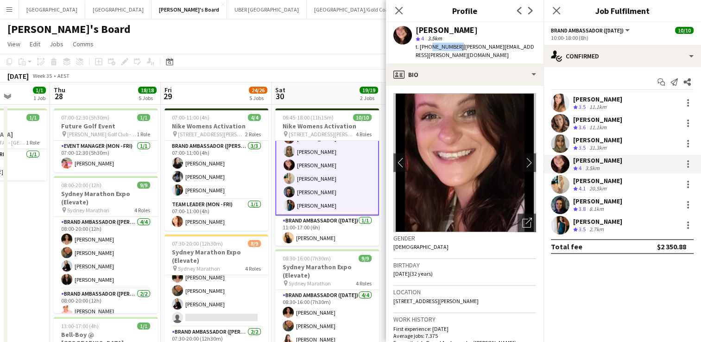
drag, startPoint x: 456, startPoint y: 47, endPoint x: 429, endPoint y: 44, distance: 27.0
click at [429, 44] on span "t. [PHONE_NUMBER]" at bounding box center [439, 46] width 48 height 7
copy span "0430154687"
click at [300, 233] on app-card-role "Brand Ambassador ([DATE]) [DATE] 11:00-17:00 (6h) [PERSON_NAME]" at bounding box center [327, 230] width 104 height 31
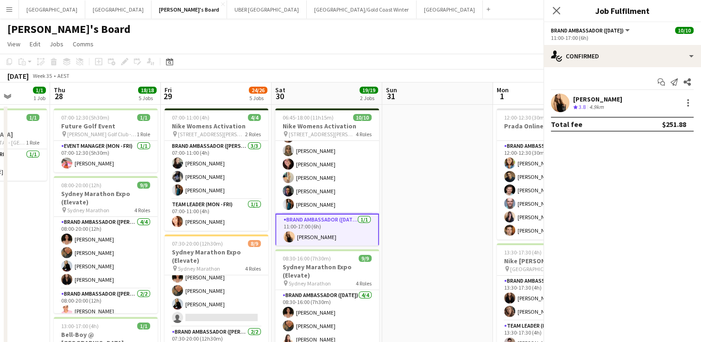
scroll to position [102, 0]
click at [592, 100] on div "[PERSON_NAME]" at bounding box center [597, 99] width 49 height 8
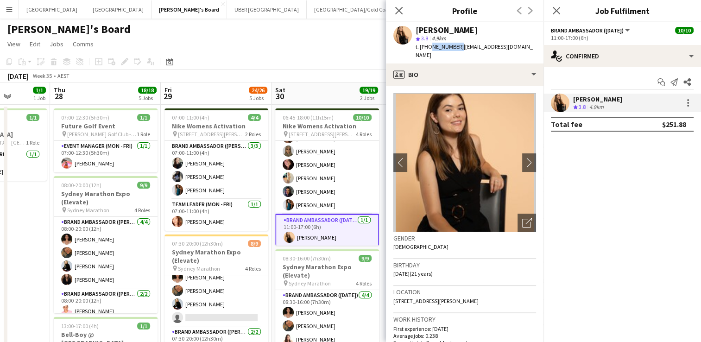
drag, startPoint x: 455, startPoint y: 45, endPoint x: 427, endPoint y: 45, distance: 27.8
click at [427, 45] on span "t. [PHONE_NUMBER]" at bounding box center [439, 46] width 48 height 7
copy span "0449581264"
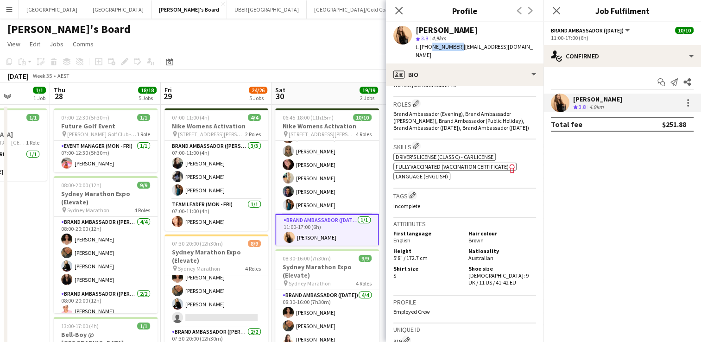
scroll to position [300, 0]
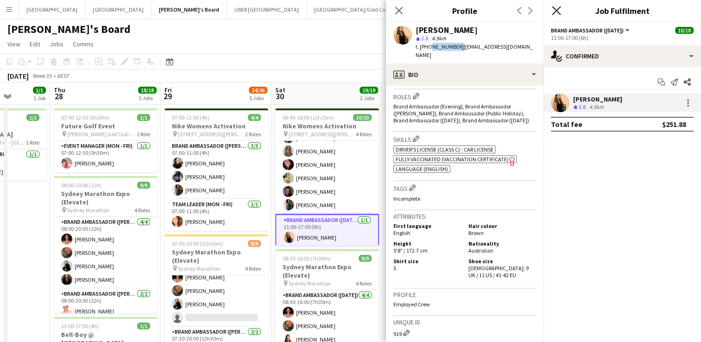
click at [559, 12] on icon "Close pop-in" at bounding box center [555, 10] width 9 height 9
